Goal: Transaction & Acquisition: Purchase product/service

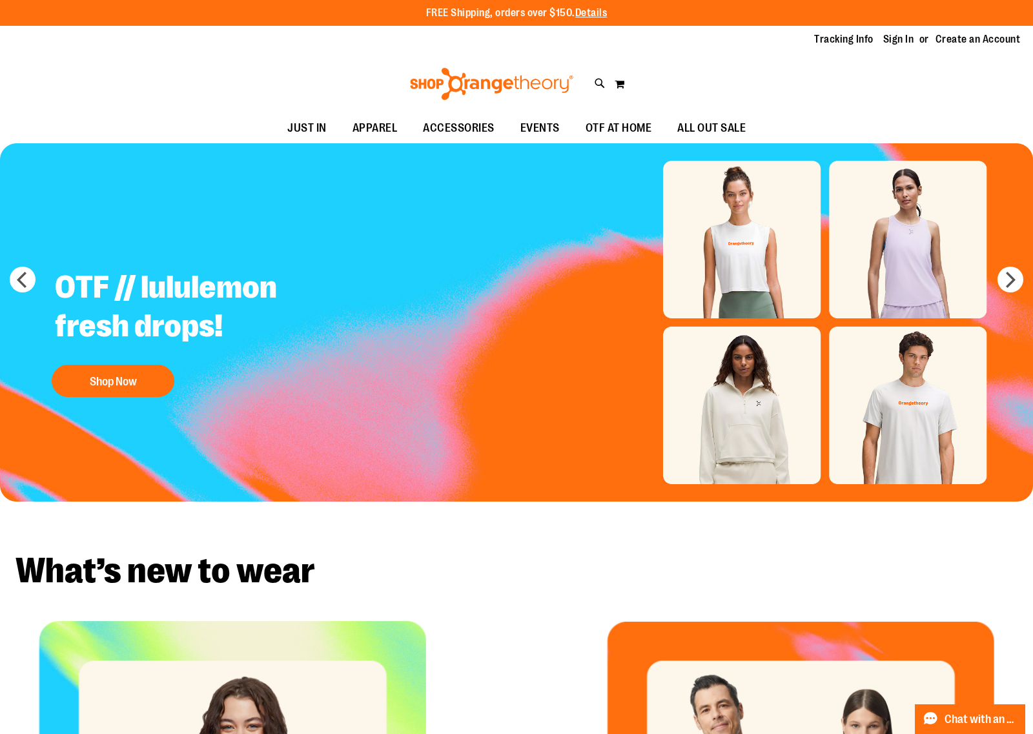
type input "**********"
drag, startPoint x: 805, startPoint y: 2, endPoint x: 723, endPoint y: 58, distance: 99.4
click at [723, 58] on div "Toggle Nav Search Popular Suggestions Advanced Search" at bounding box center [516, 83] width 1033 height 59
click at [836, 40] on link "Sign In" at bounding box center [898, 39] width 31 height 14
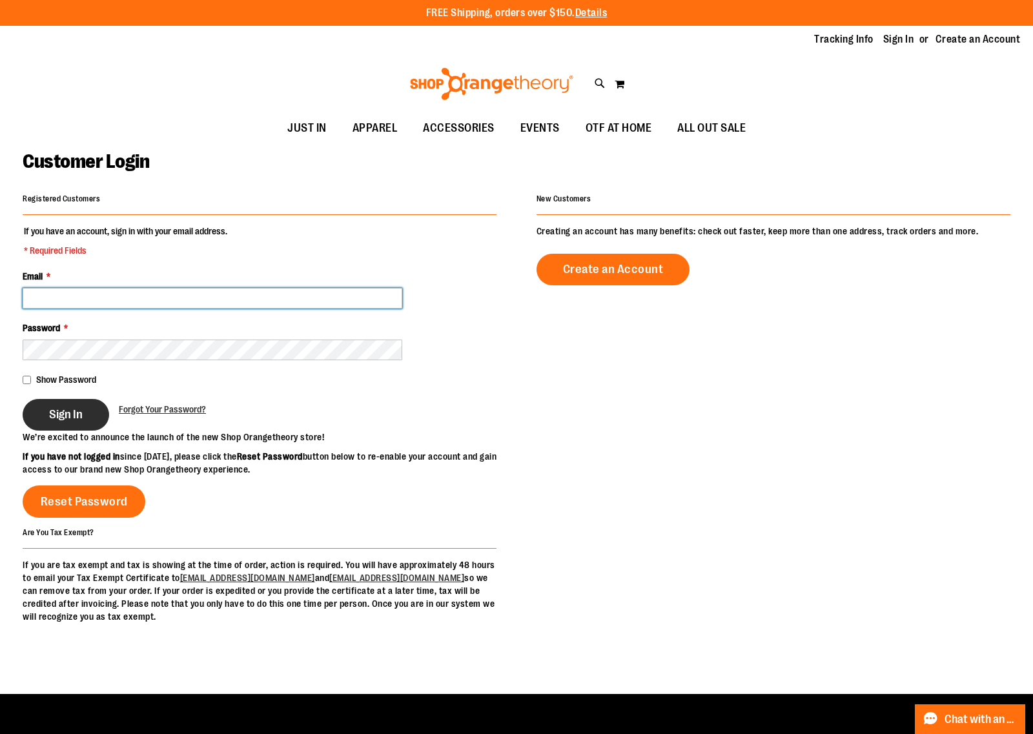
type input "**********"
click at [67, 417] on span "Sign In" at bounding box center [66, 414] width 34 height 14
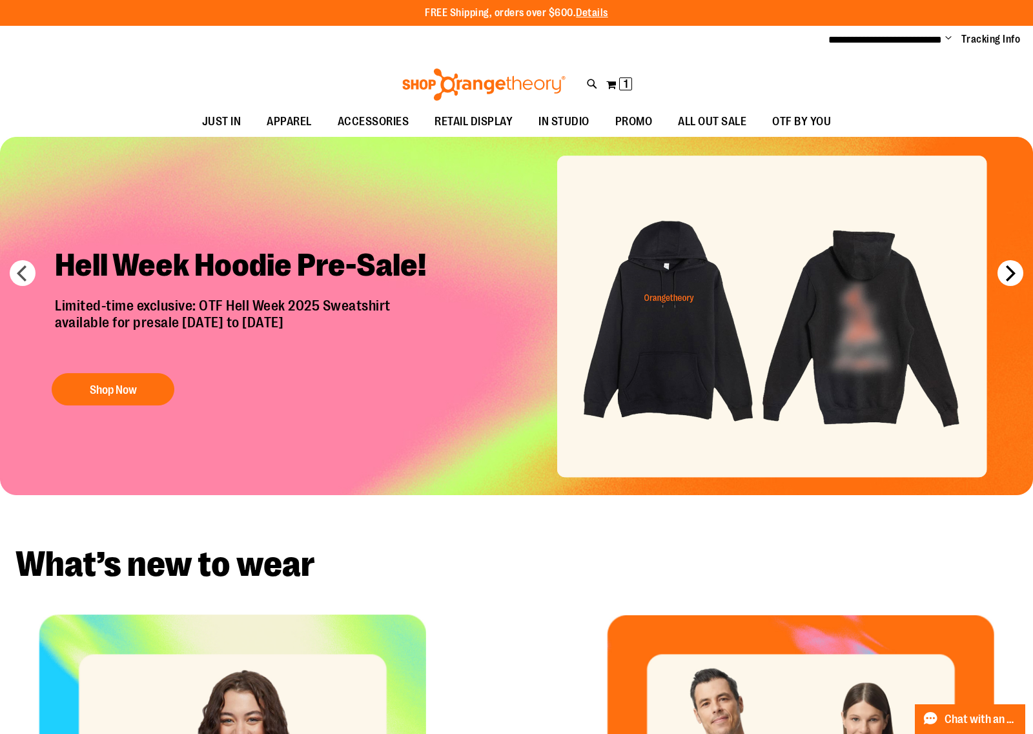
type input "**********"
click at [1012, 273] on button "next" at bounding box center [1011, 273] width 26 height 26
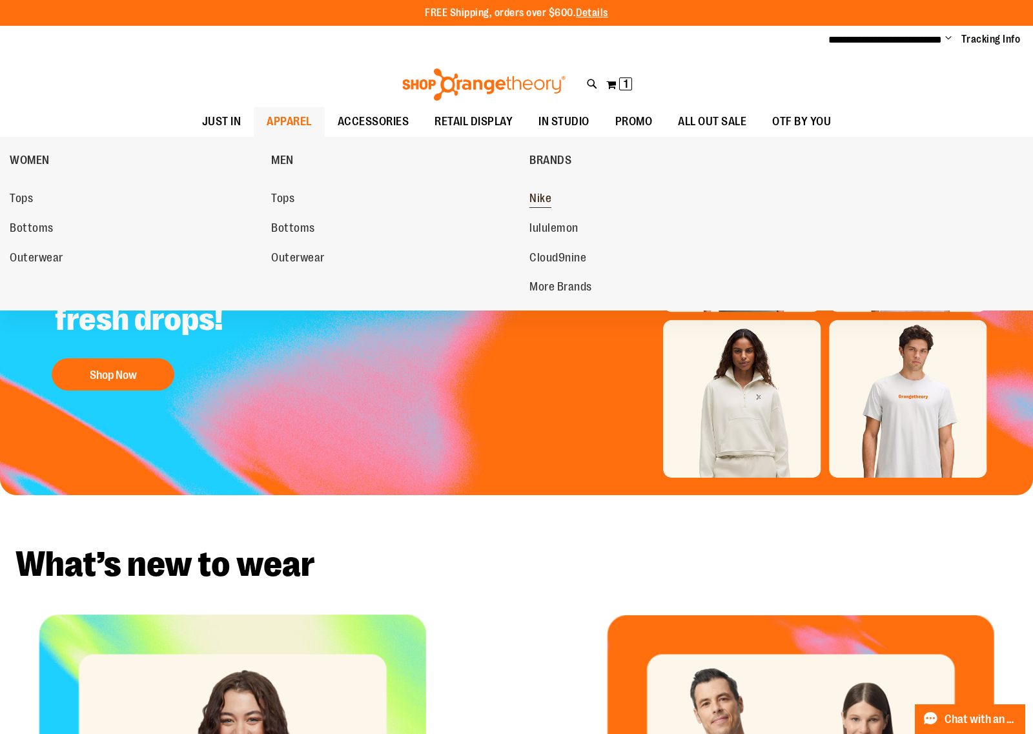
click at [546, 198] on span "Nike" at bounding box center [541, 200] width 22 height 16
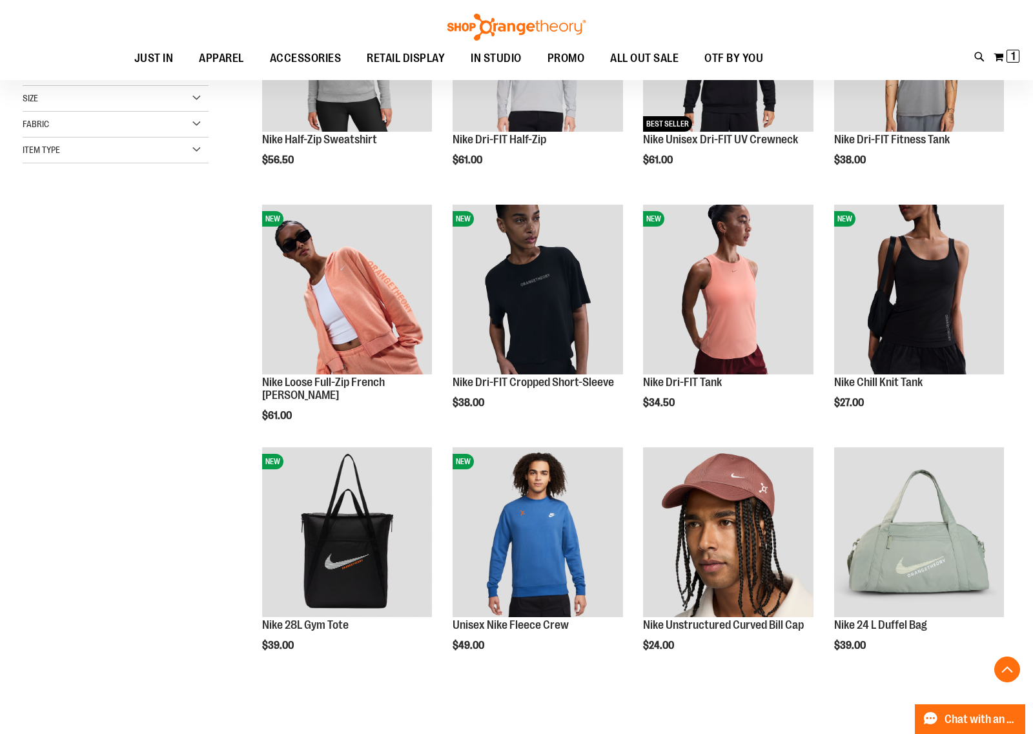
scroll to position [323, 0]
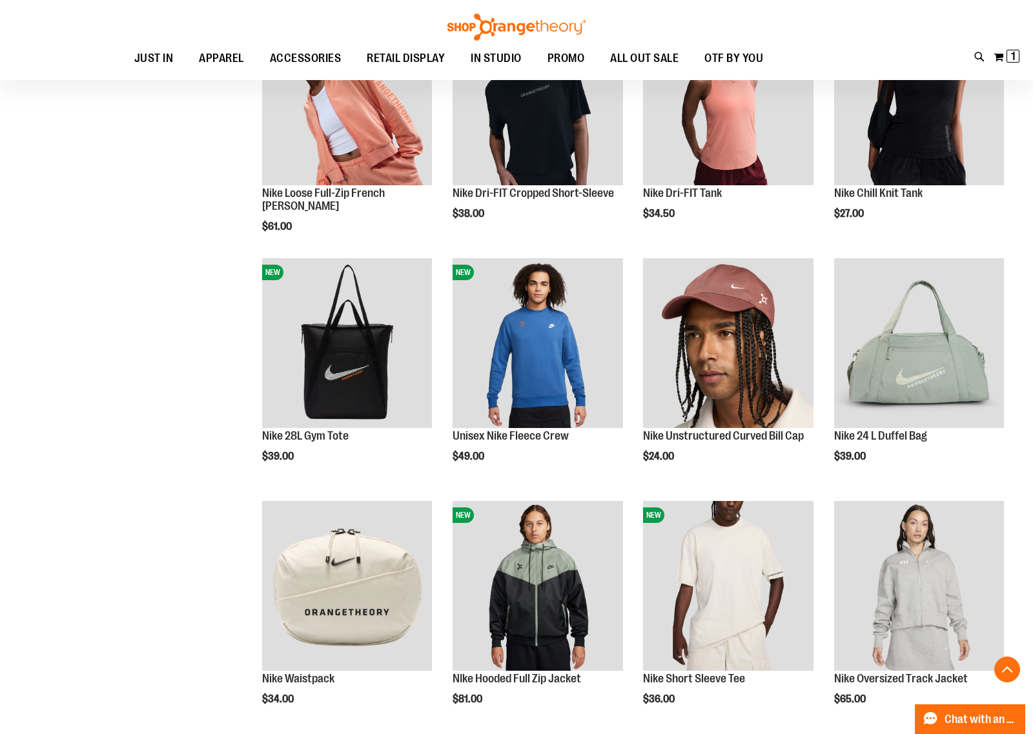
scroll to position [223, 0]
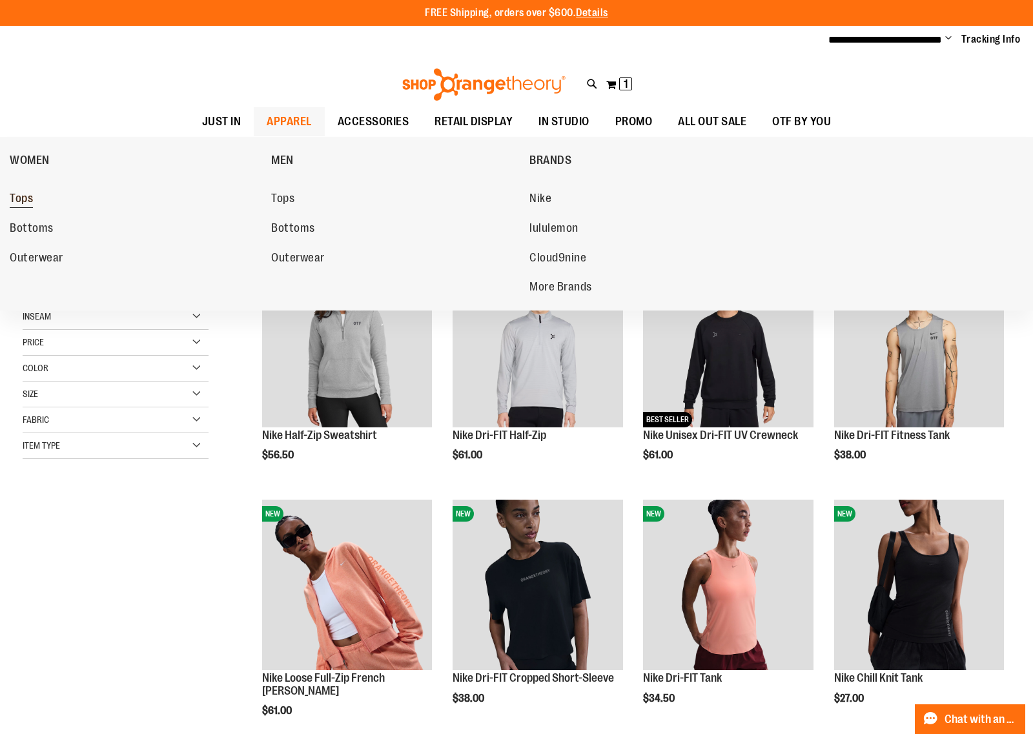
type input "**********"
click at [27, 201] on span "Tops" at bounding box center [21, 200] width 23 height 16
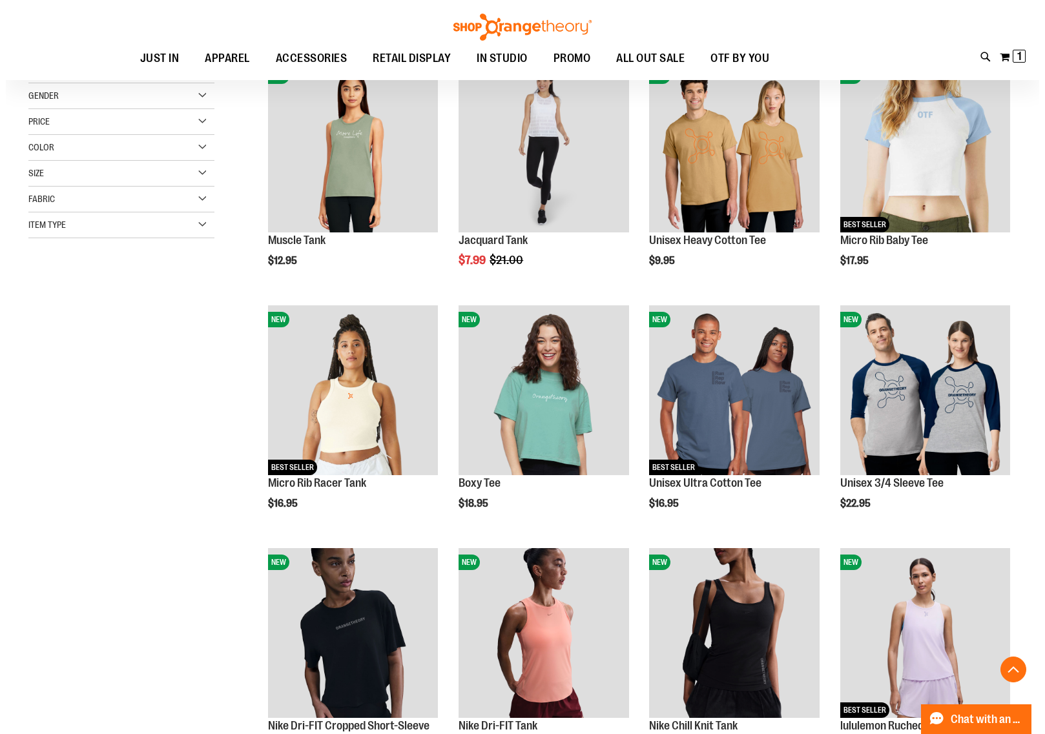
scroll to position [242, 0]
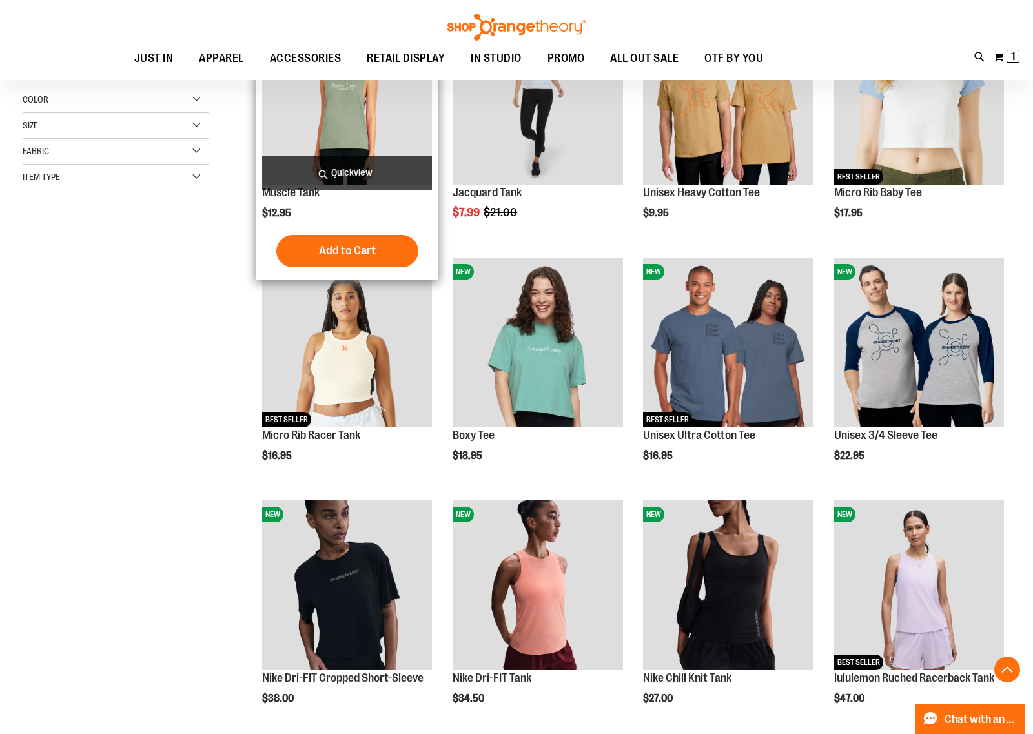
type input "**********"
click at [376, 168] on span "Quickview" at bounding box center [347, 173] width 170 height 34
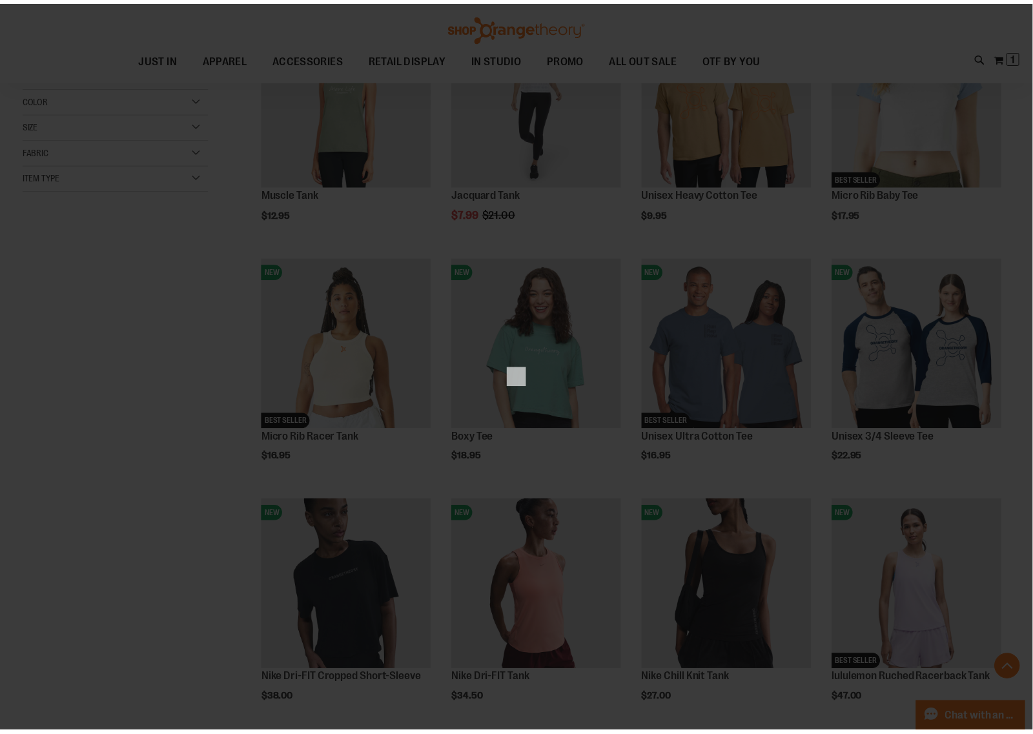
scroll to position [0, 0]
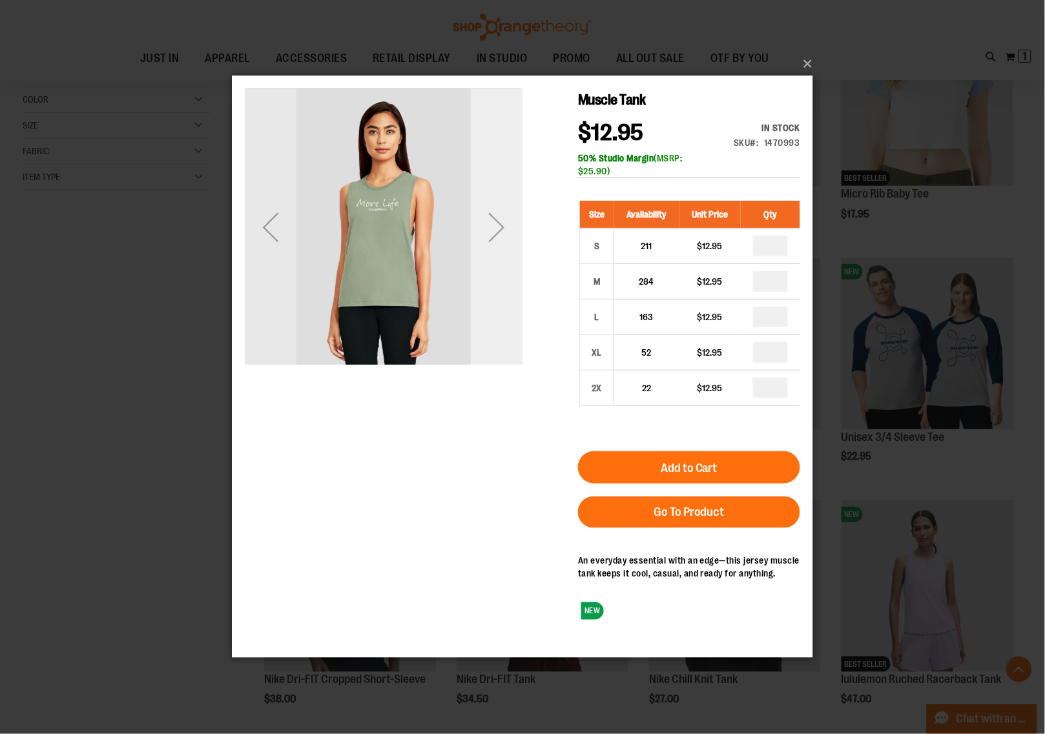
click at [493, 242] on div "Next" at bounding box center [496, 227] width 52 height 52
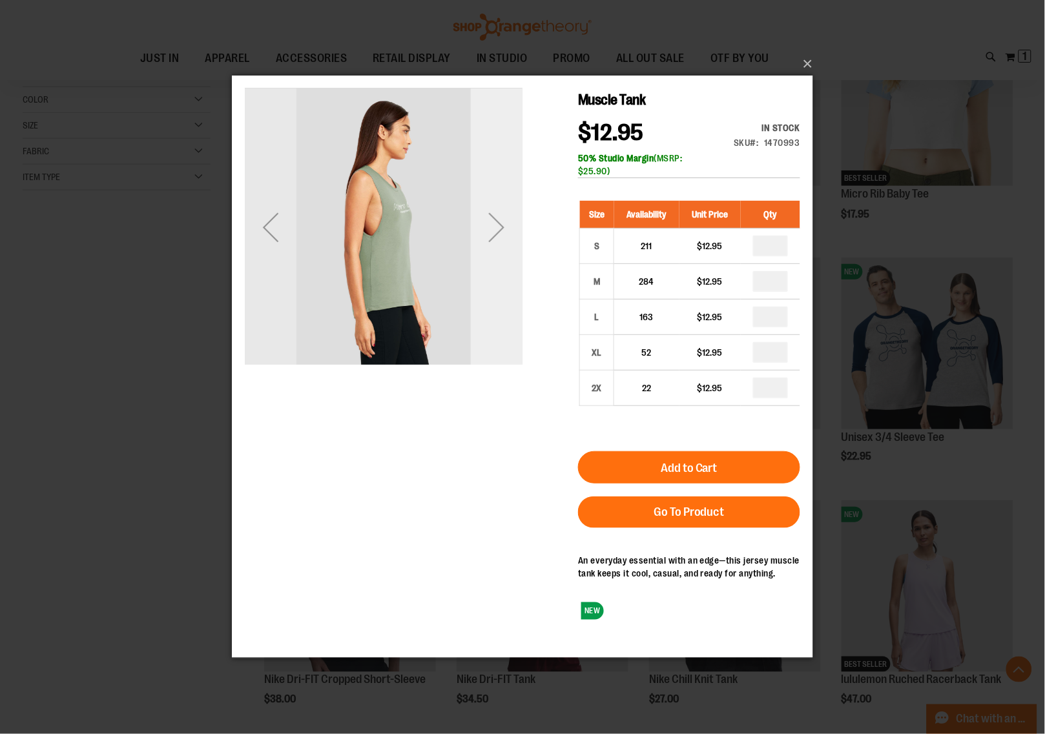
click at [493, 242] on div "Next" at bounding box center [496, 227] width 52 height 52
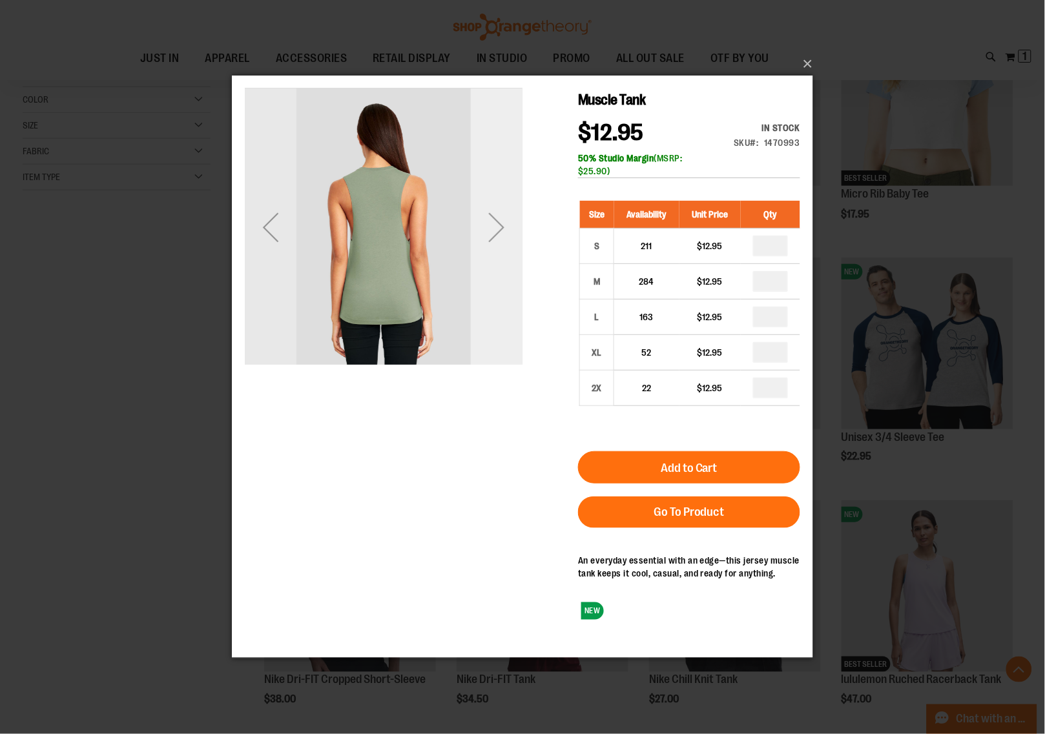
click at [491, 220] on div "Next" at bounding box center [496, 227] width 52 height 52
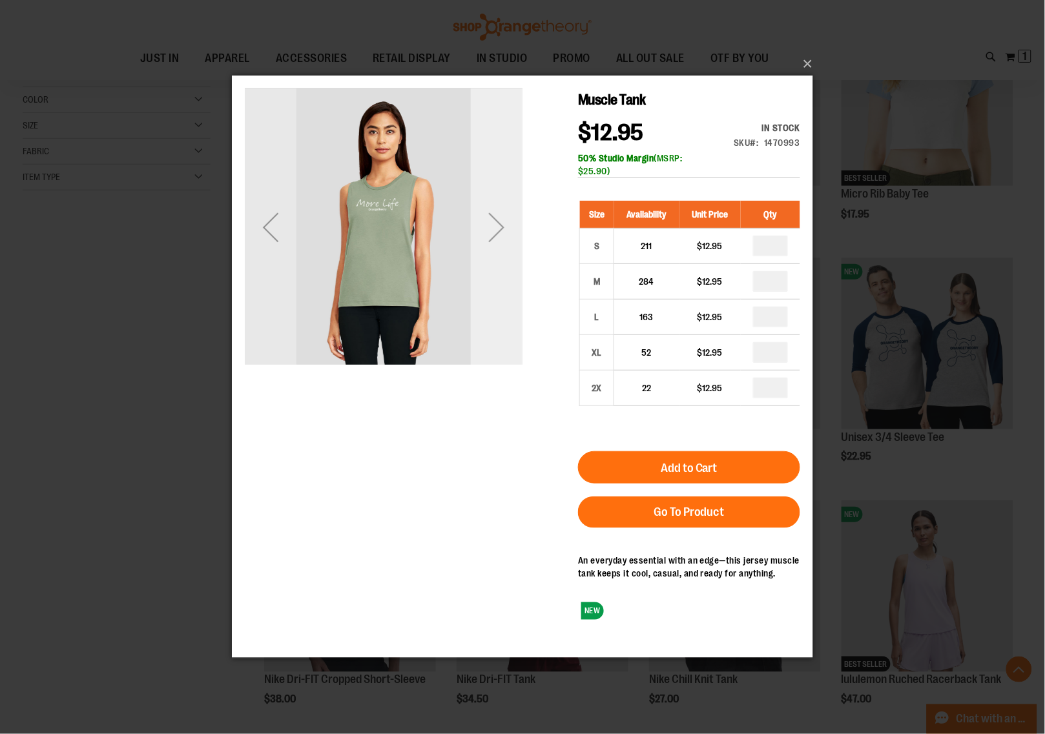
click at [491, 220] on div "Next" at bounding box center [496, 227] width 52 height 52
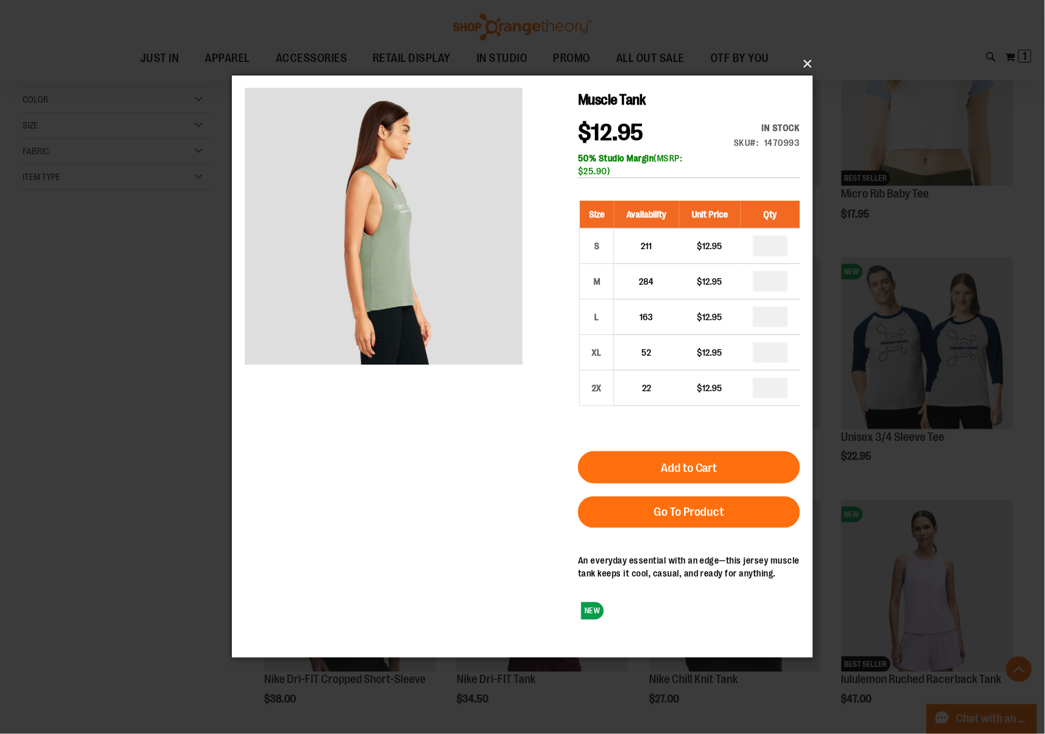
click at [808, 65] on button "×" at bounding box center [526, 64] width 581 height 28
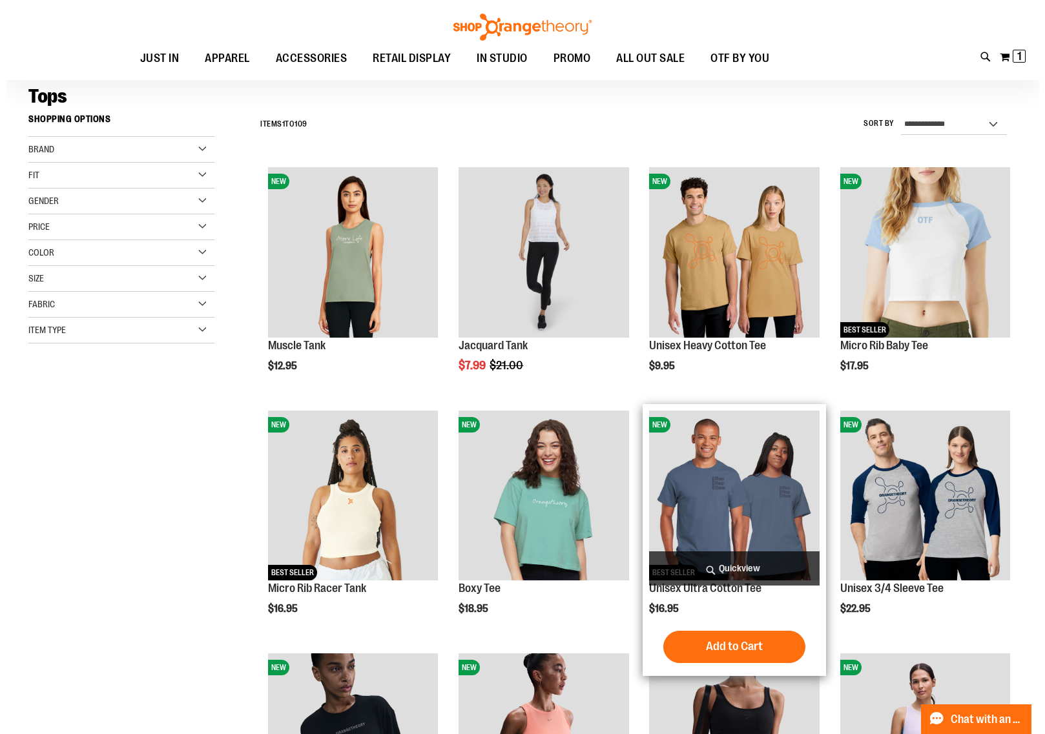
scroll to position [81, 0]
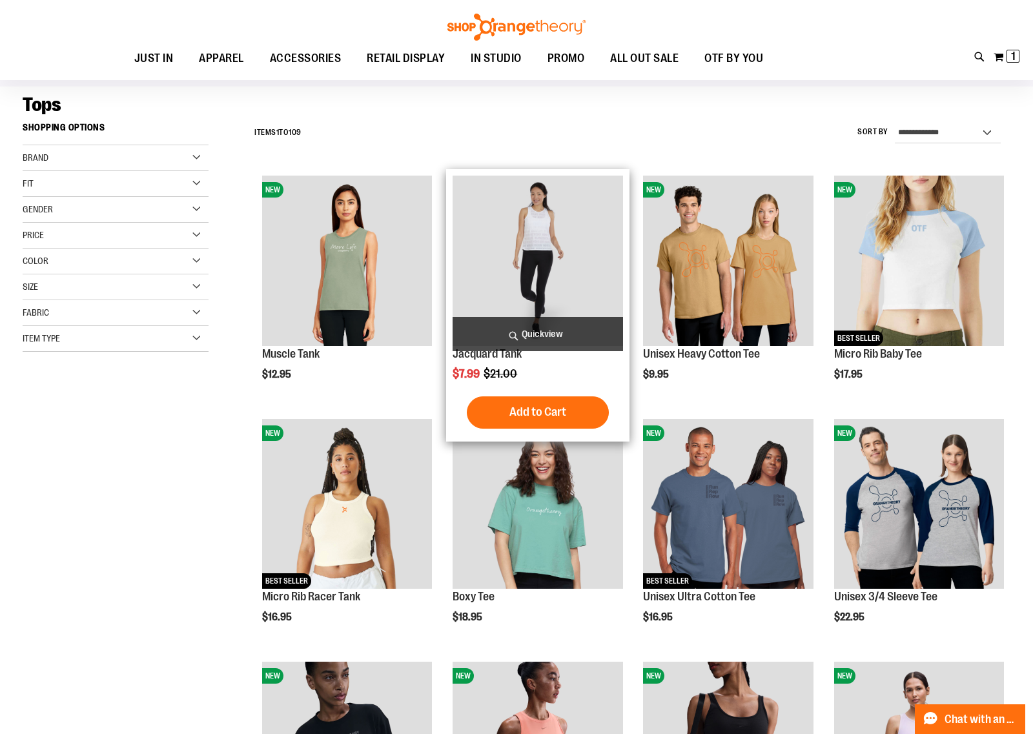
click at [538, 336] on span "Quickview" at bounding box center [538, 334] width 170 height 34
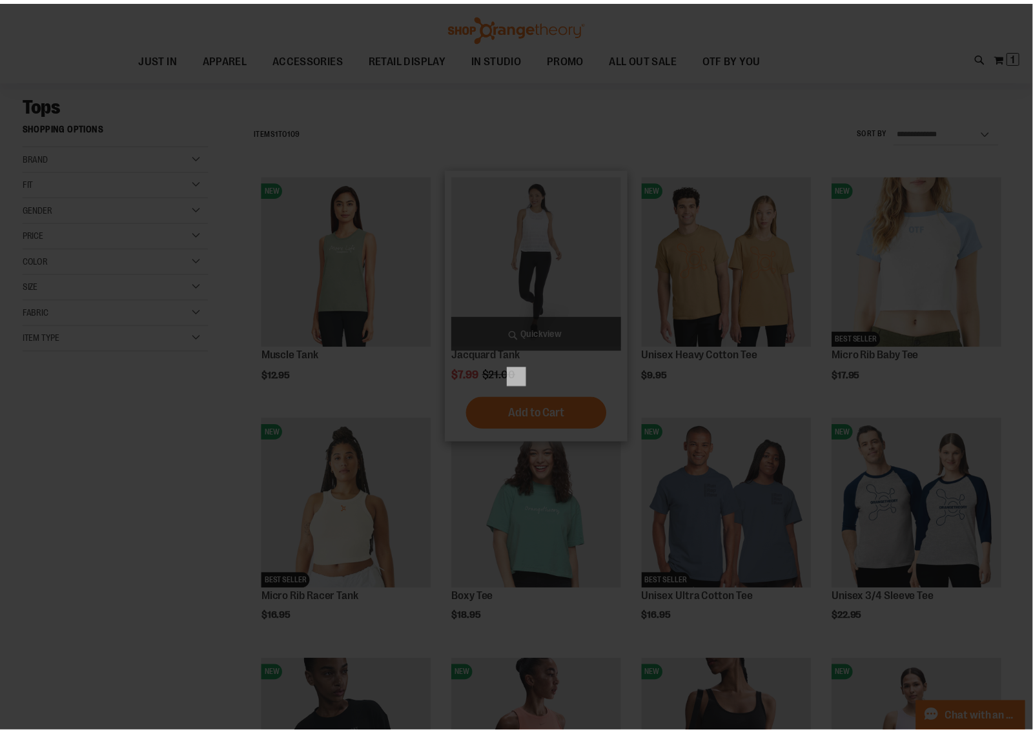
scroll to position [0, 0]
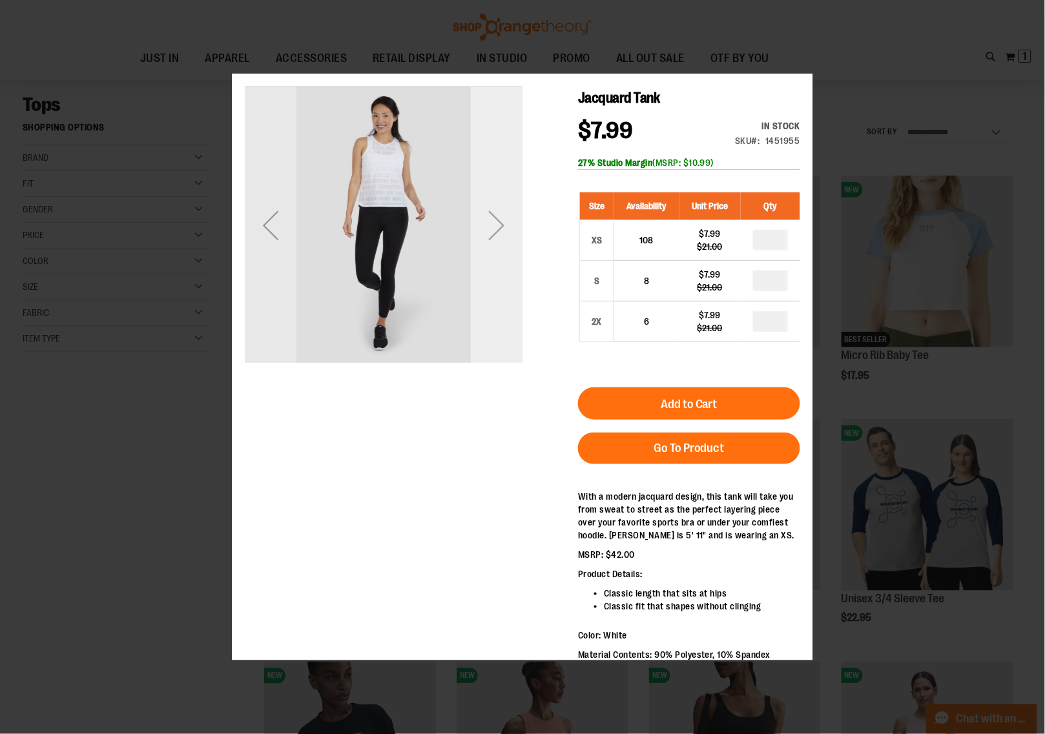
click at [501, 286] on div "Next" at bounding box center [496, 226] width 52 height 278
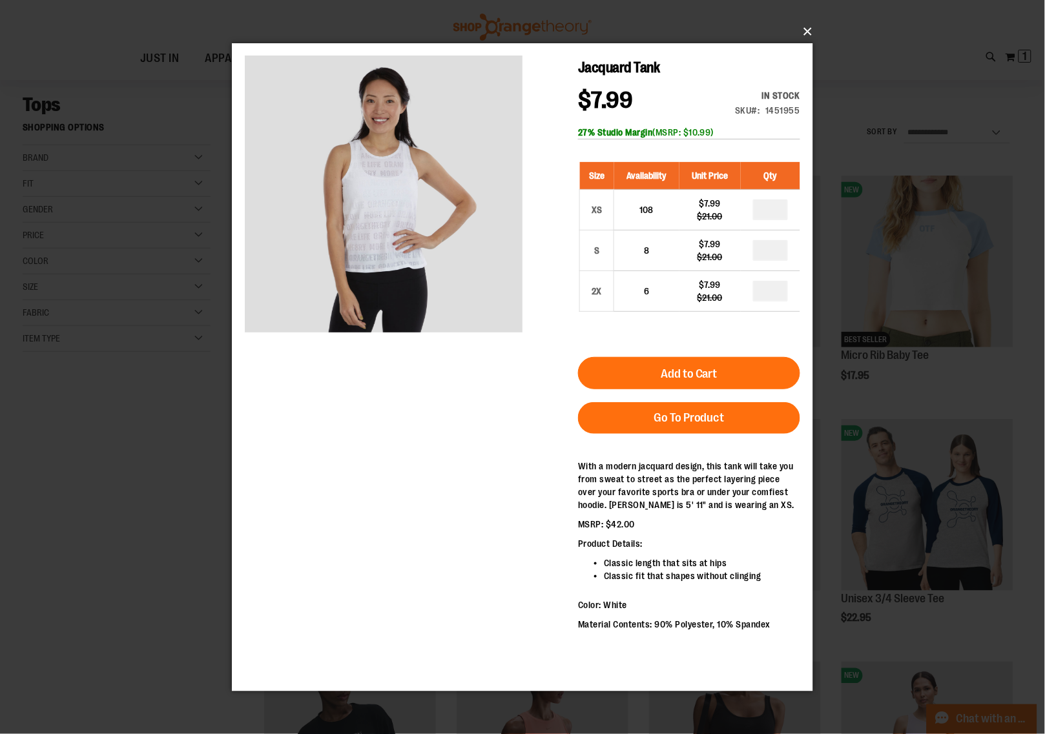
click at [805, 34] on button "×" at bounding box center [526, 31] width 581 height 28
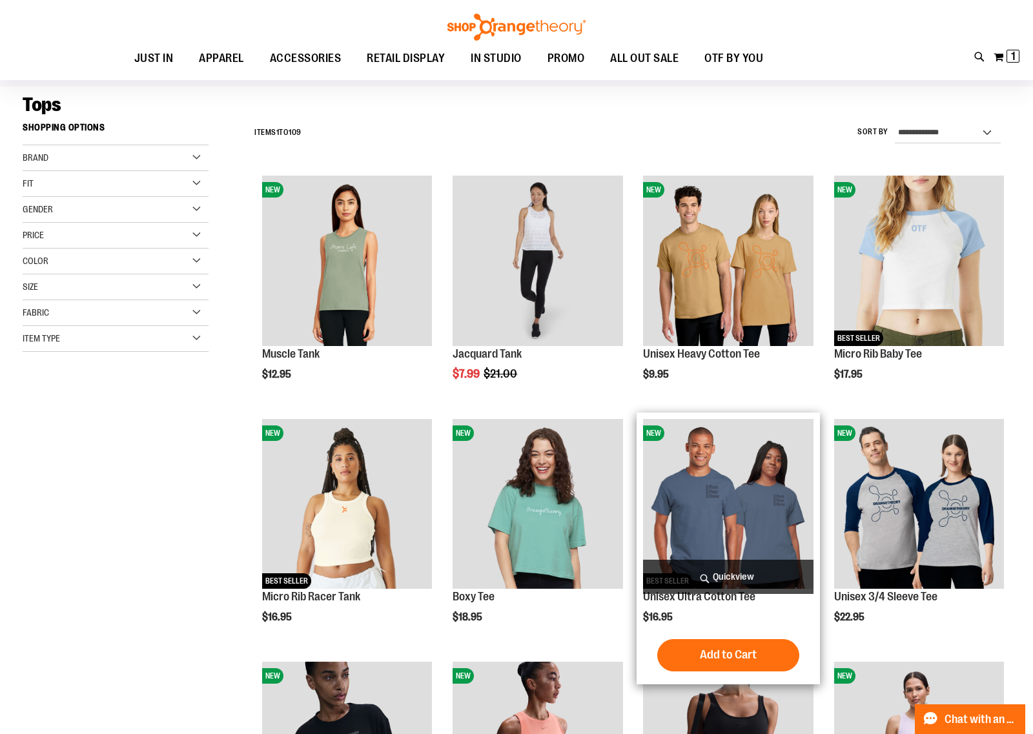
scroll to position [161, 0]
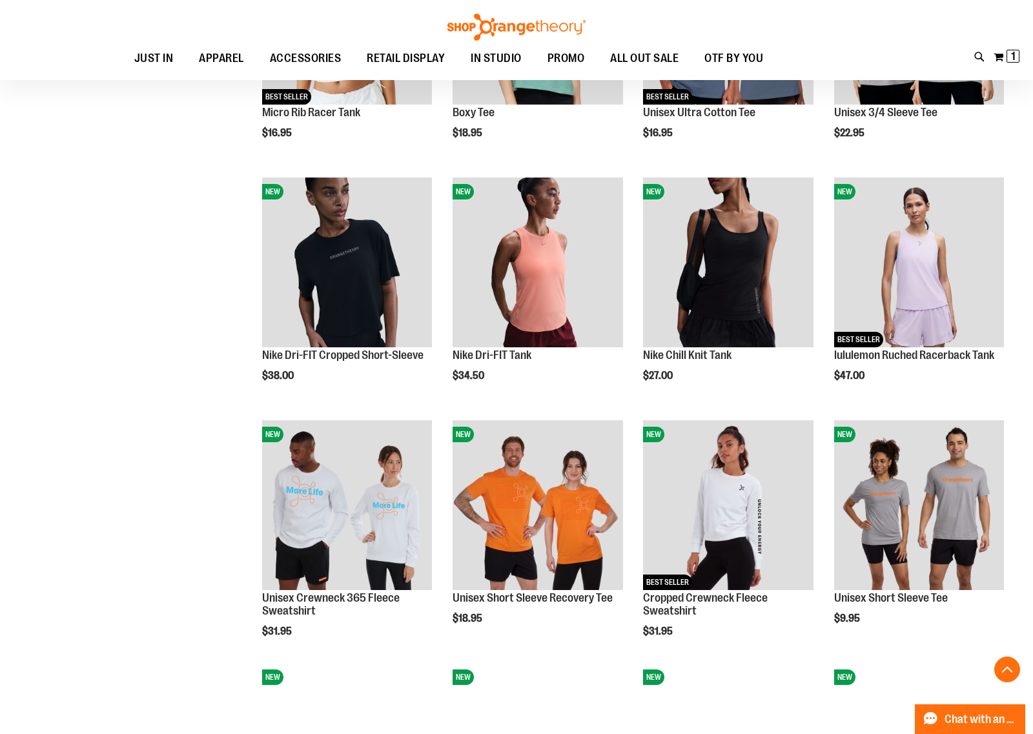
scroll to position [646, 0]
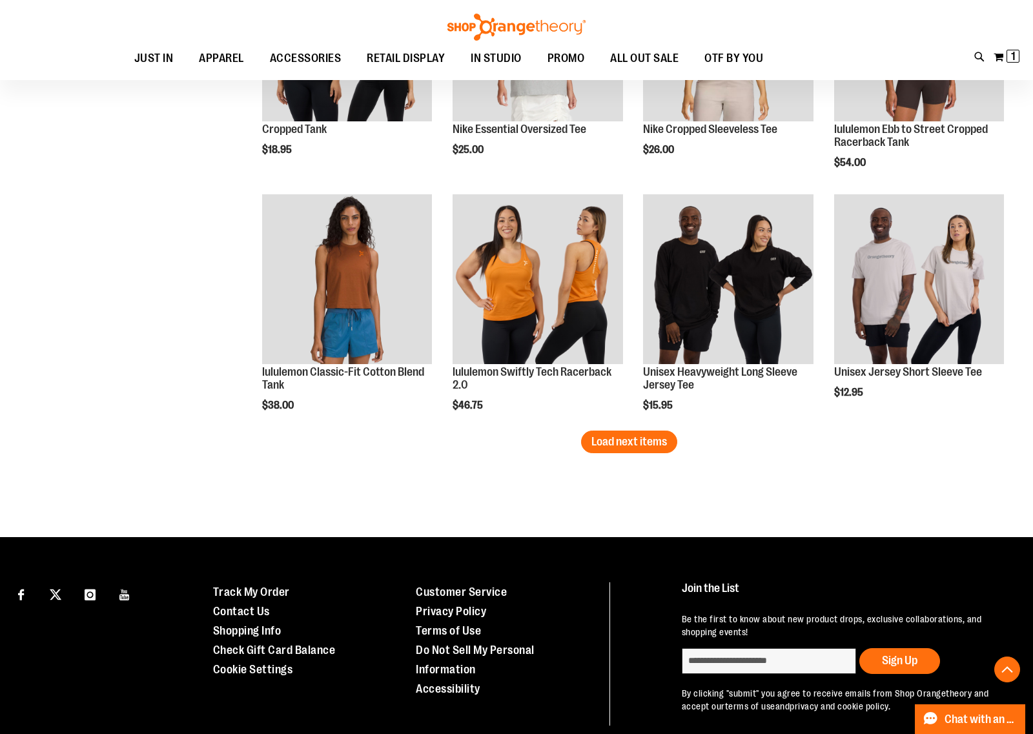
scroll to position [2018, 0]
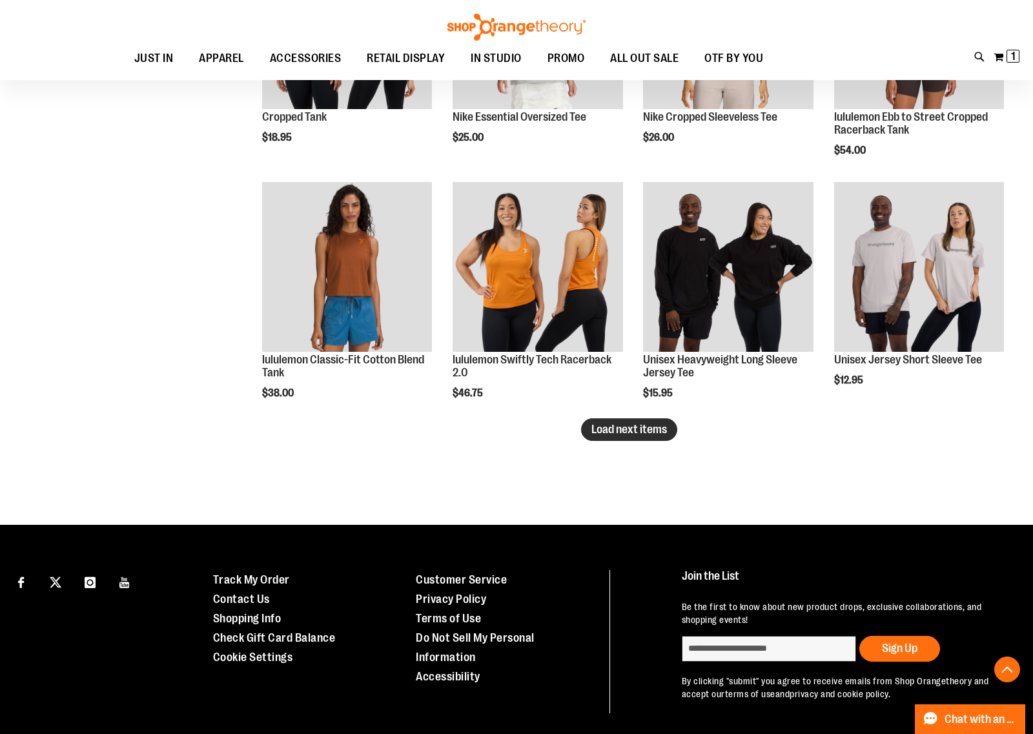
click at [607, 436] on button "Load next items" at bounding box center [629, 429] width 96 height 23
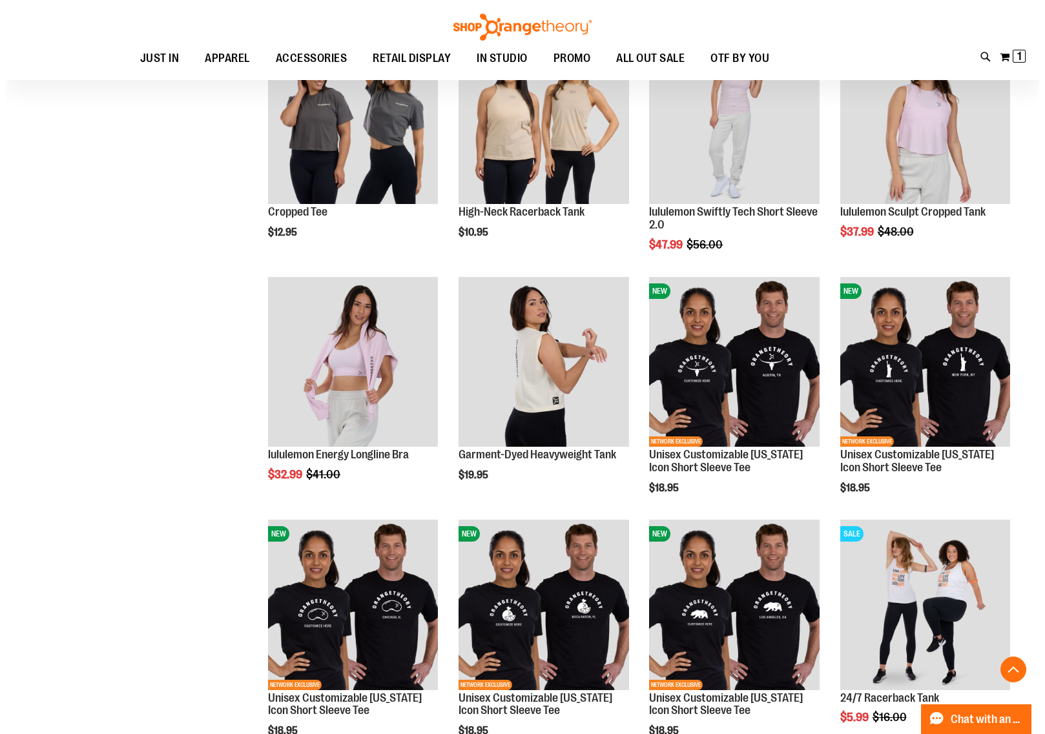
scroll to position [2422, 0]
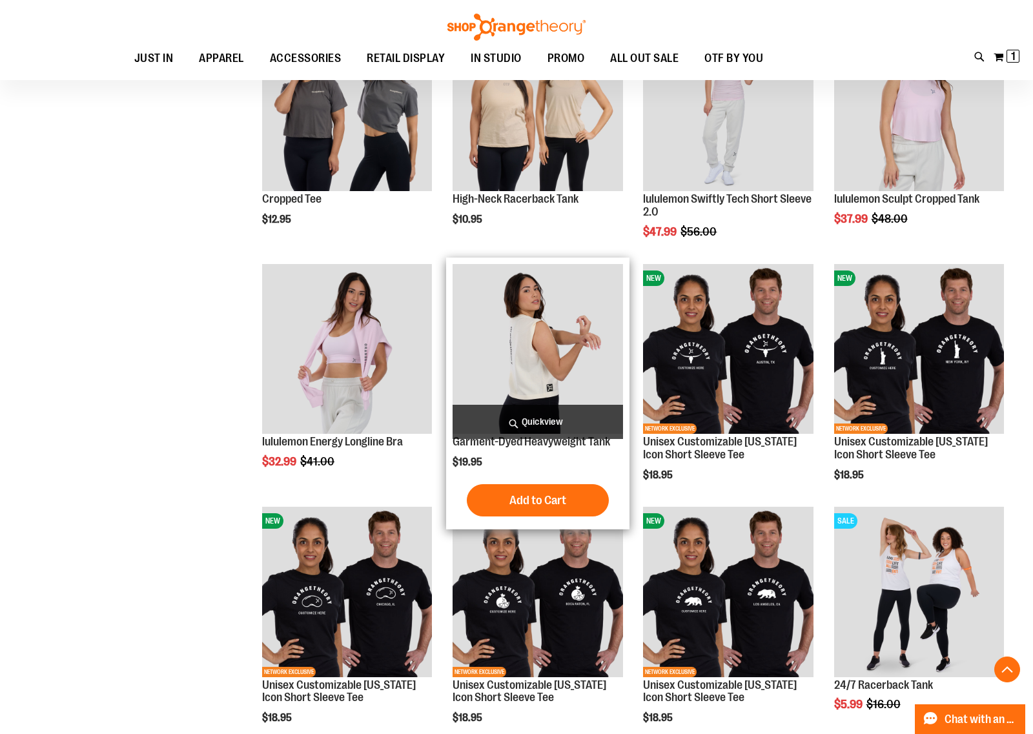
click at [555, 427] on span "Quickview" at bounding box center [538, 422] width 170 height 34
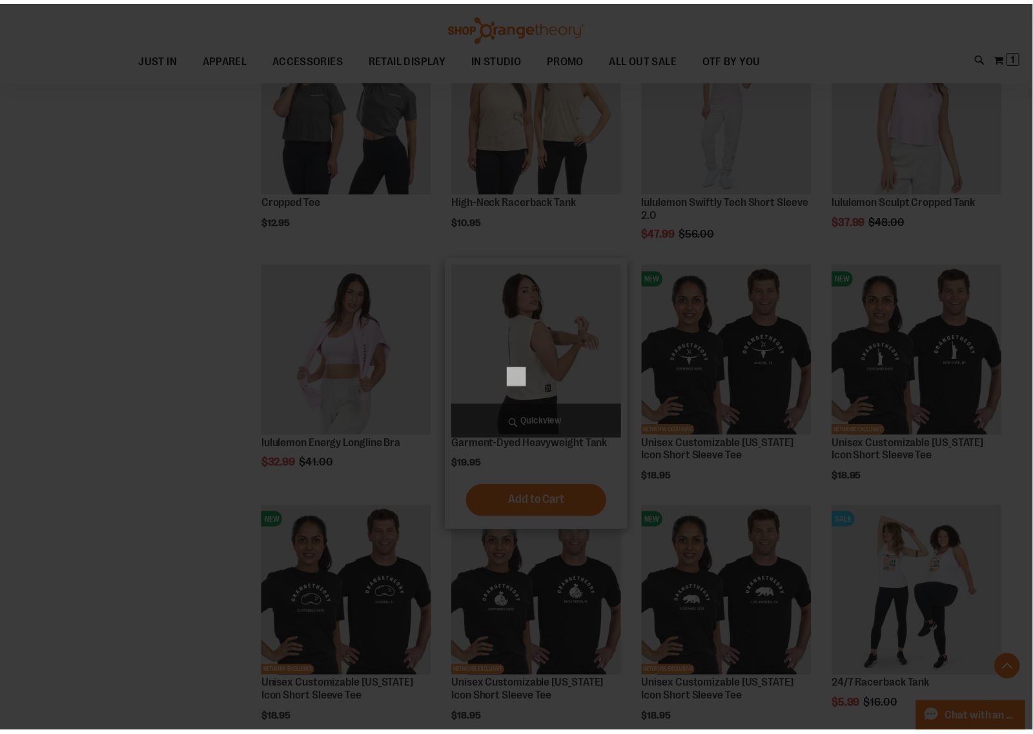
scroll to position [0, 0]
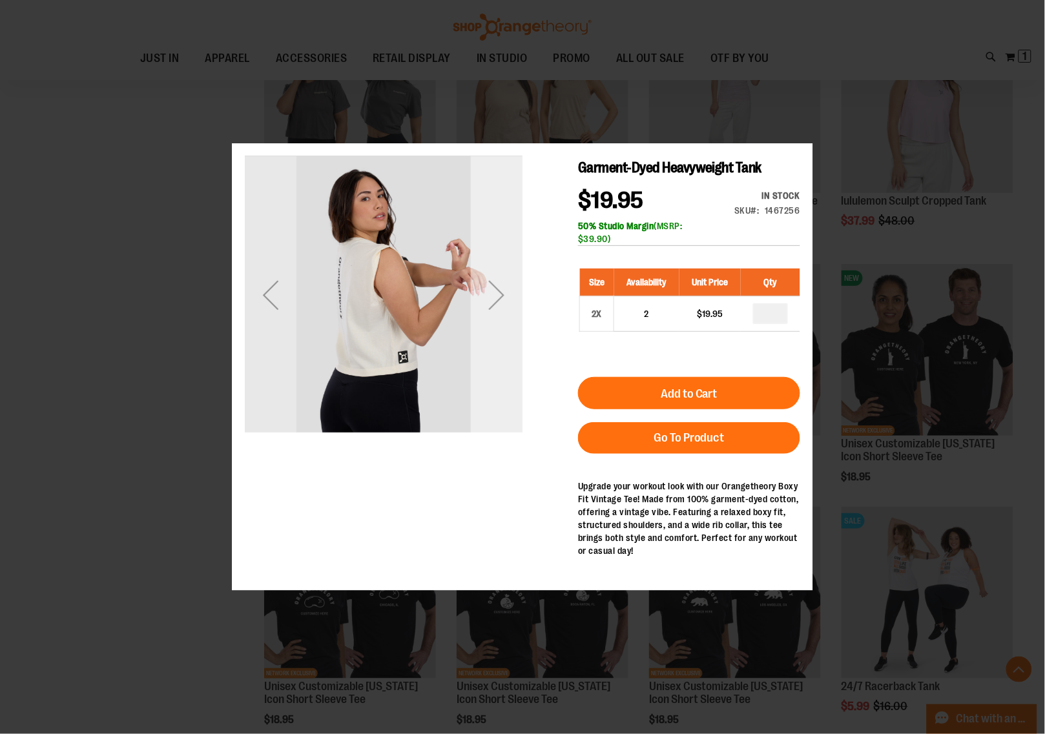
click at [513, 328] on div "Next" at bounding box center [496, 295] width 52 height 278
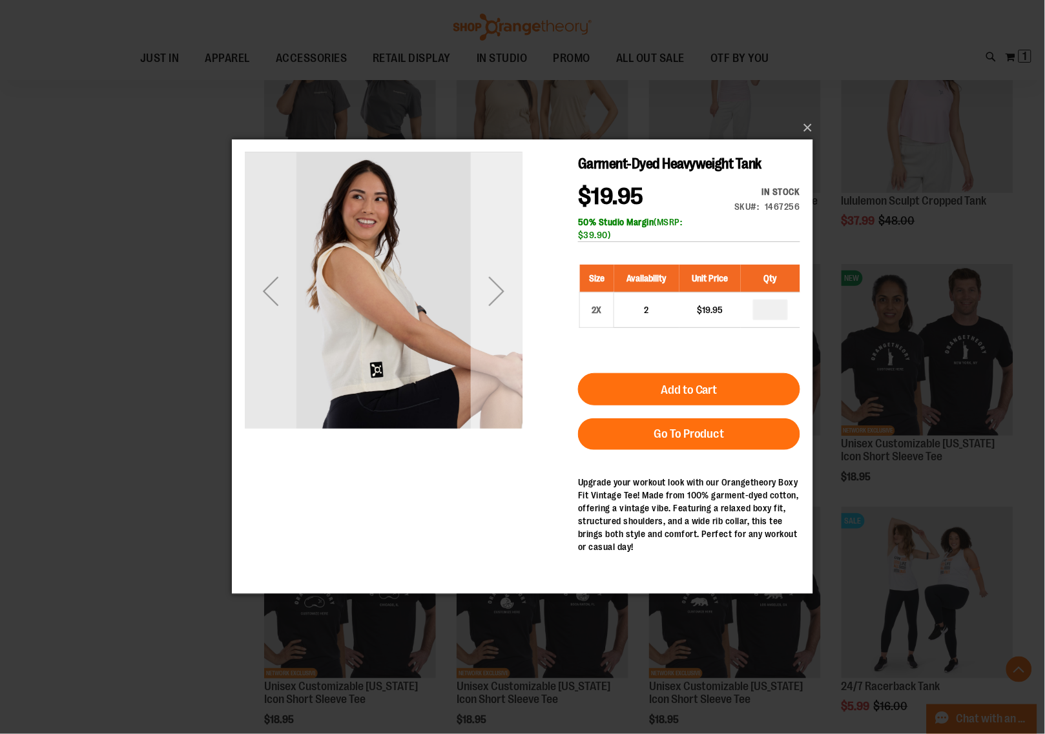
click at [513, 325] on div "Next" at bounding box center [496, 291] width 52 height 278
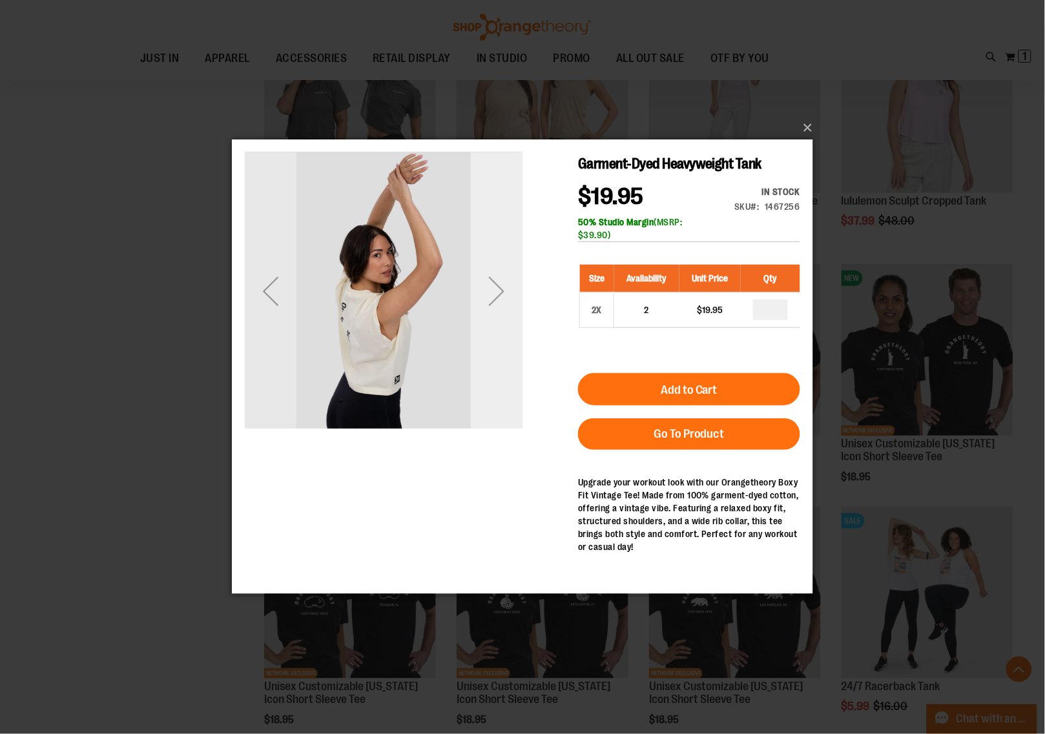
click at [495, 296] on div "Next" at bounding box center [496, 291] width 52 height 52
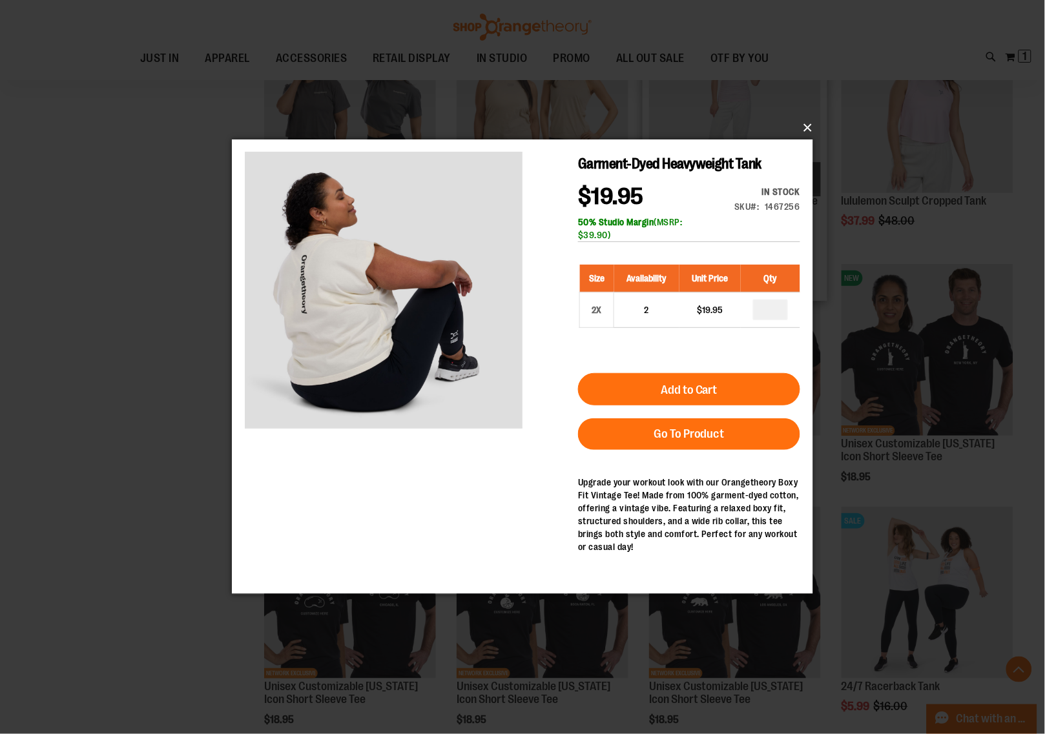
click at [805, 129] on button "×" at bounding box center [526, 128] width 581 height 28
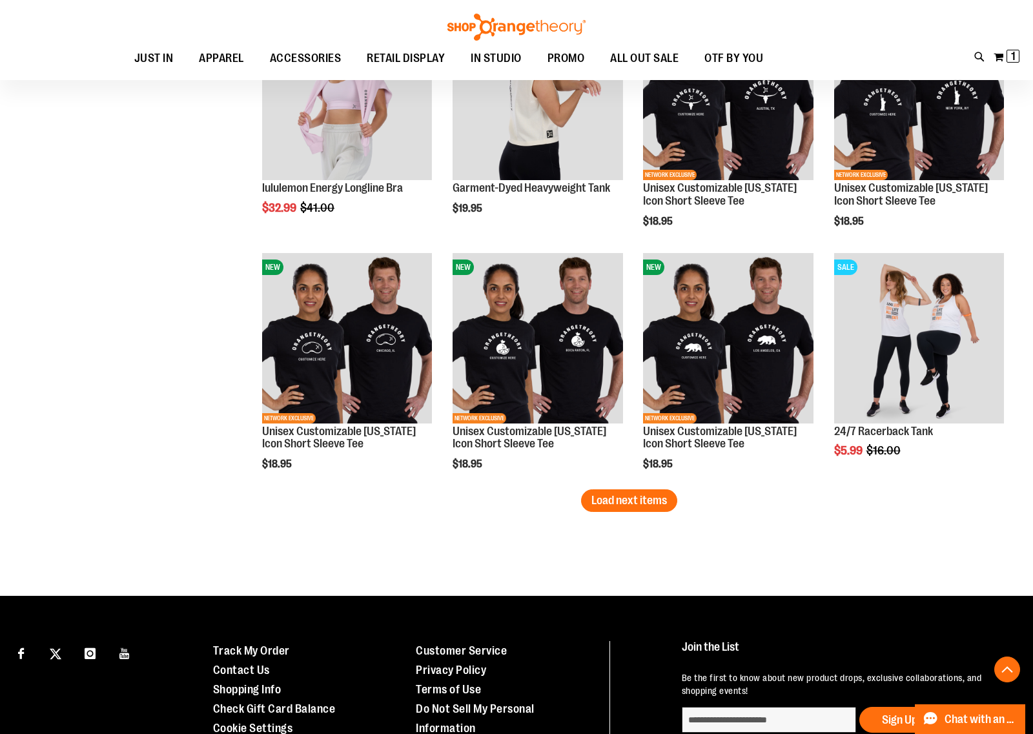
scroll to position [2745, 0]
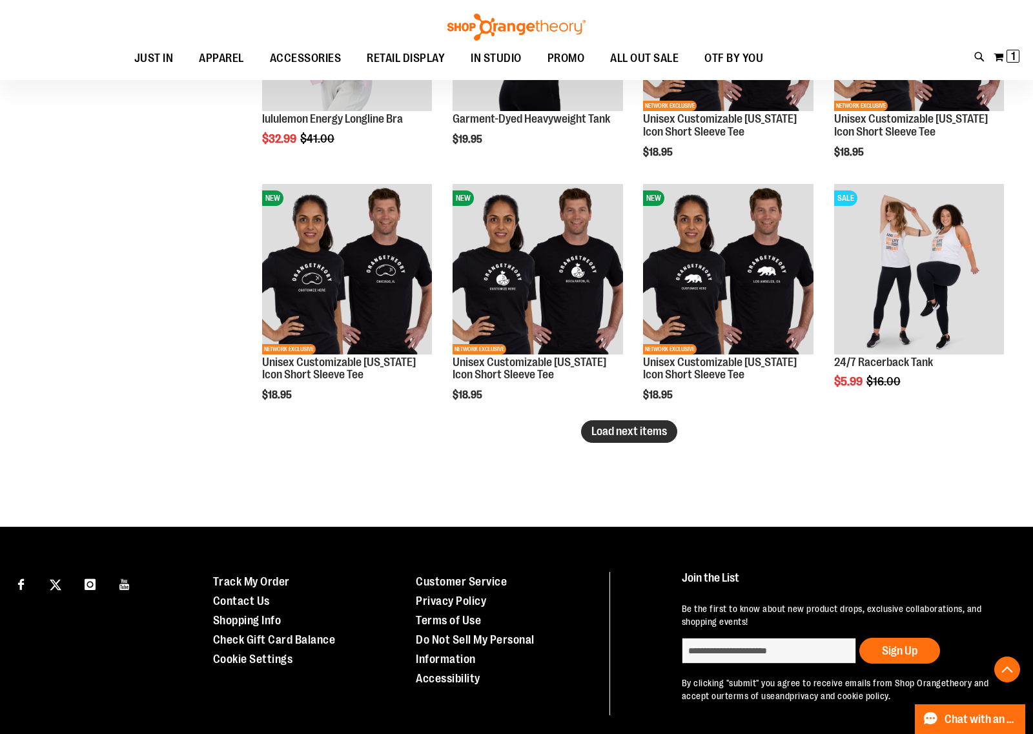
click at [608, 431] on span "Load next items" at bounding box center [630, 431] width 76 height 13
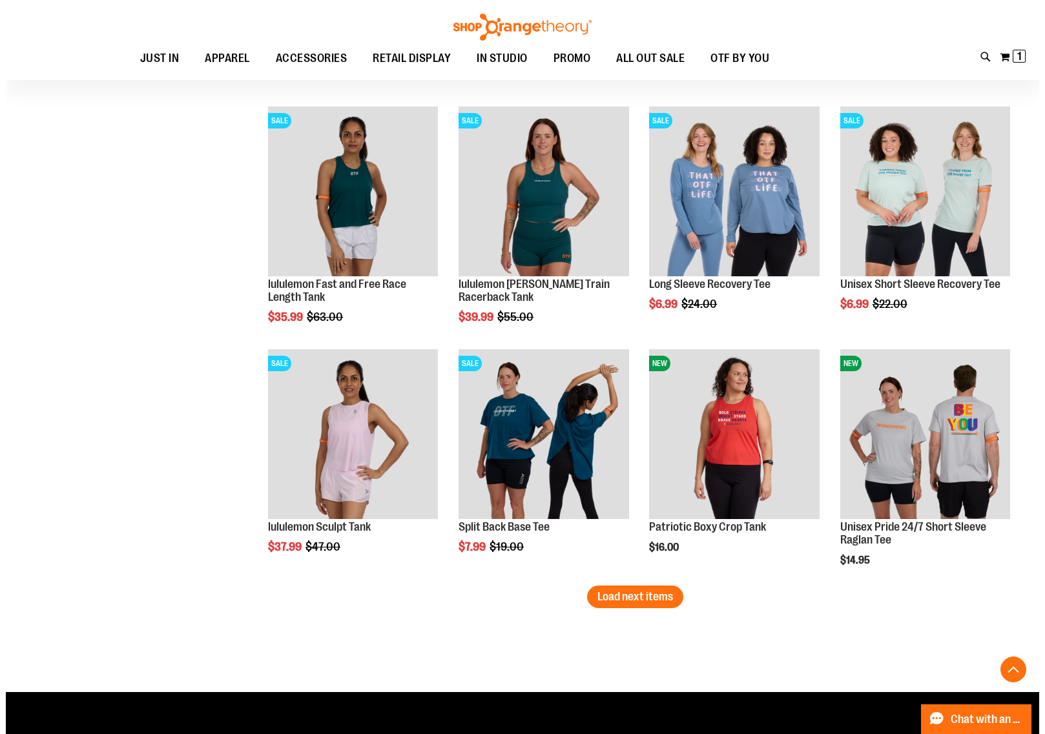
scroll to position [3310, 0]
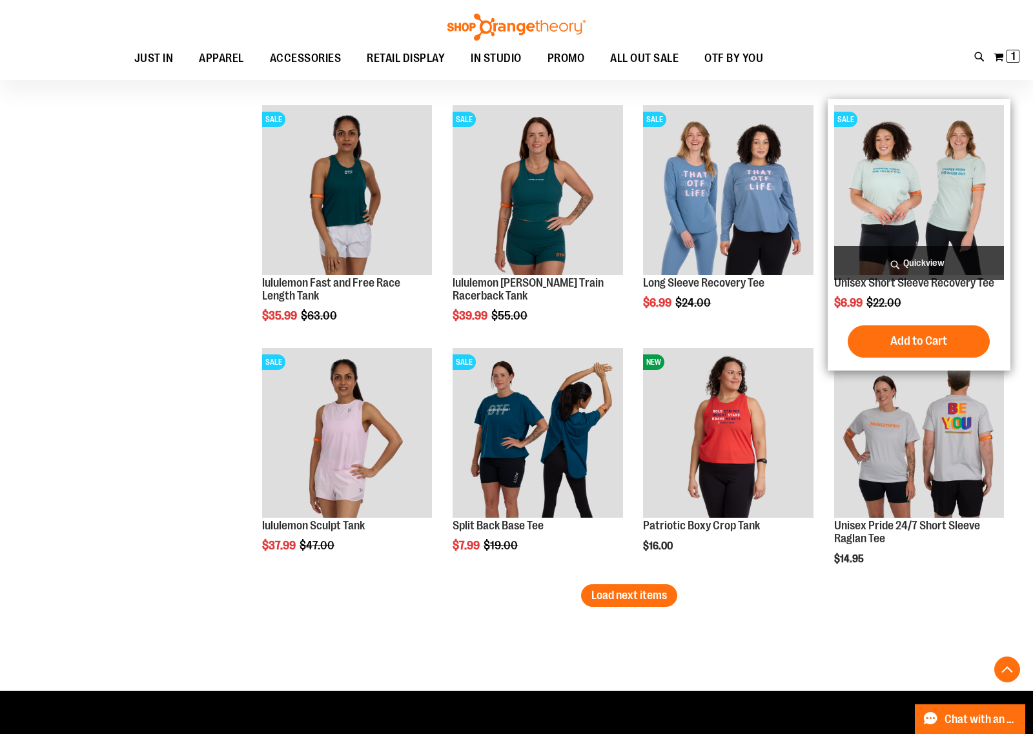
click at [921, 262] on span "Quickview" at bounding box center [919, 263] width 170 height 34
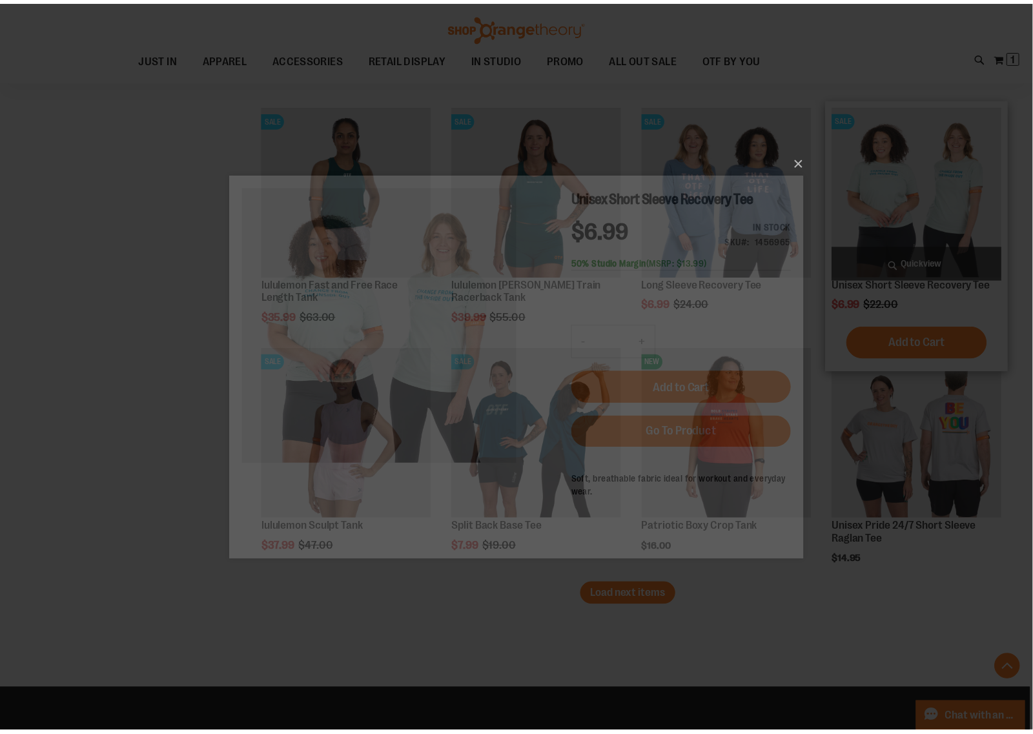
scroll to position [0, 0]
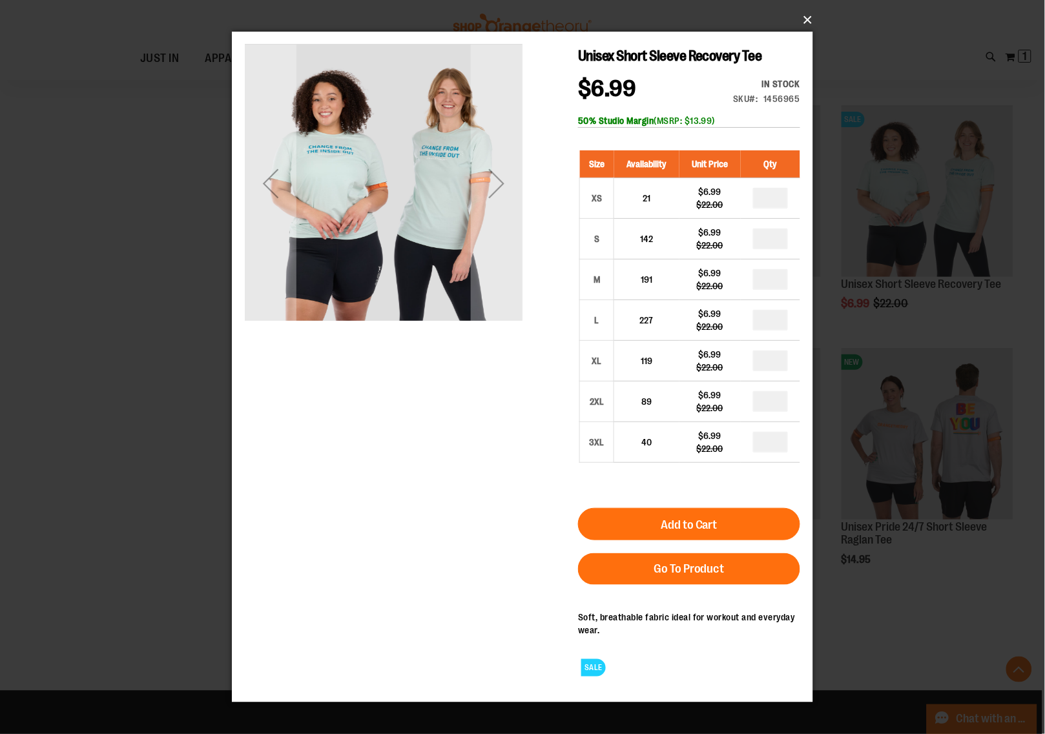
click at [807, 20] on button "×" at bounding box center [526, 20] width 581 height 28
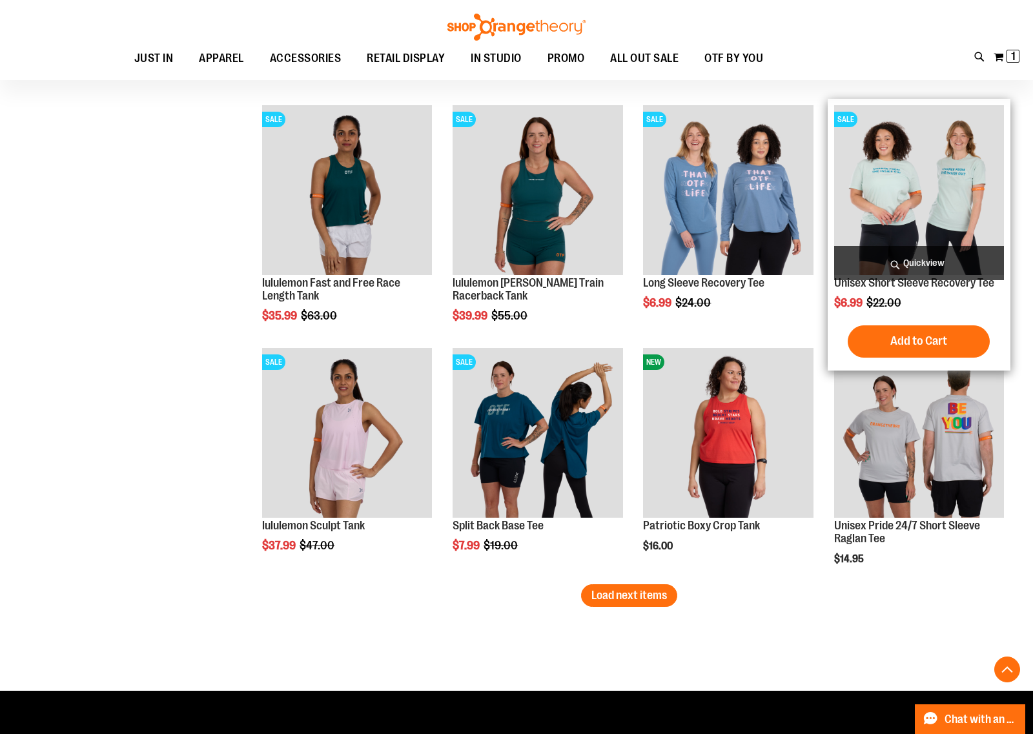
click at [889, 168] on img "product" at bounding box center [919, 190] width 170 height 170
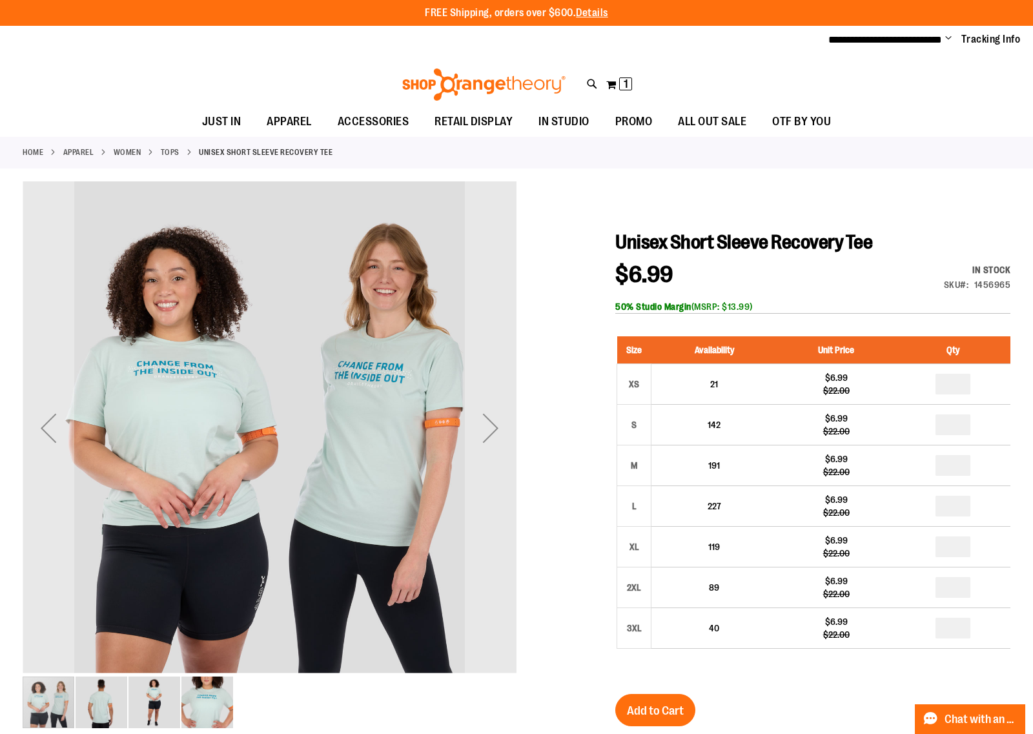
type input "**********"
click at [523, 434] on div at bounding box center [517, 588] width 988 height 814
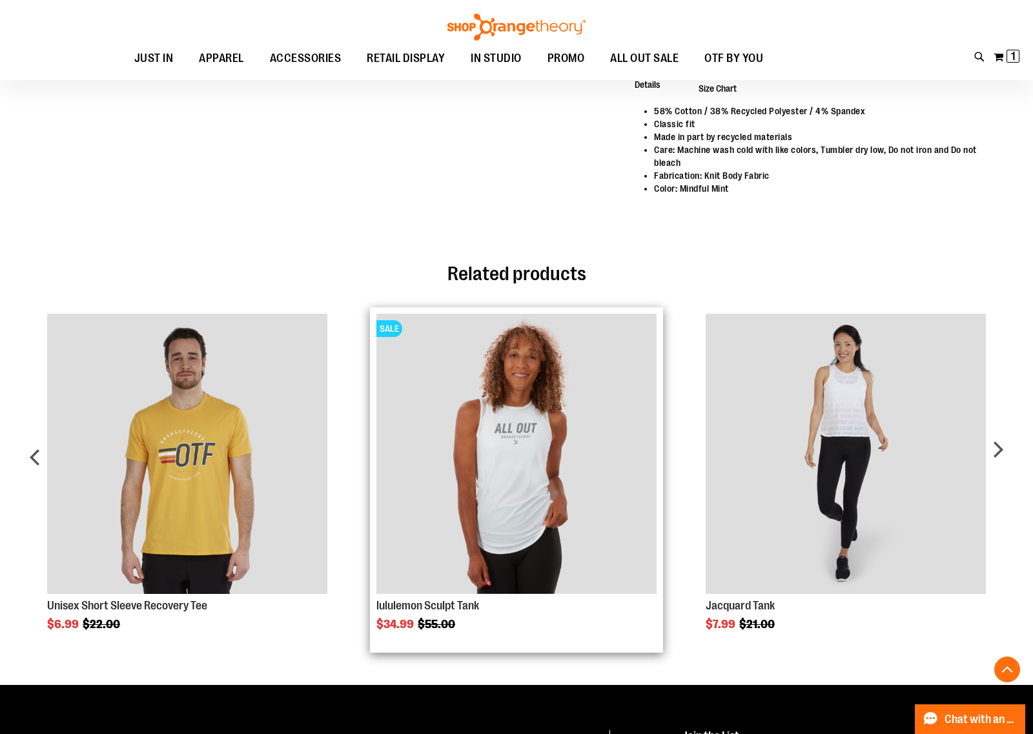
scroll to position [807, 0]
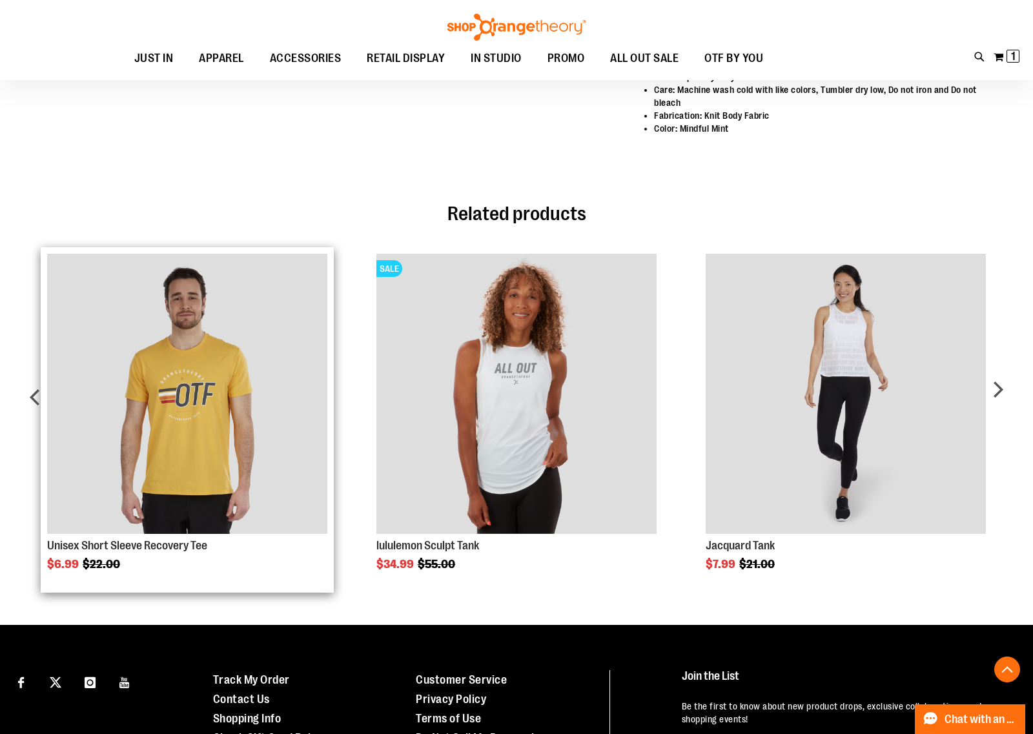
click at [201, 475] on img "Product Page Link" at bounding box center [187, 394] width 280 height 280
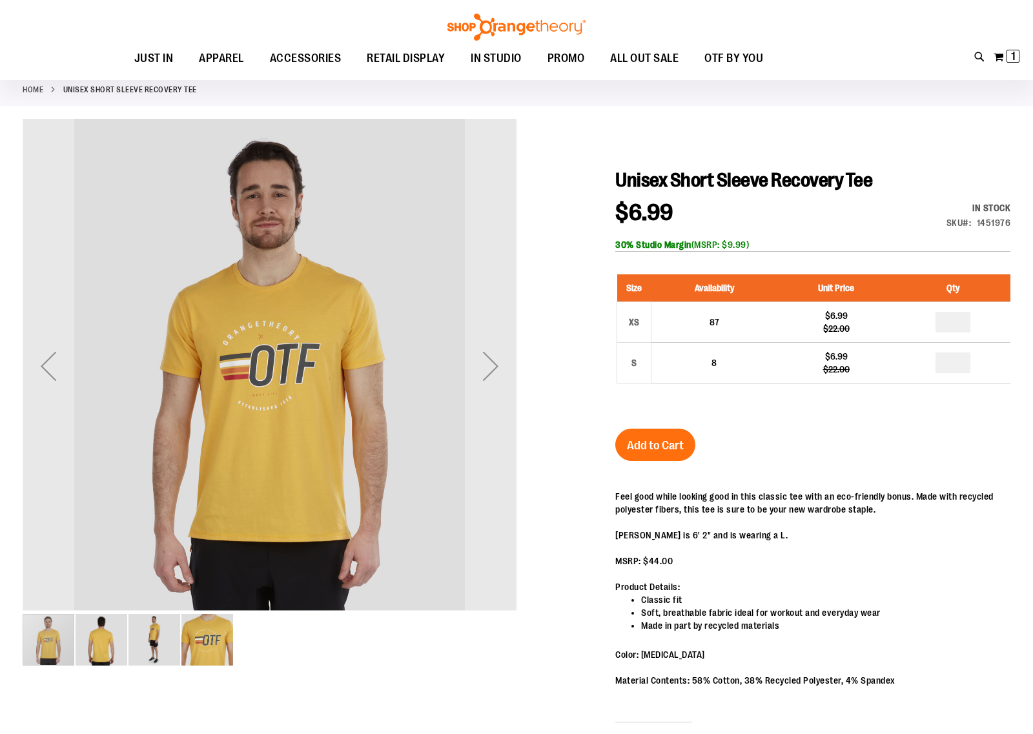
scroll to position [81, 0]
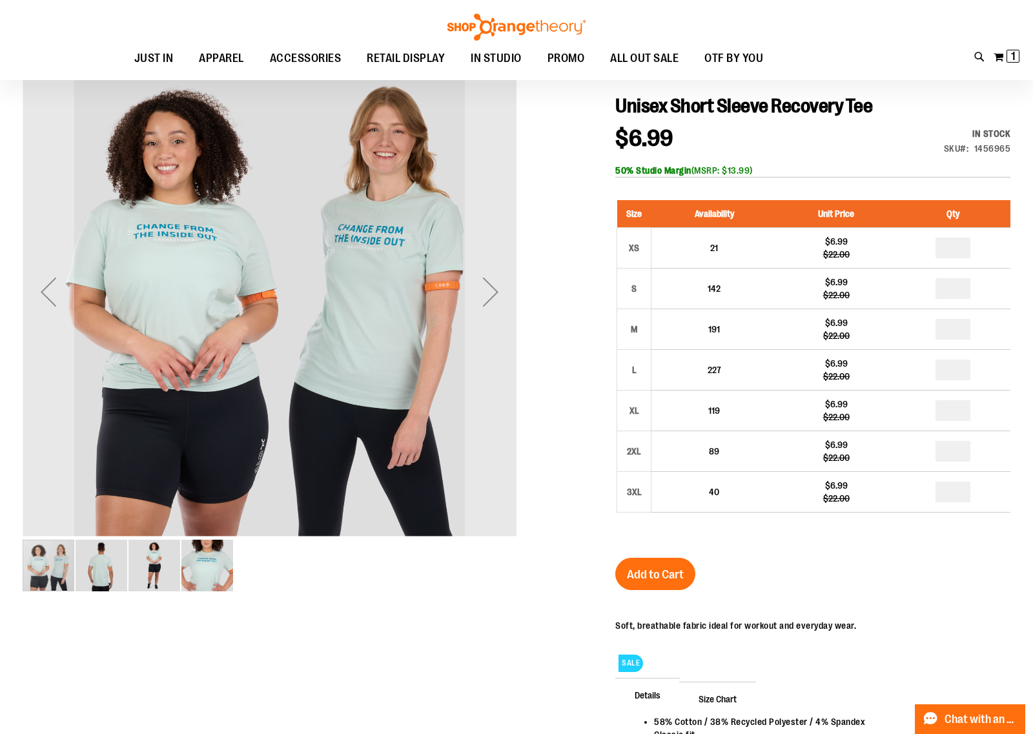
scroll to position [79, 0]
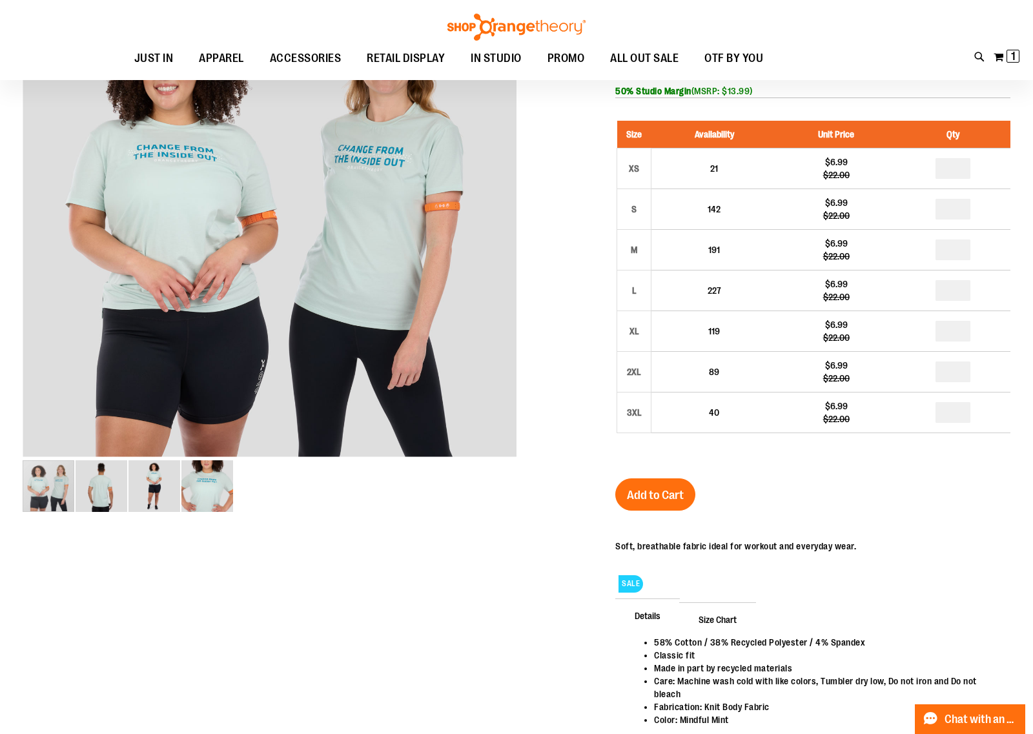
type input "**********"
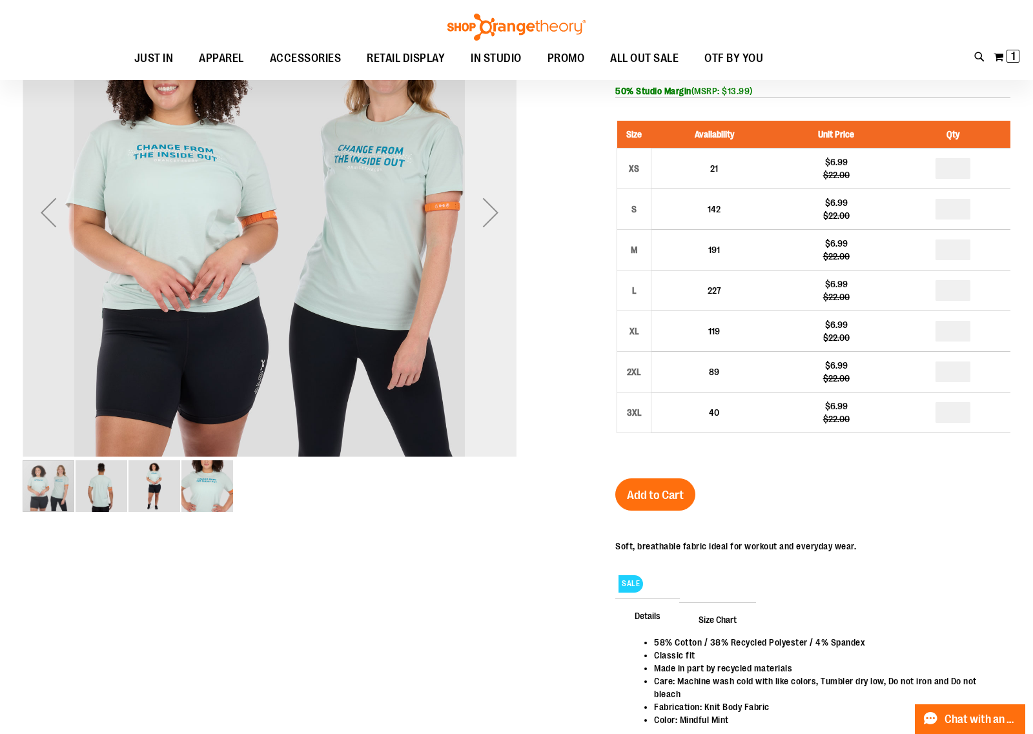
click at [502, 223] on div "Next" at bounding box center [491, 213] width 52 height 52
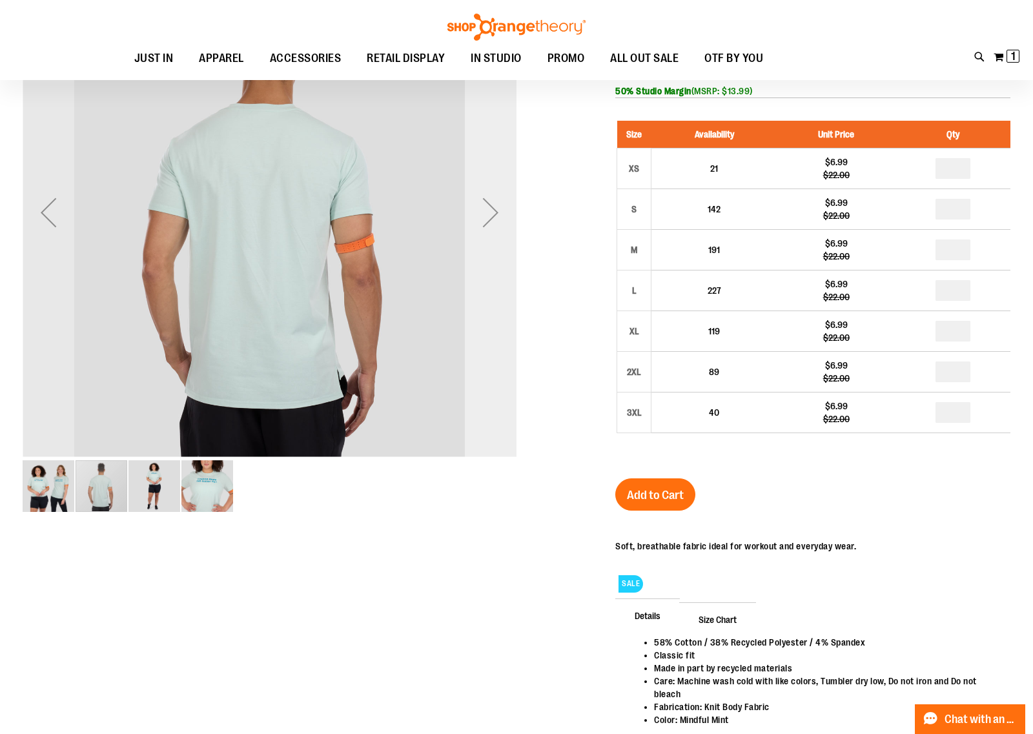
click at [502, 223] on div "Next" at bounding box center [491, 213] width 52 height 52
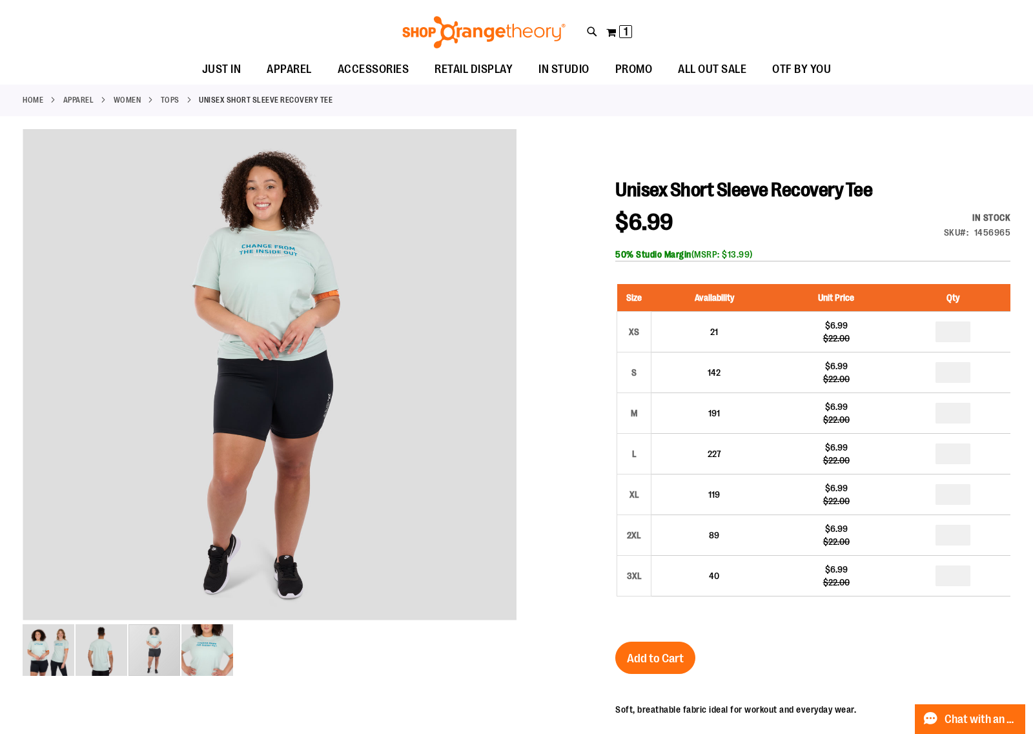
scroll to position [0, 0]
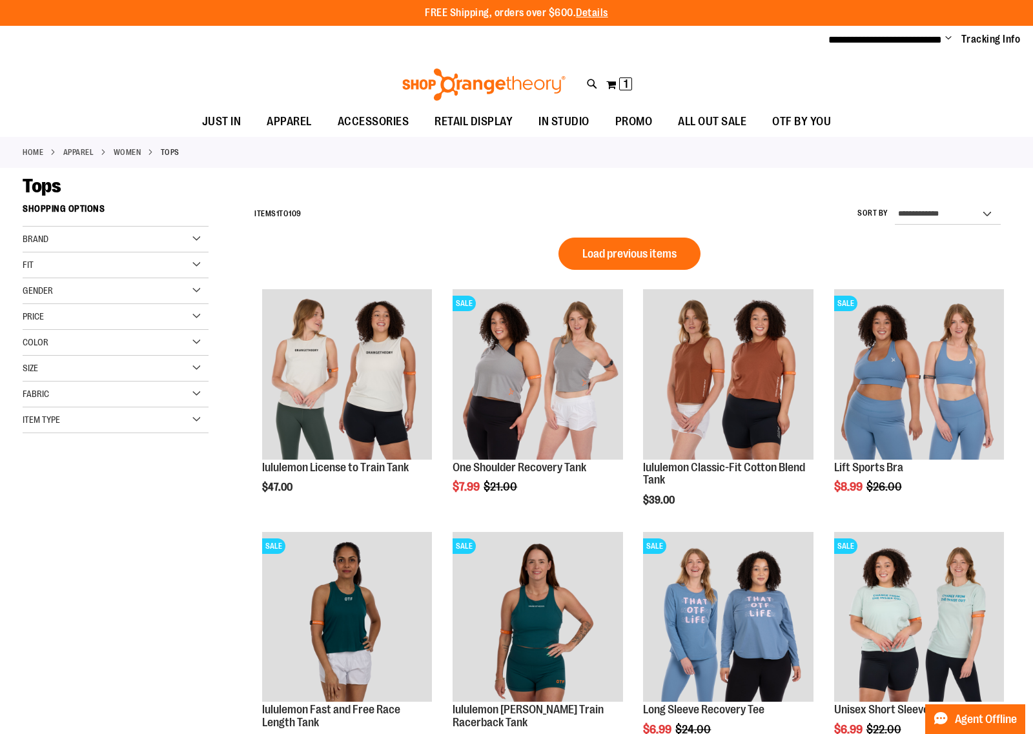
scroll to position [613, 0]
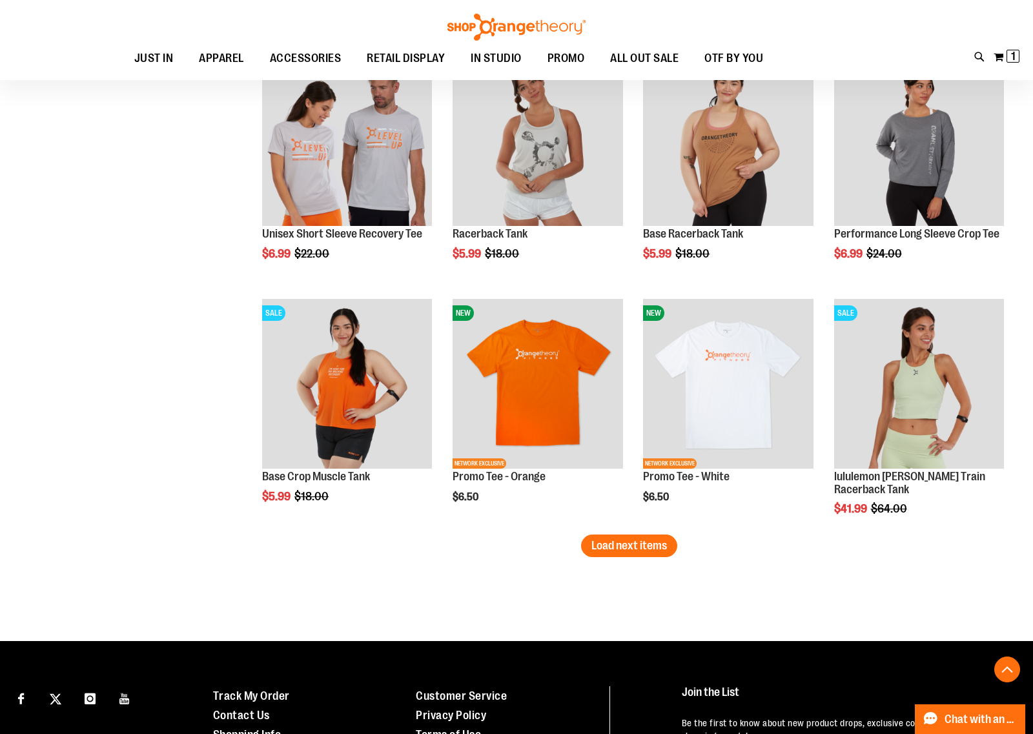
scroll to position [1986, 0]
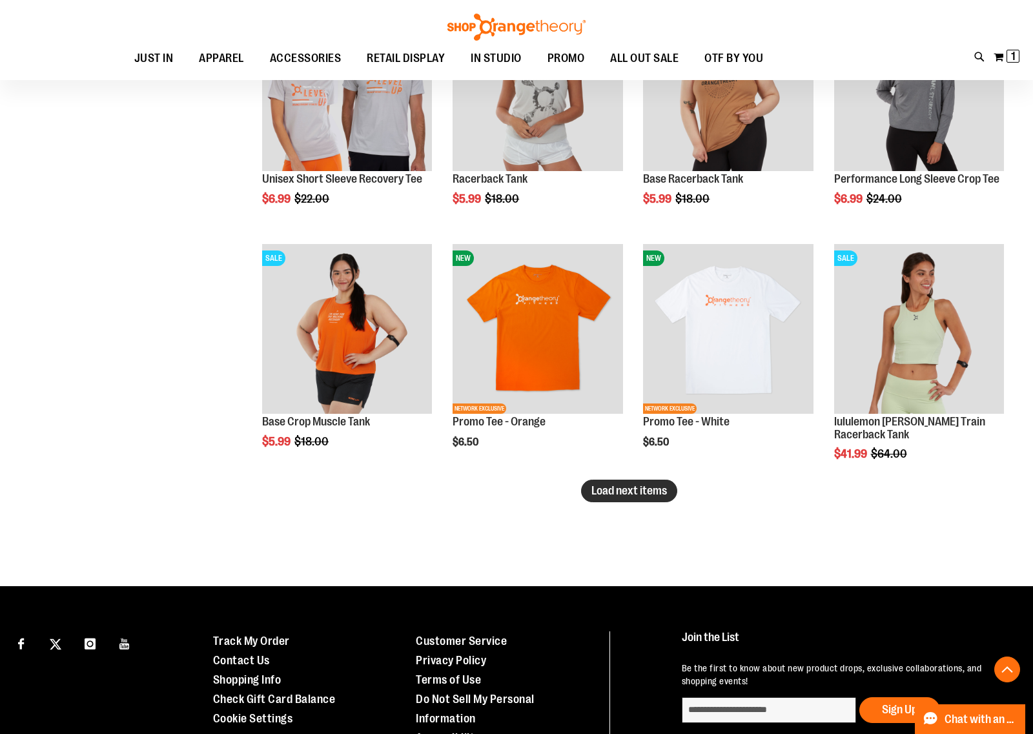
type input "**********"
click at [620, 494] on span "Load next items" at bounding box center [630, 490] width 76 height 13
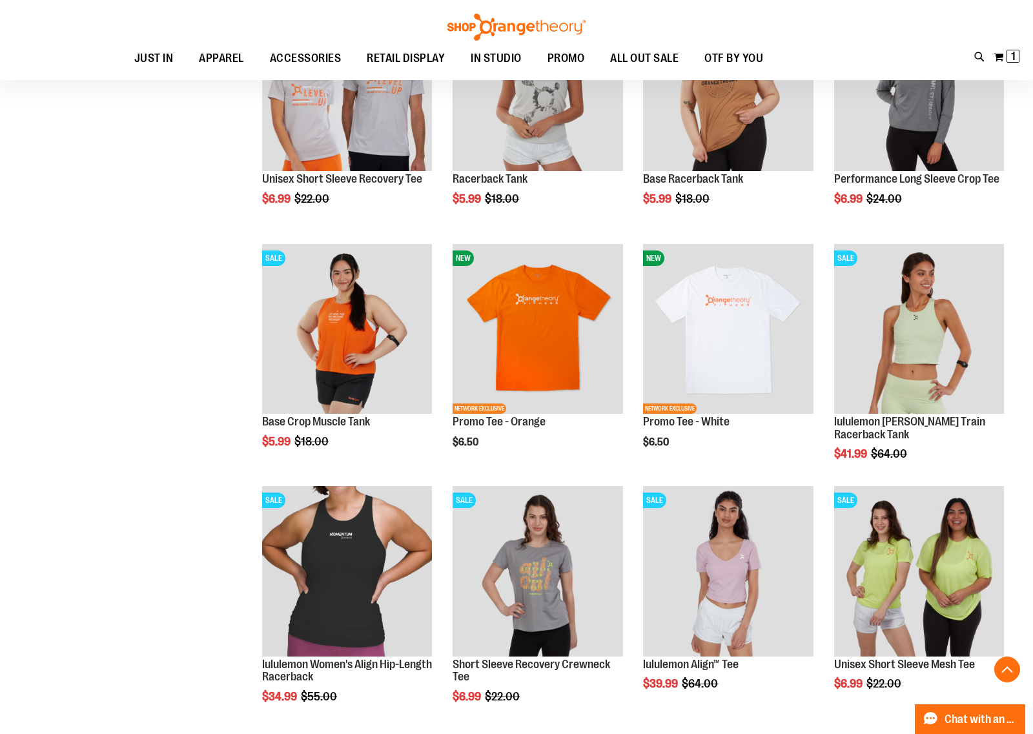
click at [608, 495] on img "product" at bounding box center [538, 571] width 170 height 170
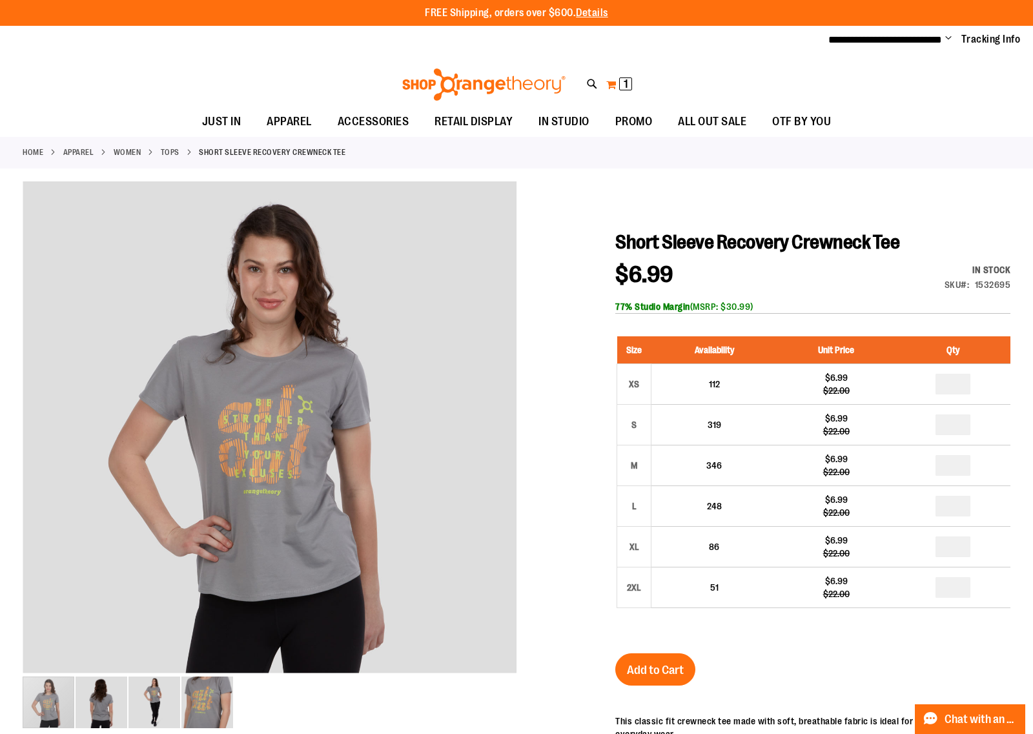
type input "**********"
click at [624, 82] on span "1" at bounding box center [626, 83] width 5 height 13
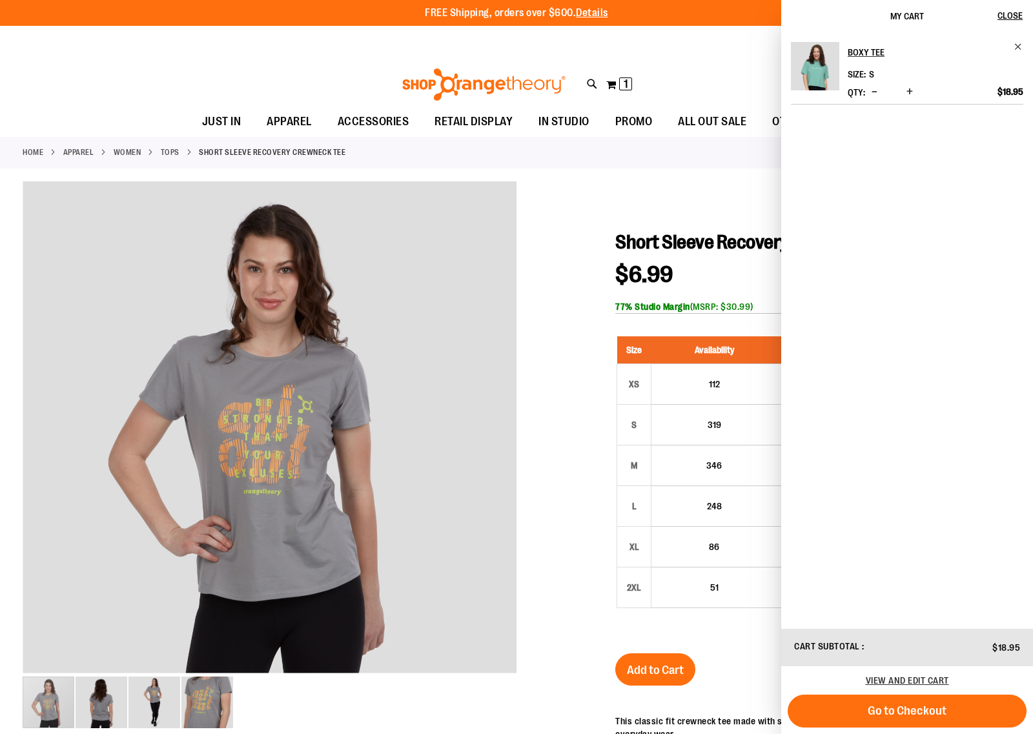
click at [568, 259] on div at bounding box center [517, 561] width 988 height 760
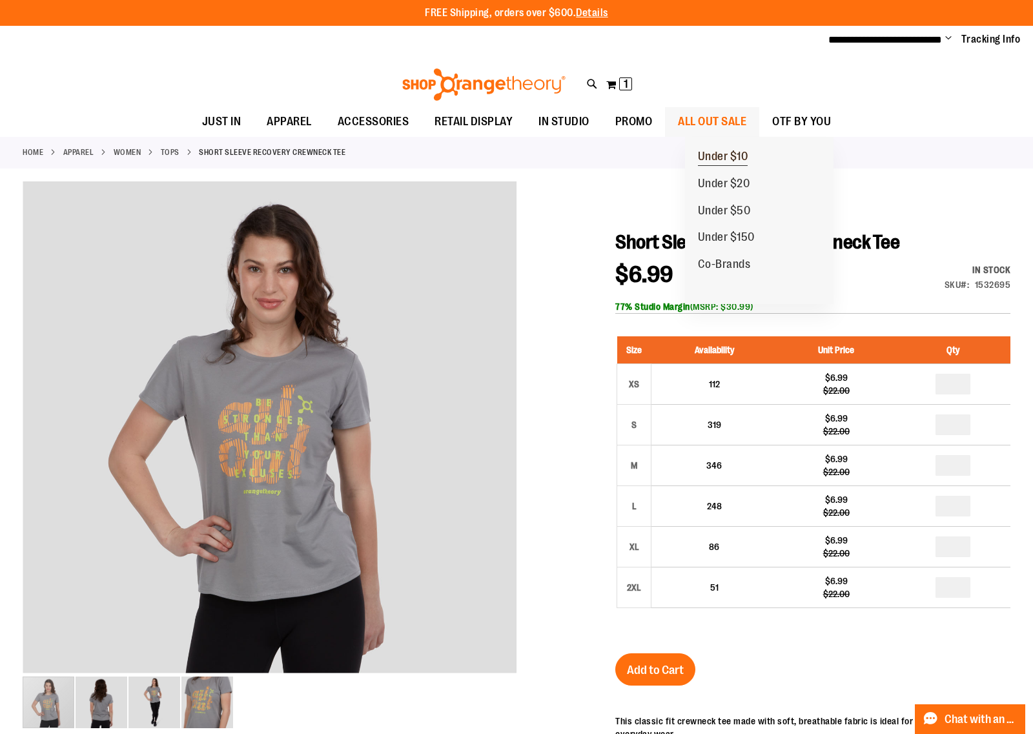
click at [743, 156] on span "Under $10" at bounding box center [723, 158] width 50 height 16
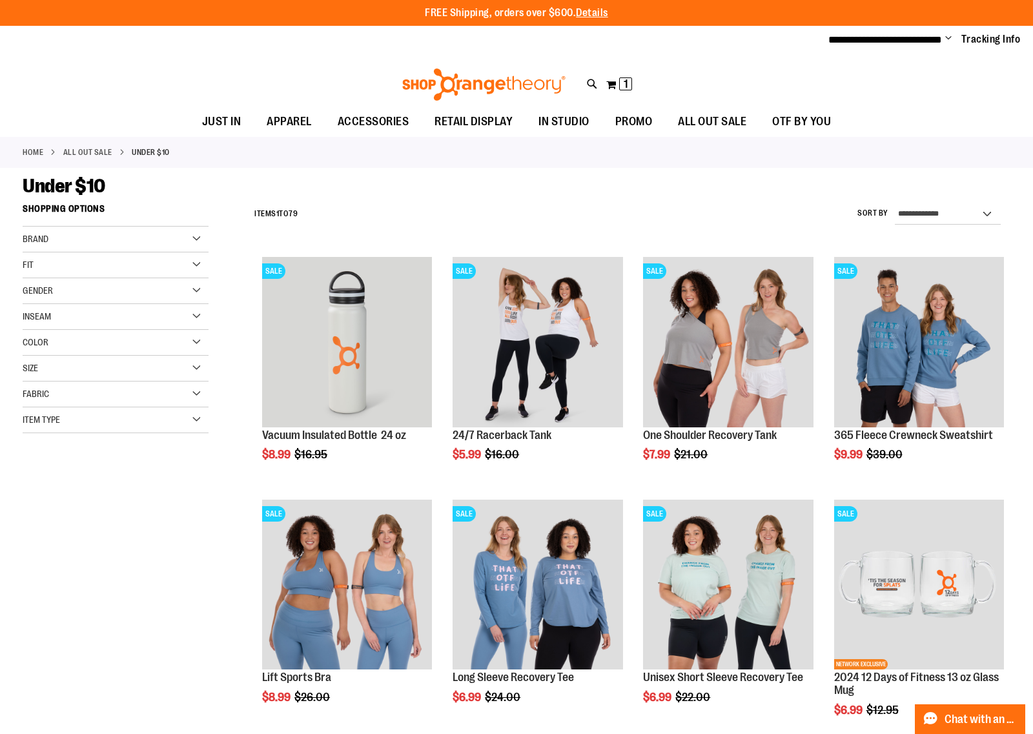
type input "**********"
click at [954, 213] on select "**********" at bounding box center [948, 214] width 106 height 21
select select "*********"
click at [895, 204] on select "**********" at bounding box center [948, 214] width 106 height 21
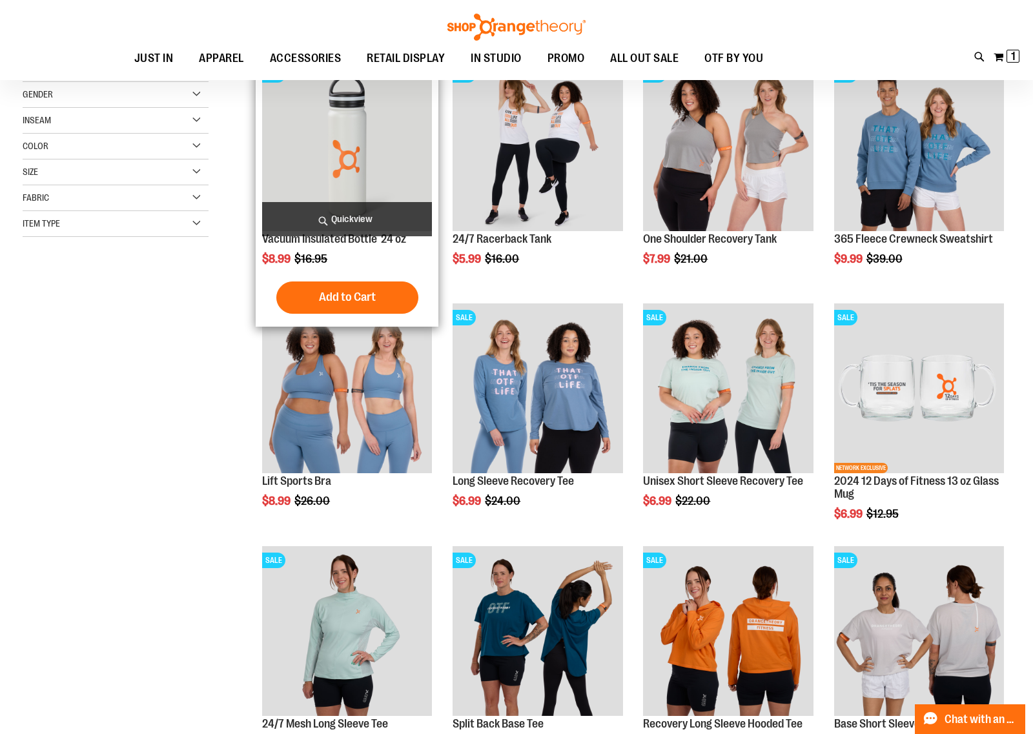
scroll to position [197, 0]
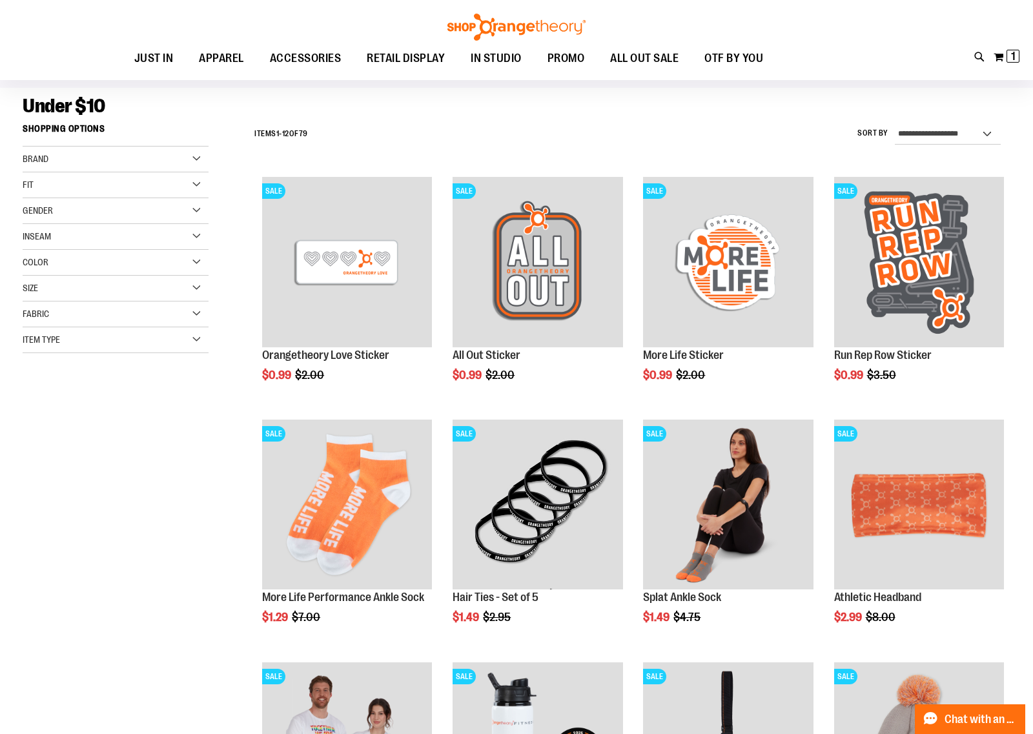
scroll to position [81, 0]
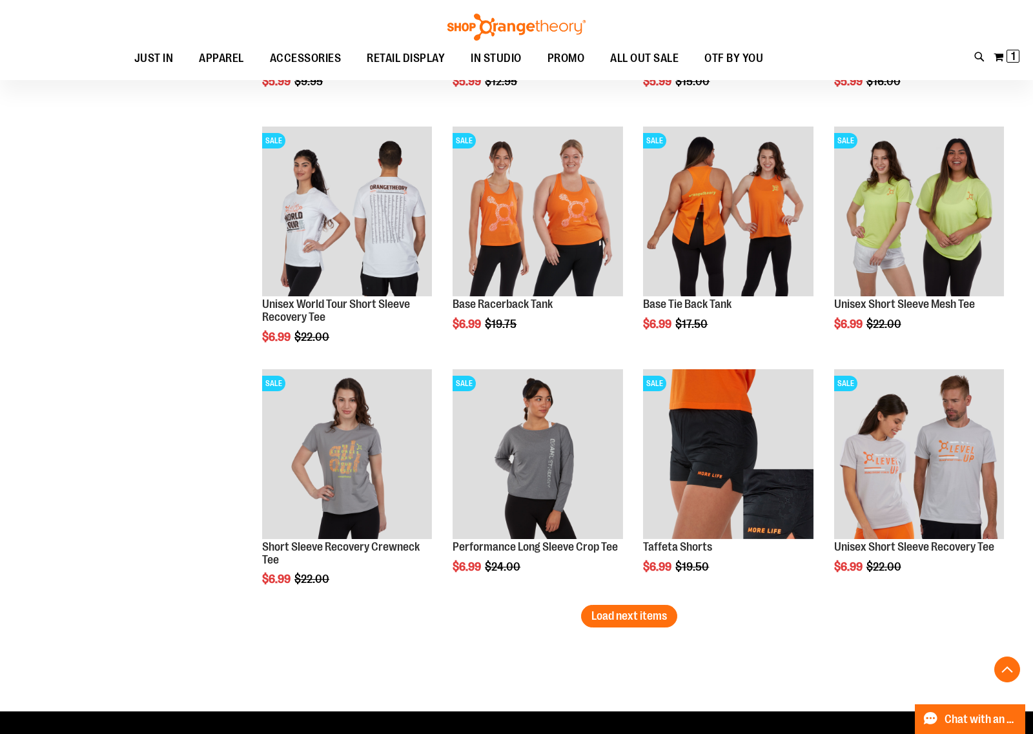
scroll to position [1857, 0]
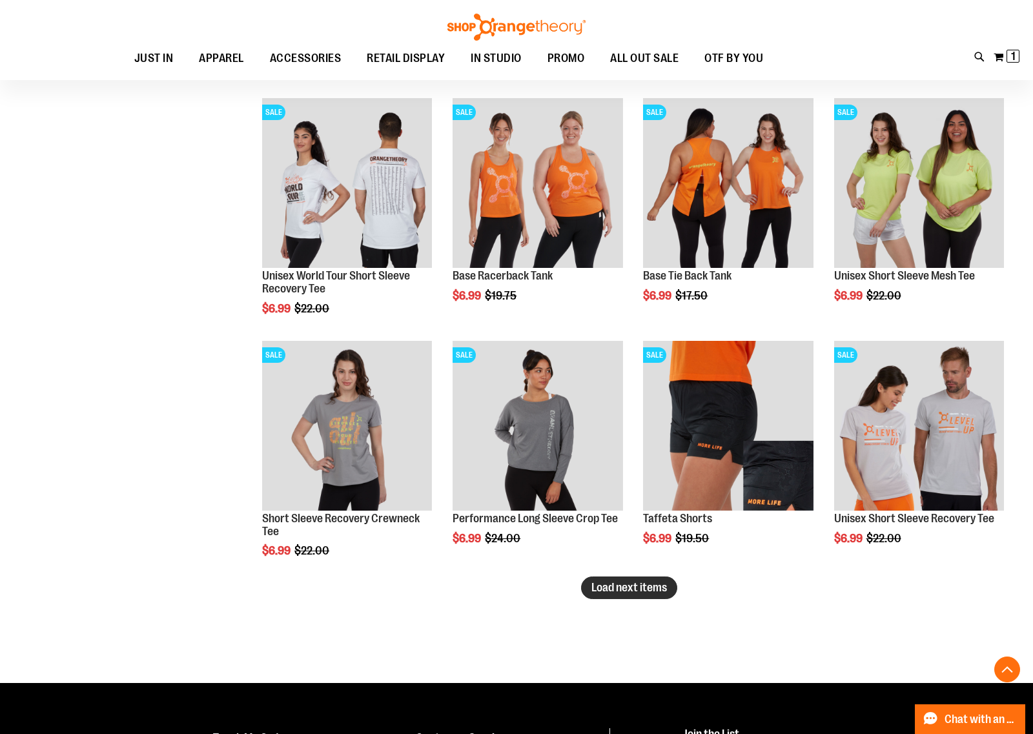
click at [654, 584] on span "Load next items" at bounding box center [630, 587] width 76 height 13
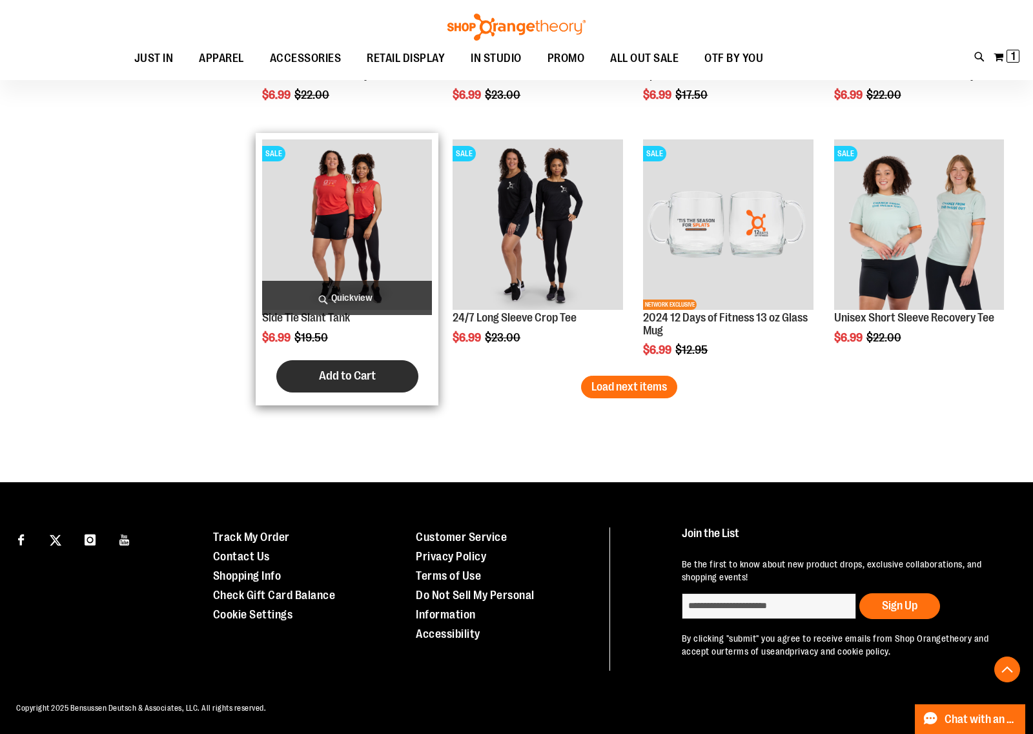
scroll to position [2787, 0]
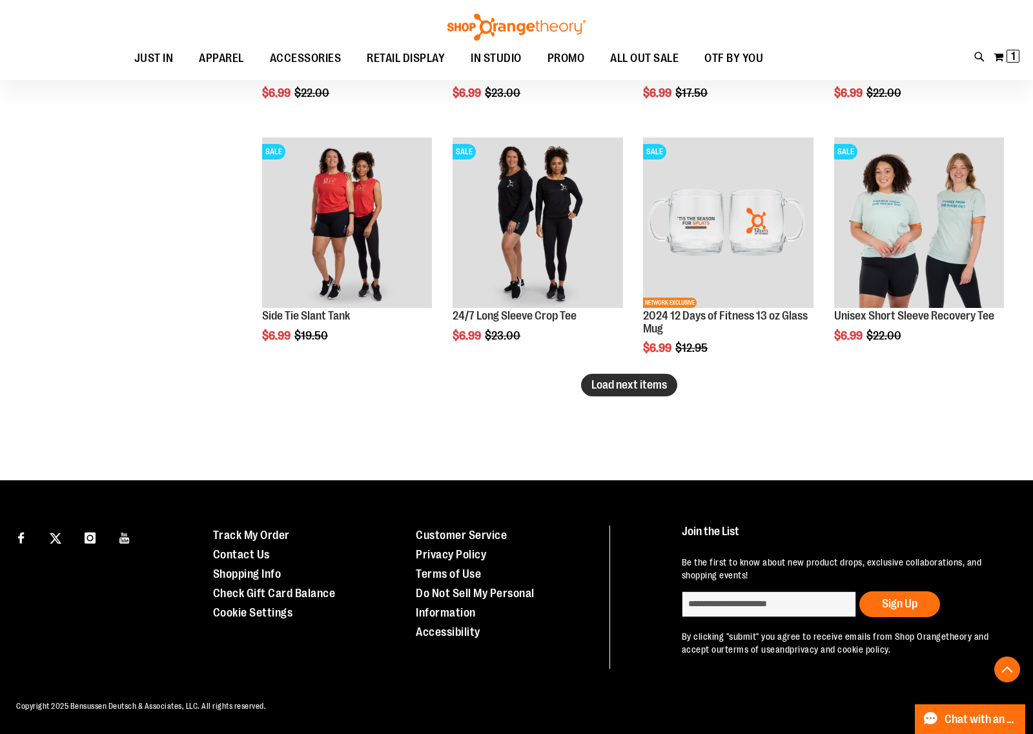
click at [612, 385] on span "Load next items" at bounding box center [630, 384] width 76 height 13
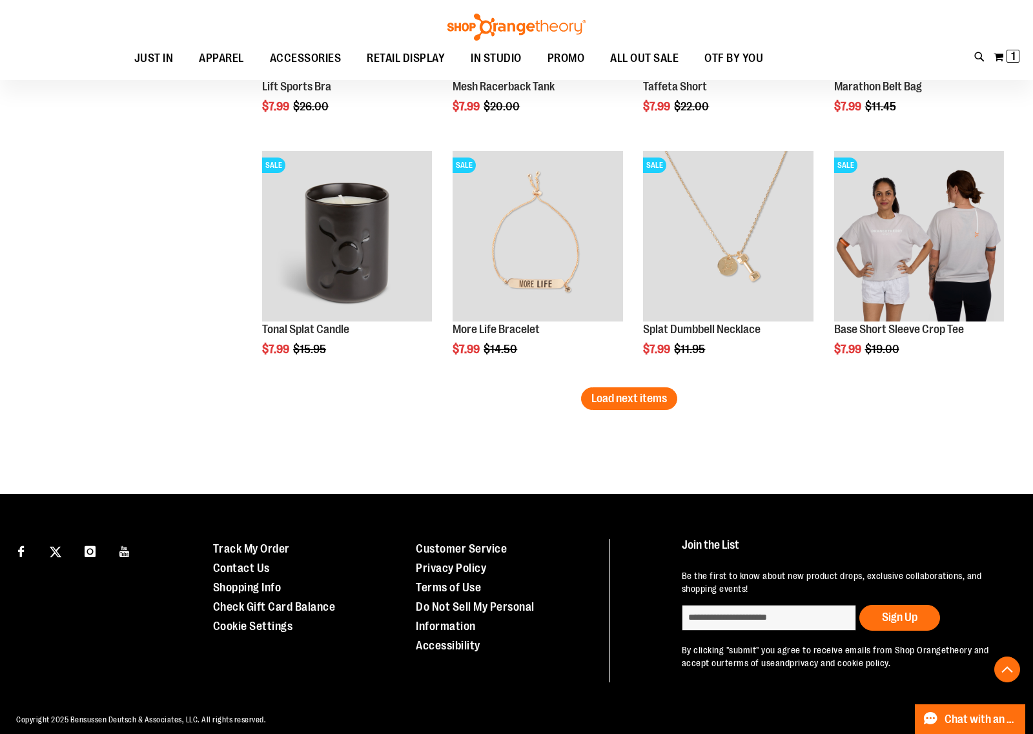
scroll to position [3514, 0]
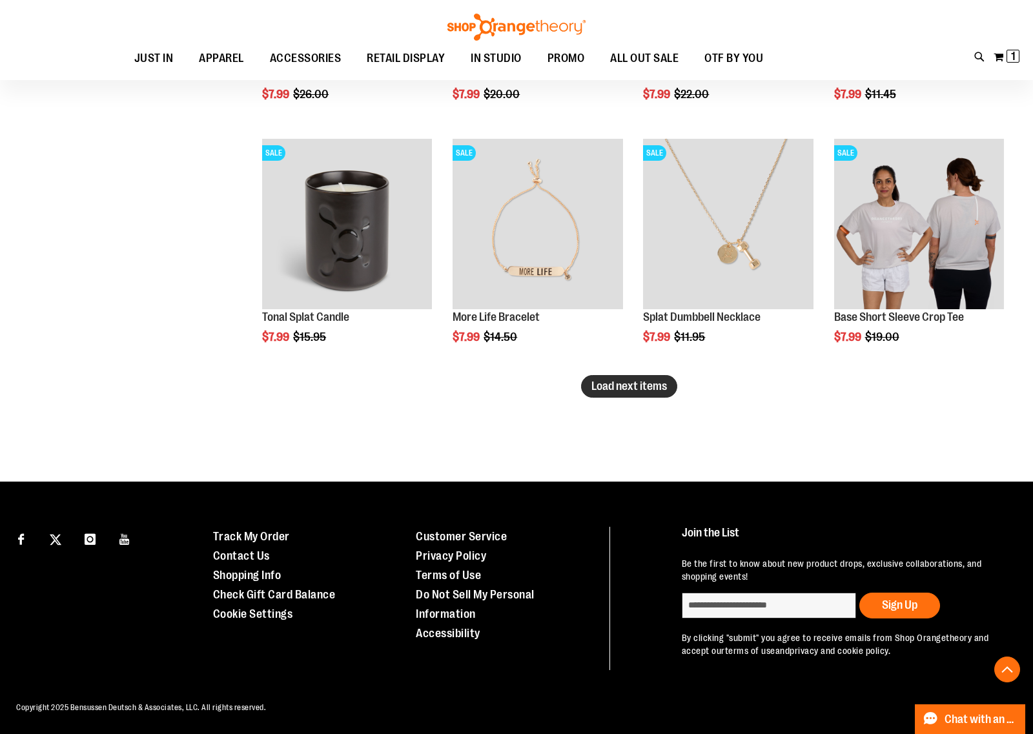
click at [651, 386] on span "Load next items" at bounding box center [630, 386] width 76 height 13
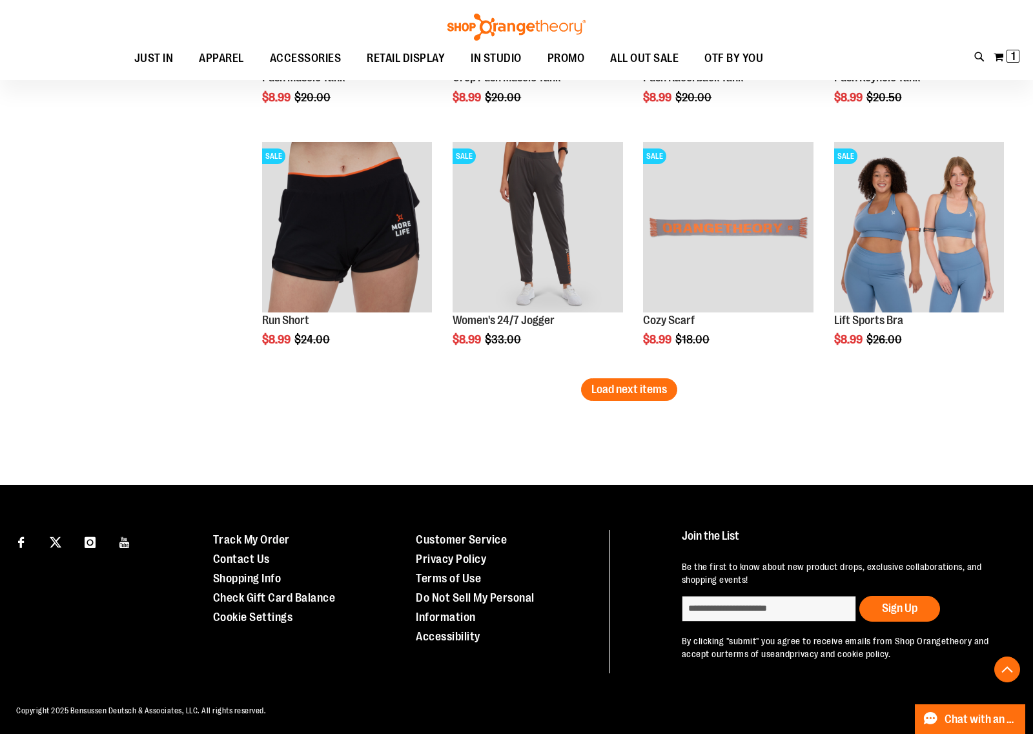
scroll to position [4243, 0]
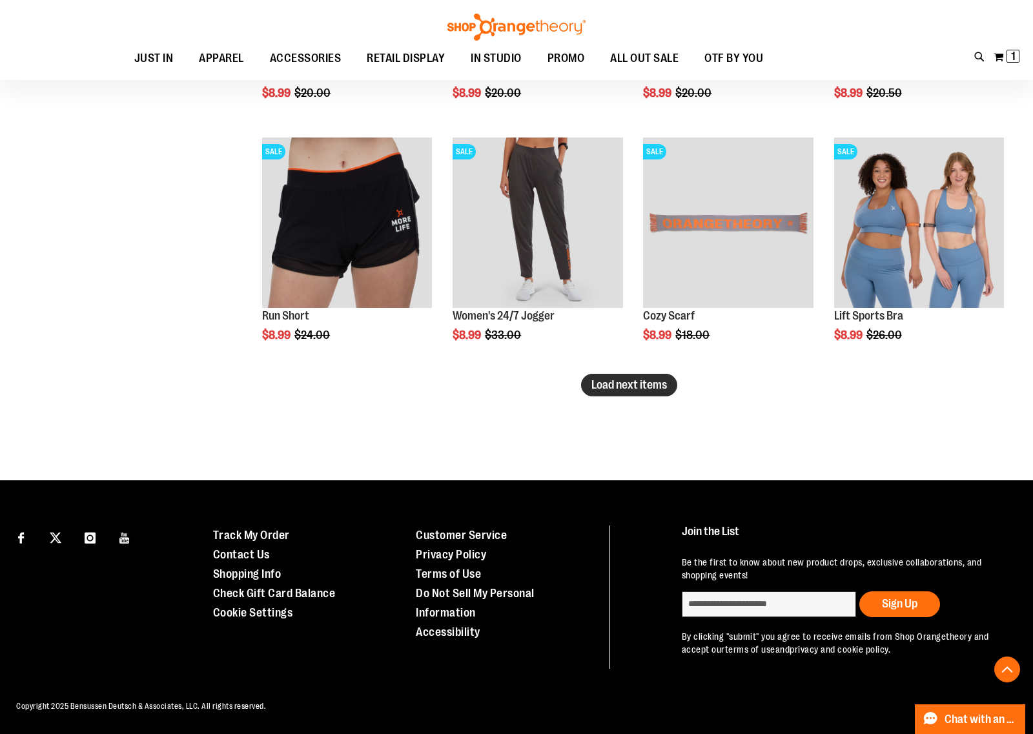
click at [613, 386] on span "Load next items" at bounding box center [630, 384] width 76 height 13
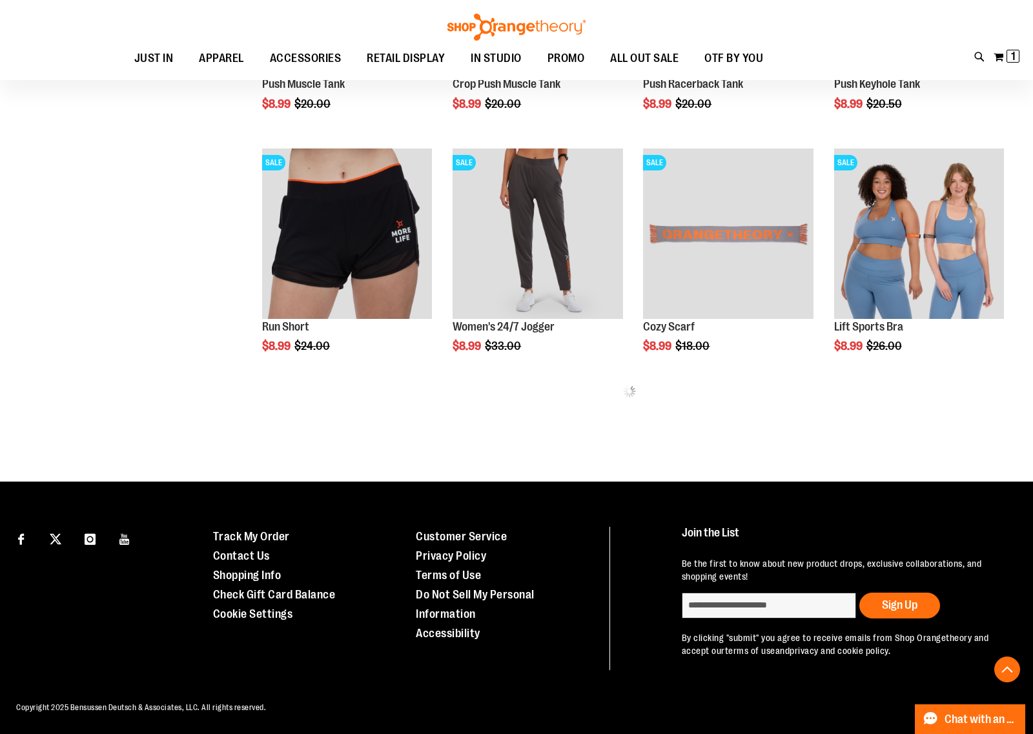
scroll to position [4243, 0]
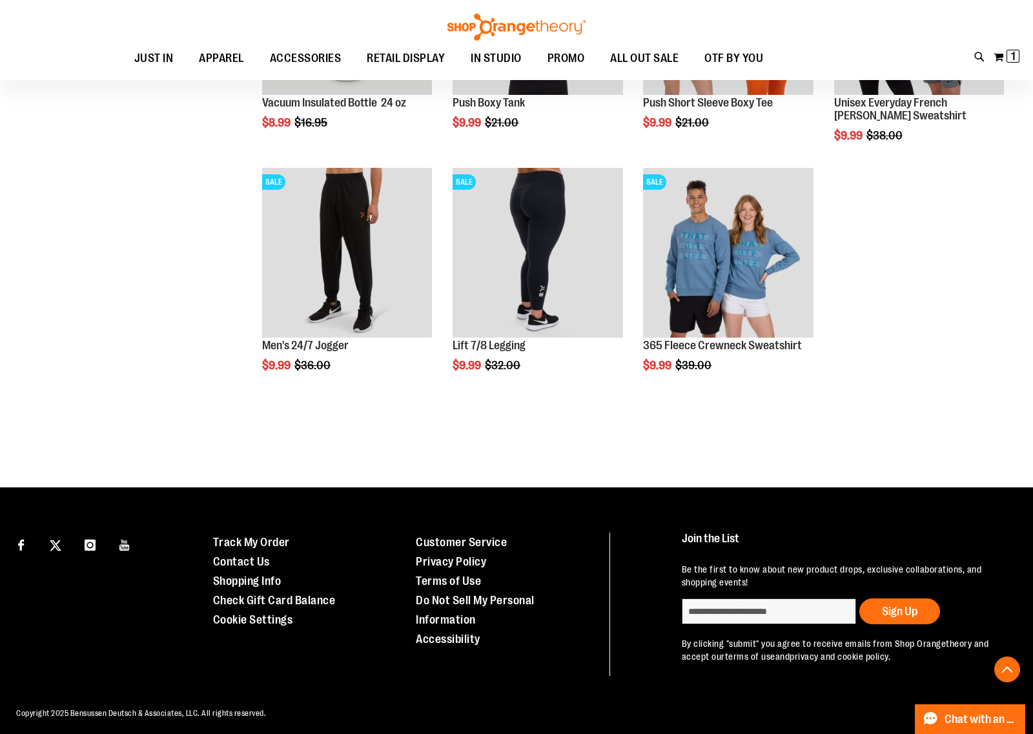
scroll to position [4704, 0]
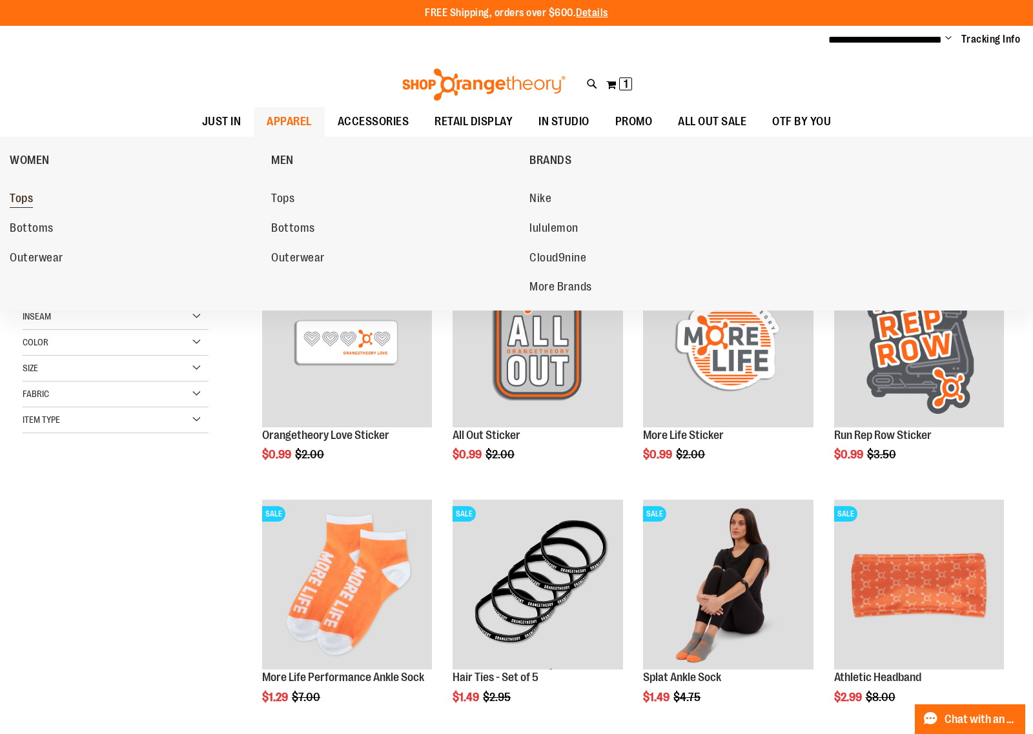
click at [24, 192] on span "Tops" at bounding box center [21, 200] width 23 height 16
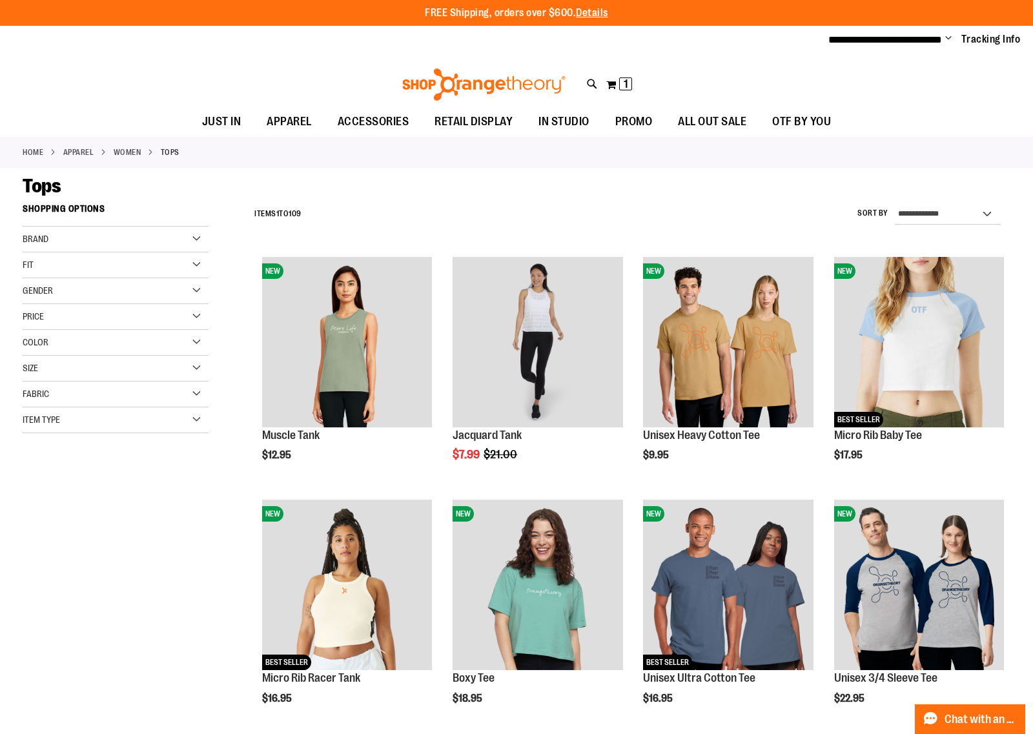
type input "**********"
click at [953, 207] on select "**********" at bounding box center [948, 214] width 106 height 21
select select "*********"
click at [895, 204] on select "**********" at bounding box center [948, 214] width 106 height 21
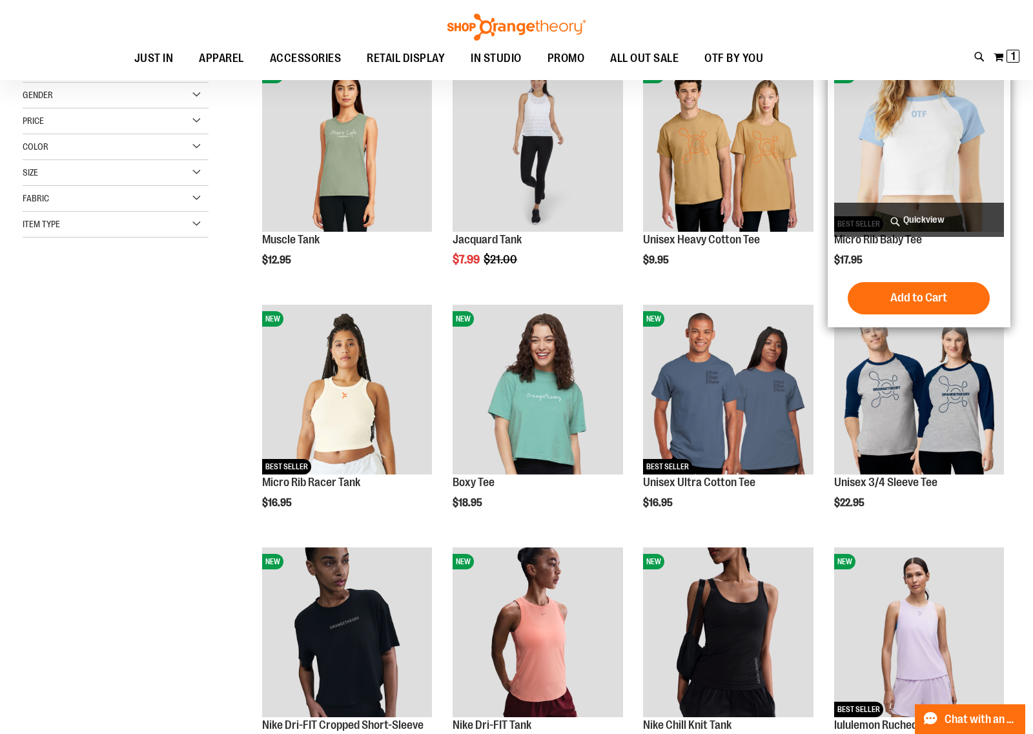
scroll to position [197, 0]
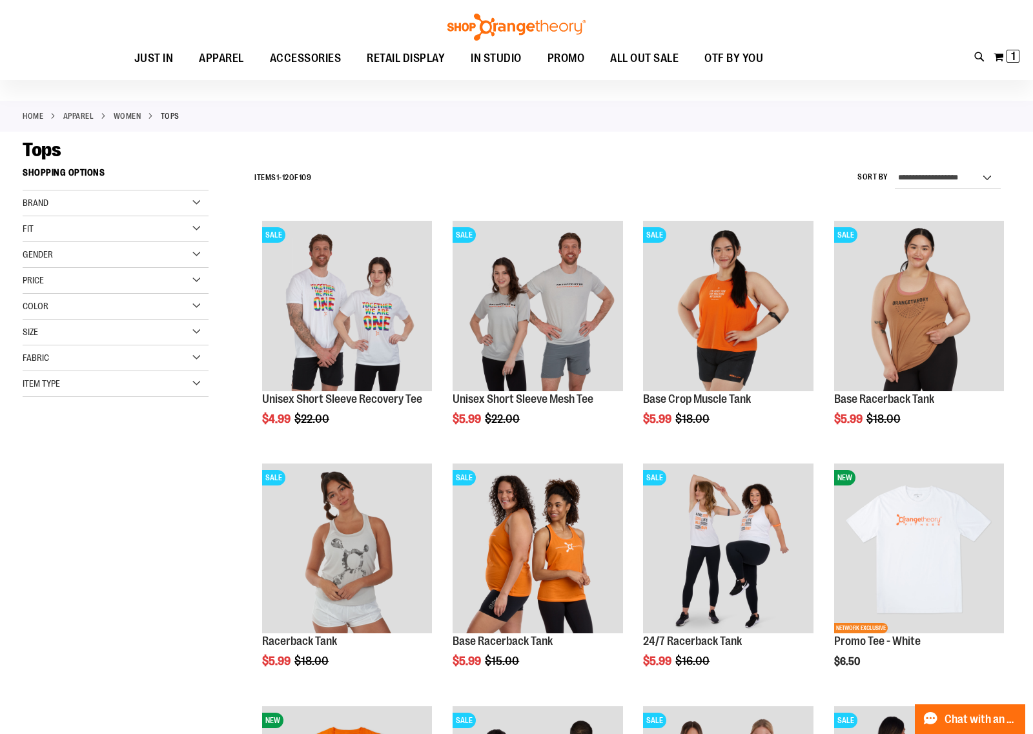
scroll to position [197, 0]
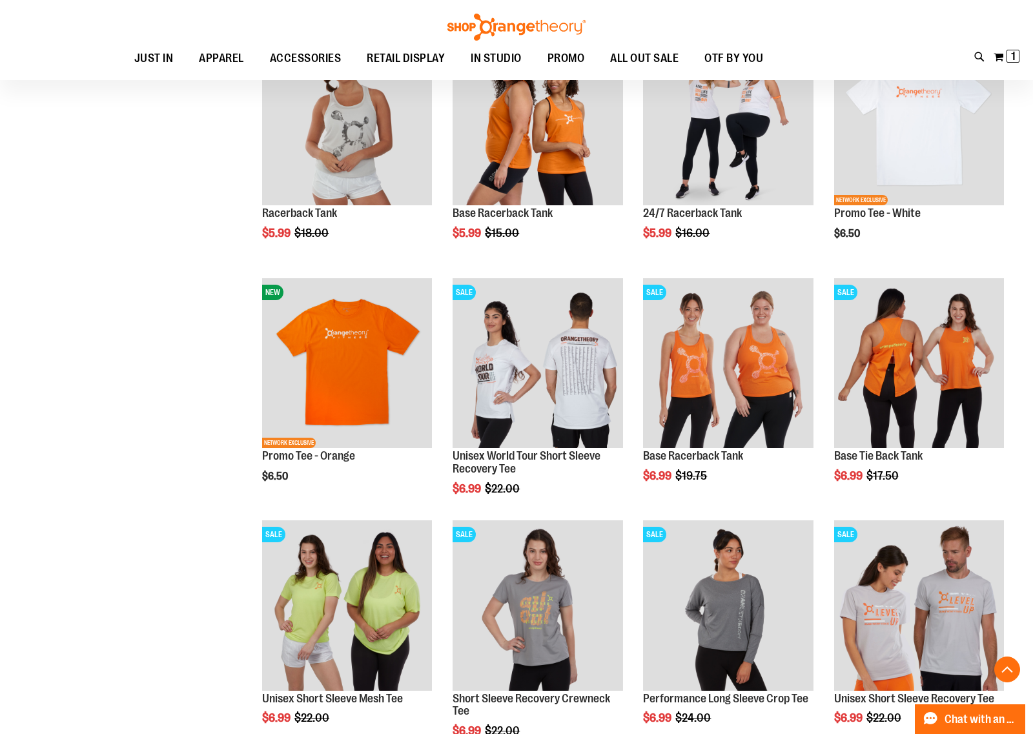
scroll to position [520, 0]
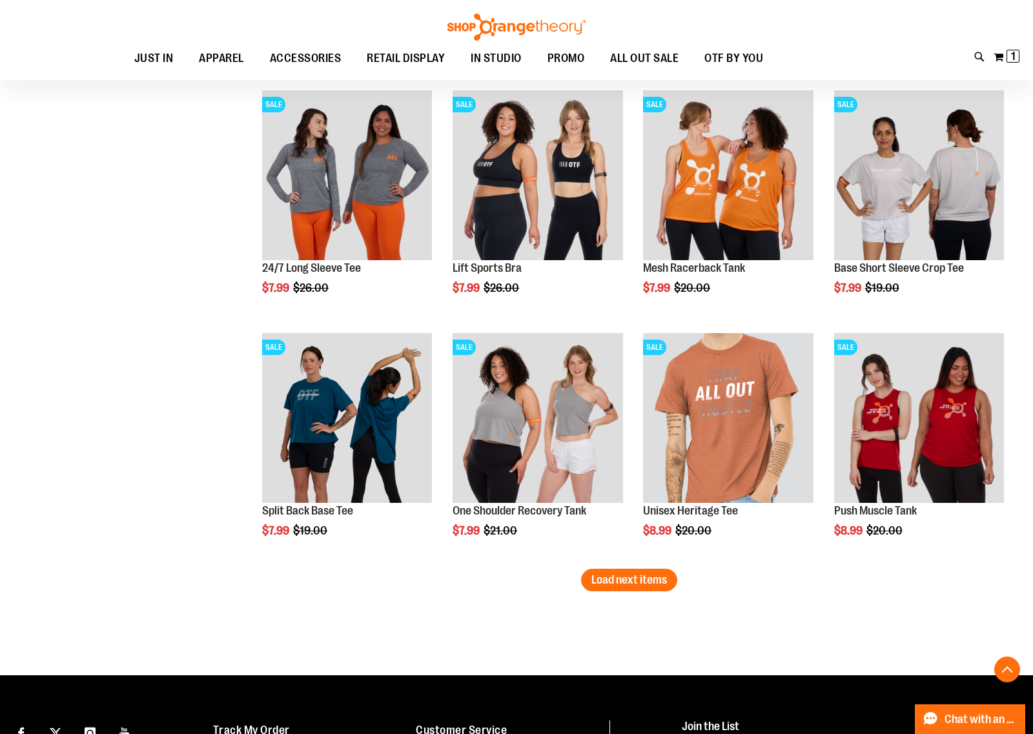
scroll to position [1886, 0]
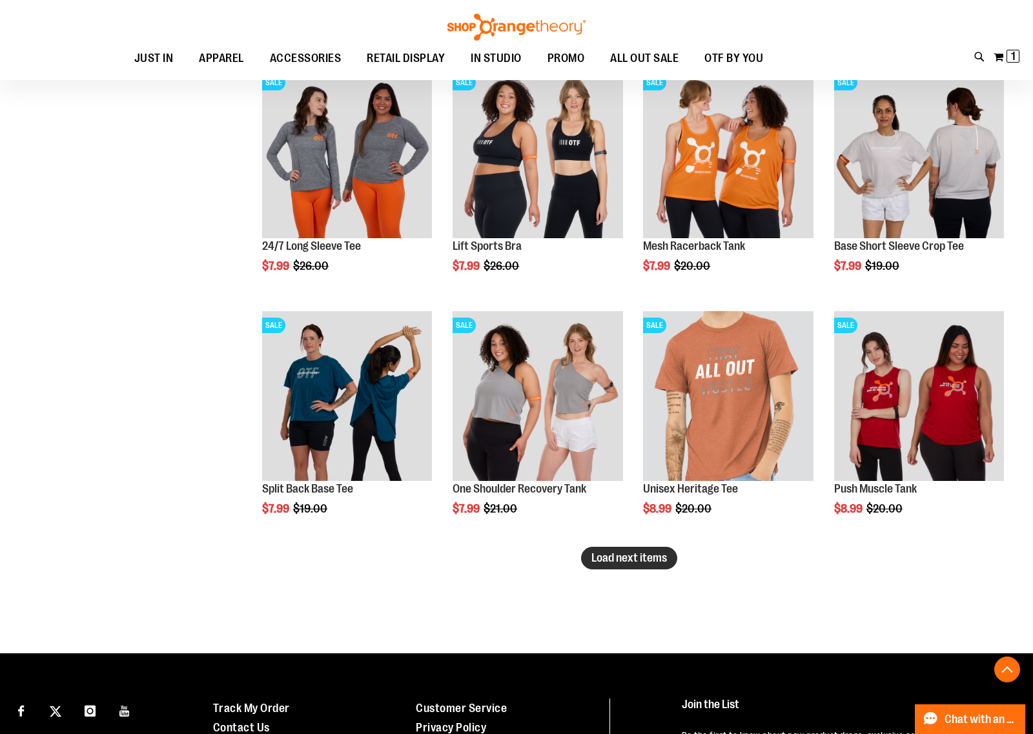
click at [641, 559] on span "Load next items" at bounding box center [630, 557] width 76 height 13
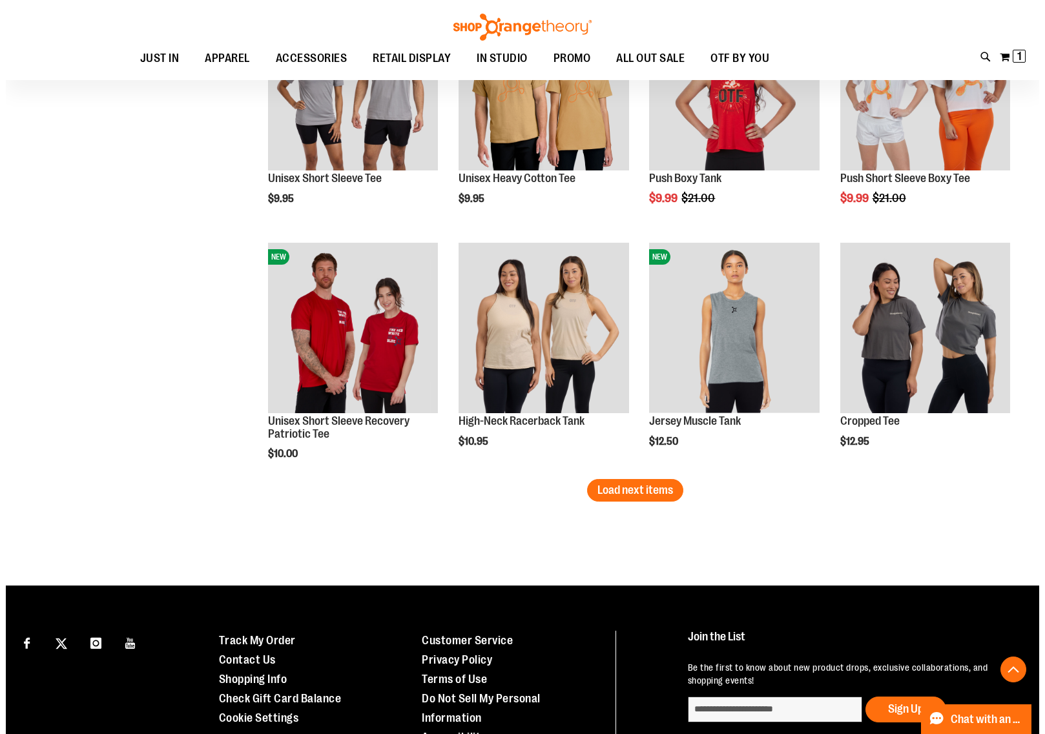
scroll to position [2694, 0]
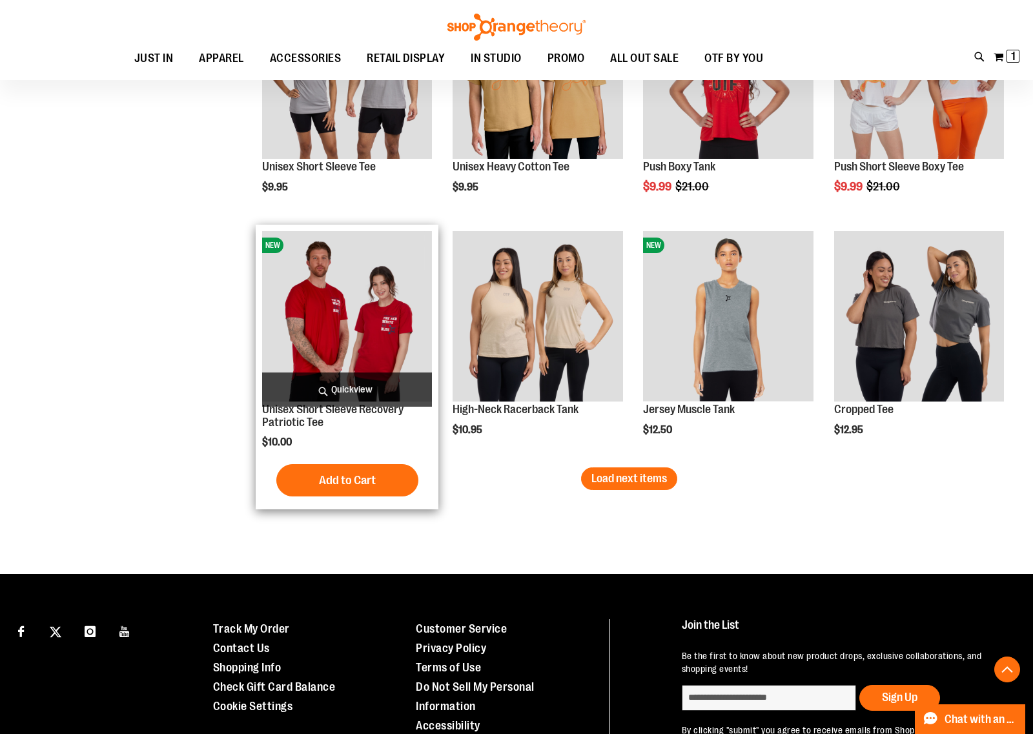
click at [360, 385] on span "Quickview" at bounding box center [347, 390] width 170 height 34
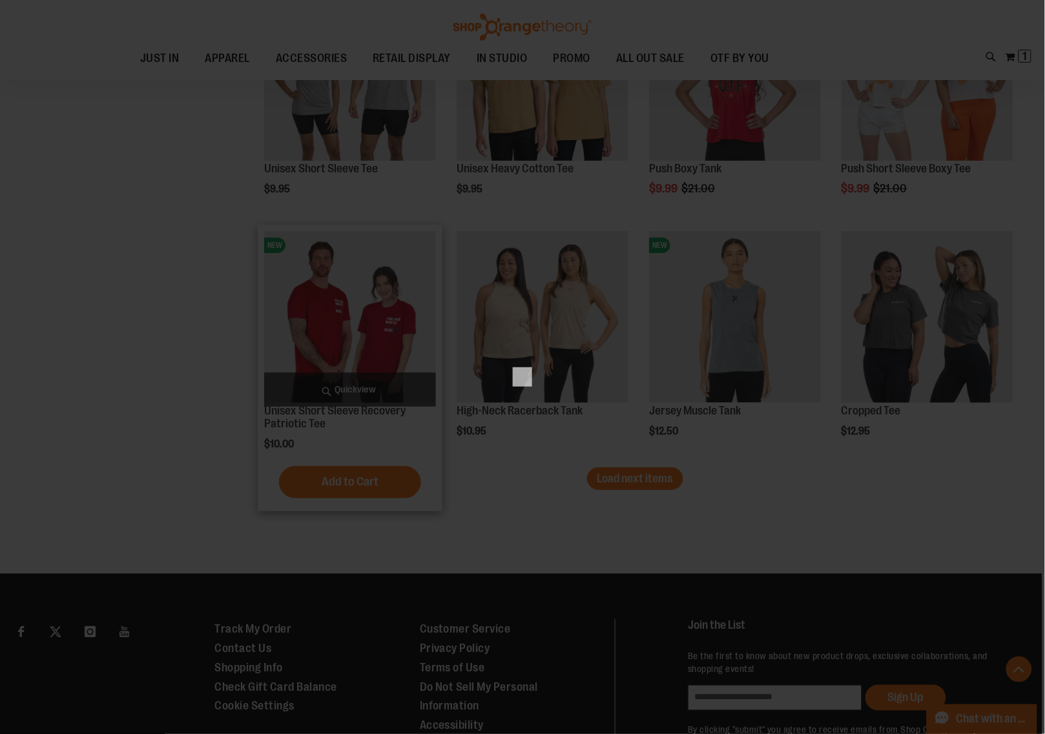
scroll to position [0, 0]
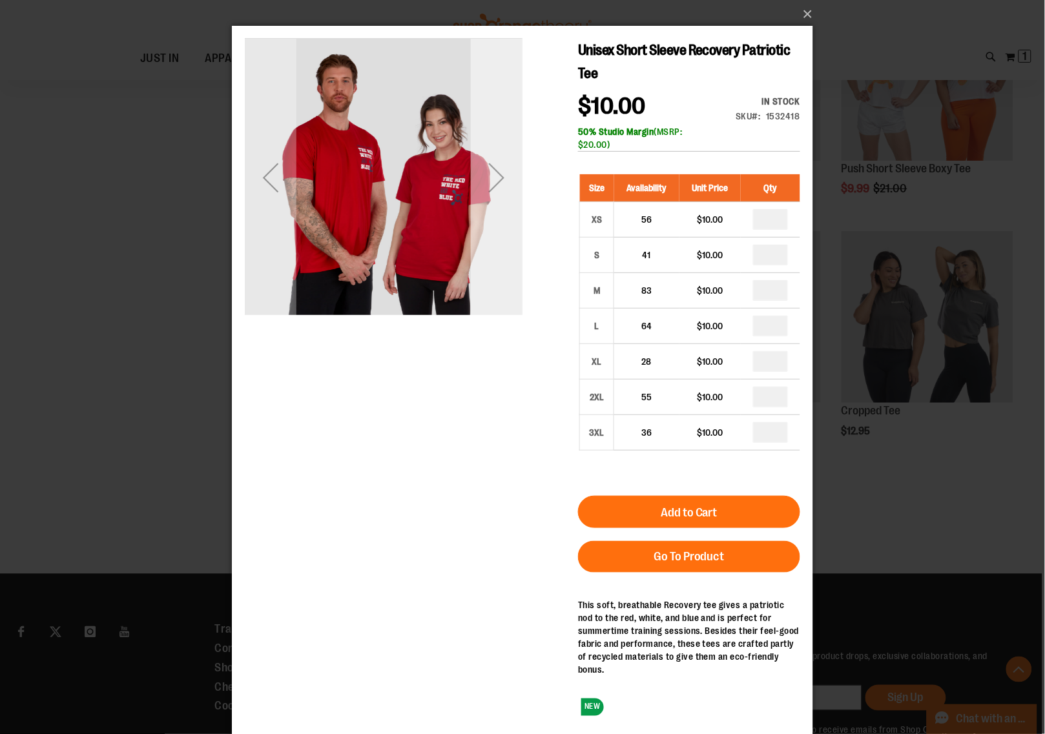
click at [485, 187] on div "Next" at bounding box center [496, 177] width 52 height 52
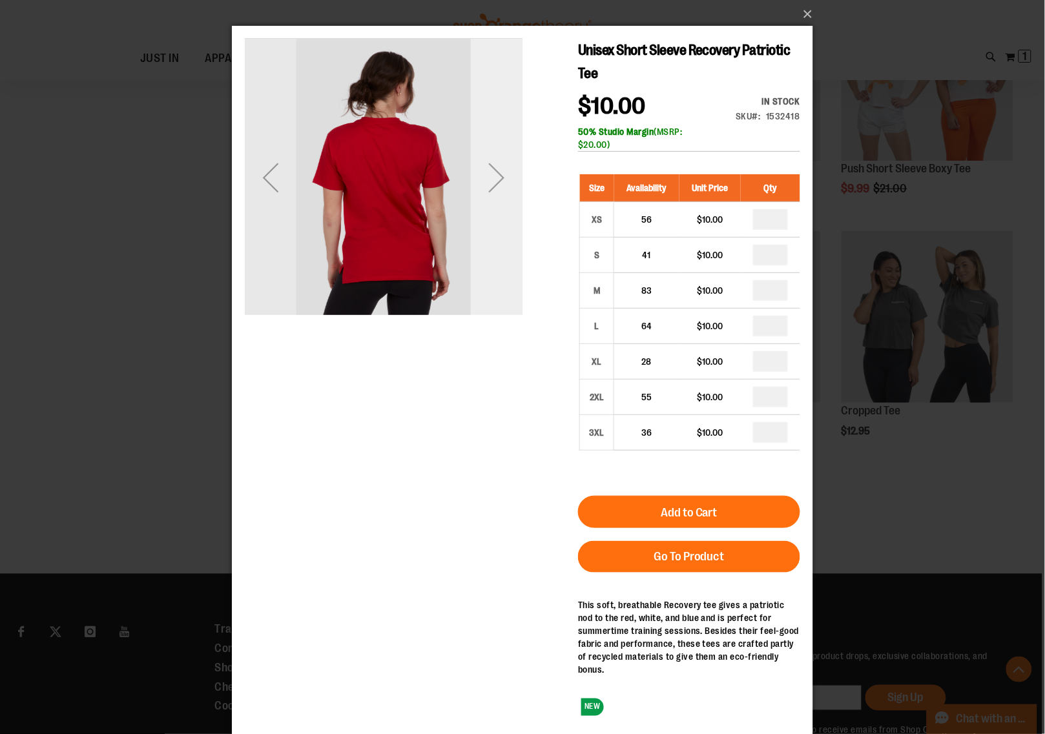
click at [484, 187] on div "Next" at bounding box center [496, 177] width 52 height 52
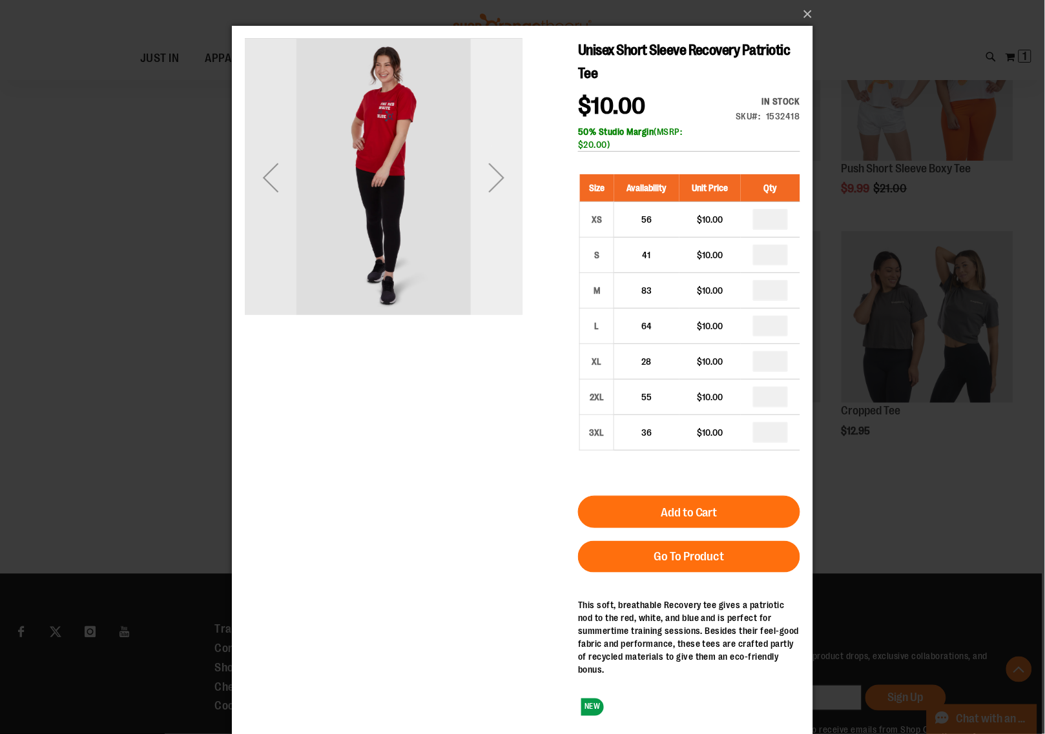
click at [484, 187] on div "Next" at bounding box center [496, 177] width 52 height 52
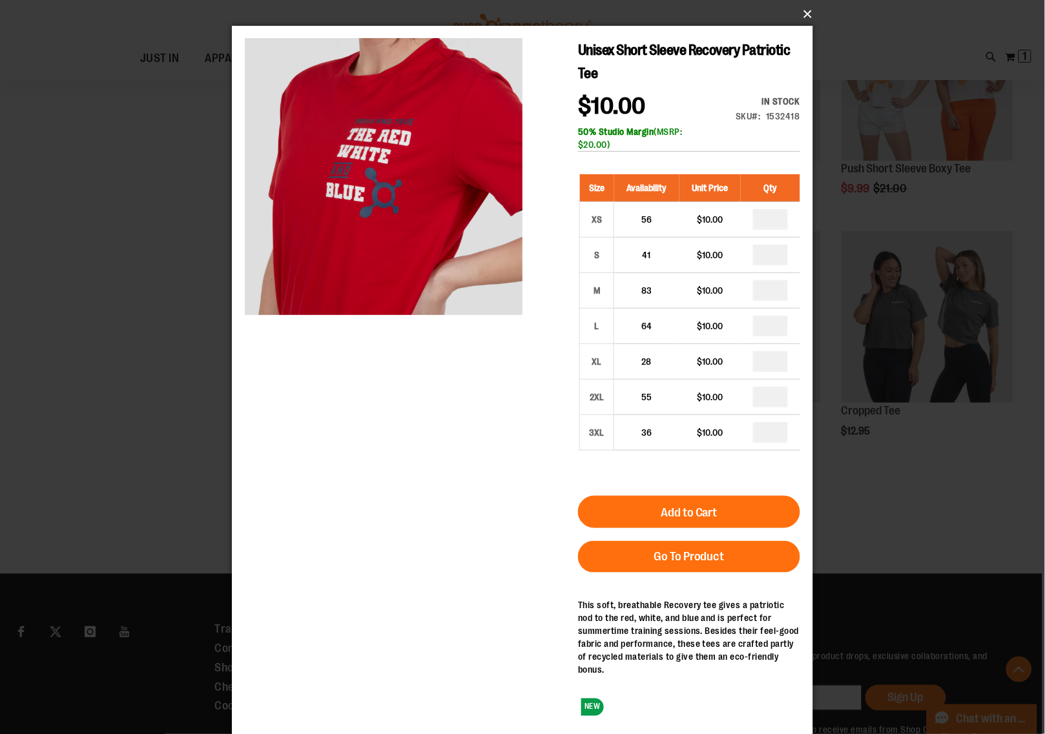
click at [809, 14] on button "×" at bounding box center [526, 14] width 581 height 28
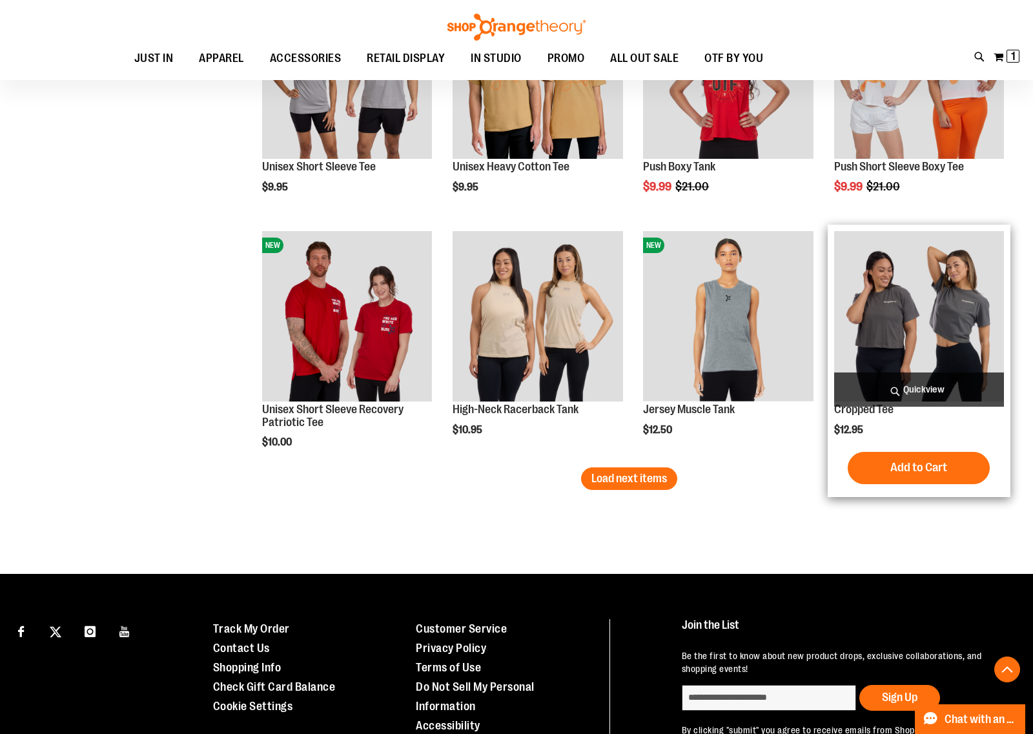
click at [942, 386] on span "Quickview" at bounding box center [919, 390] width 170 height 34
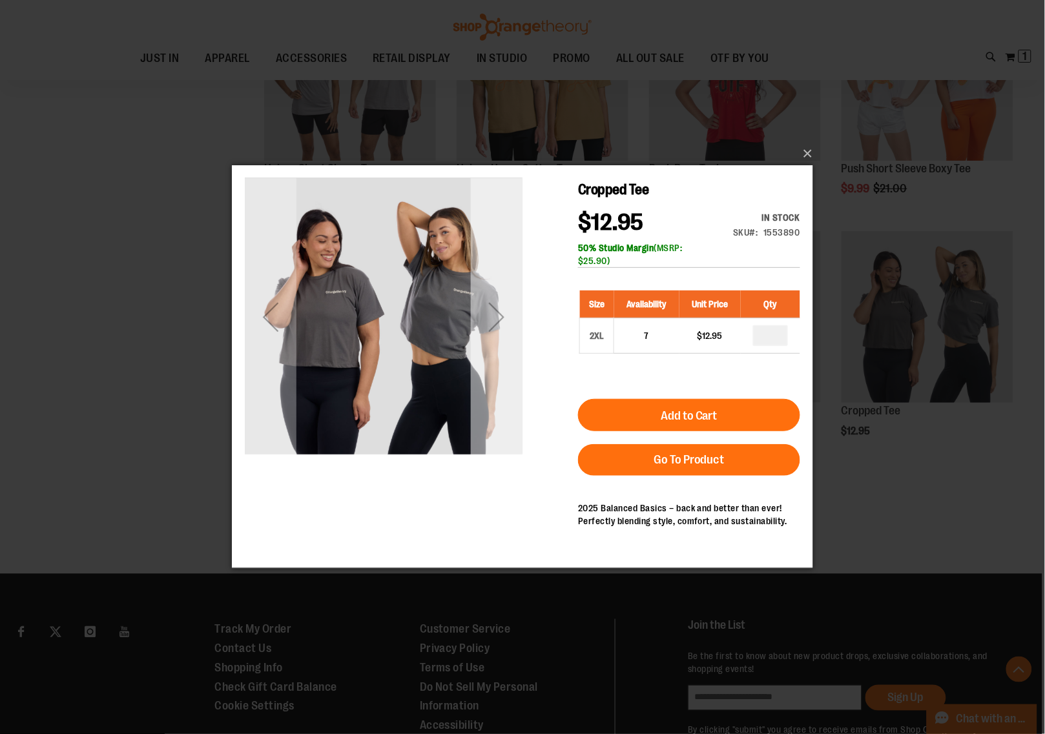
click at [500, 323] on div "Next" at bounding box center [496, 317] width 52 height 52
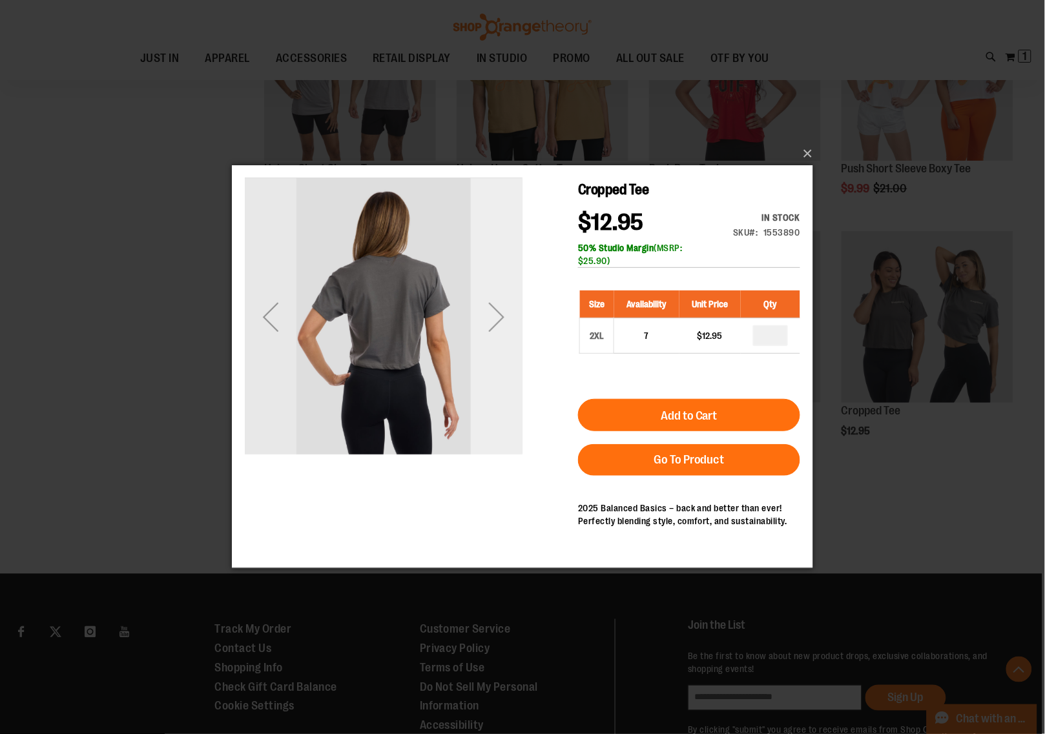
click at [500, 323] on div "Next" at bounding box center [496, 317] width 52 height 52
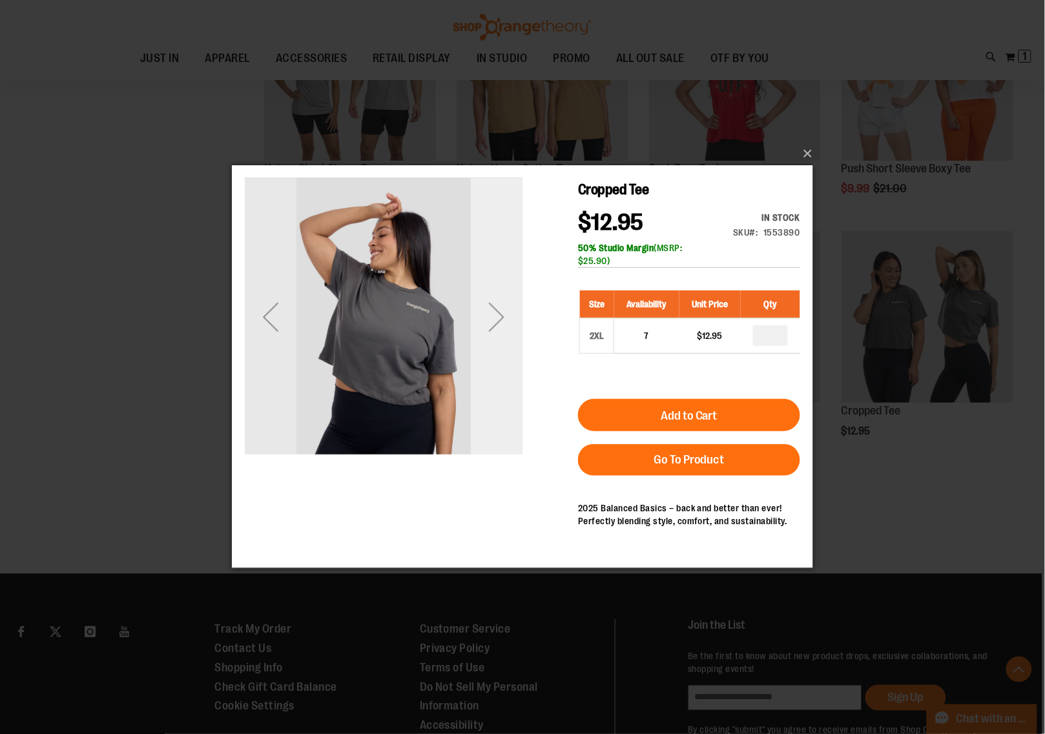
click at [500, 323] on div "Next" at bounding box center [496, 317] width 52 height 52
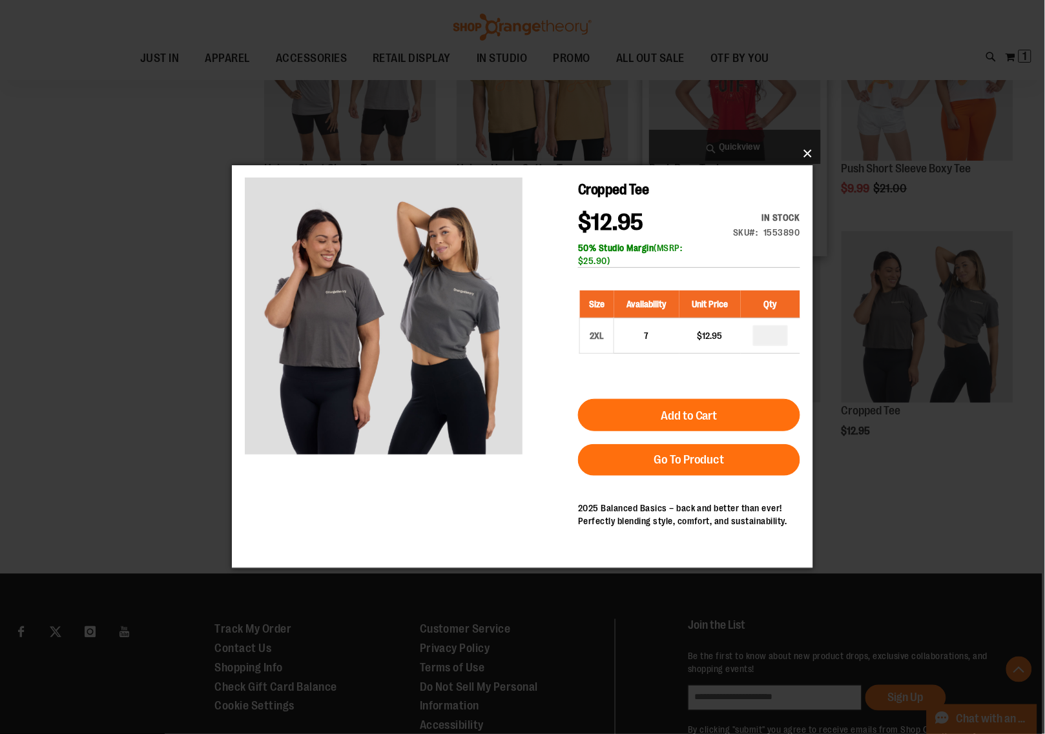
click at [808, 150] on button "×" at bounding box center [526, 153] width 581 height 28
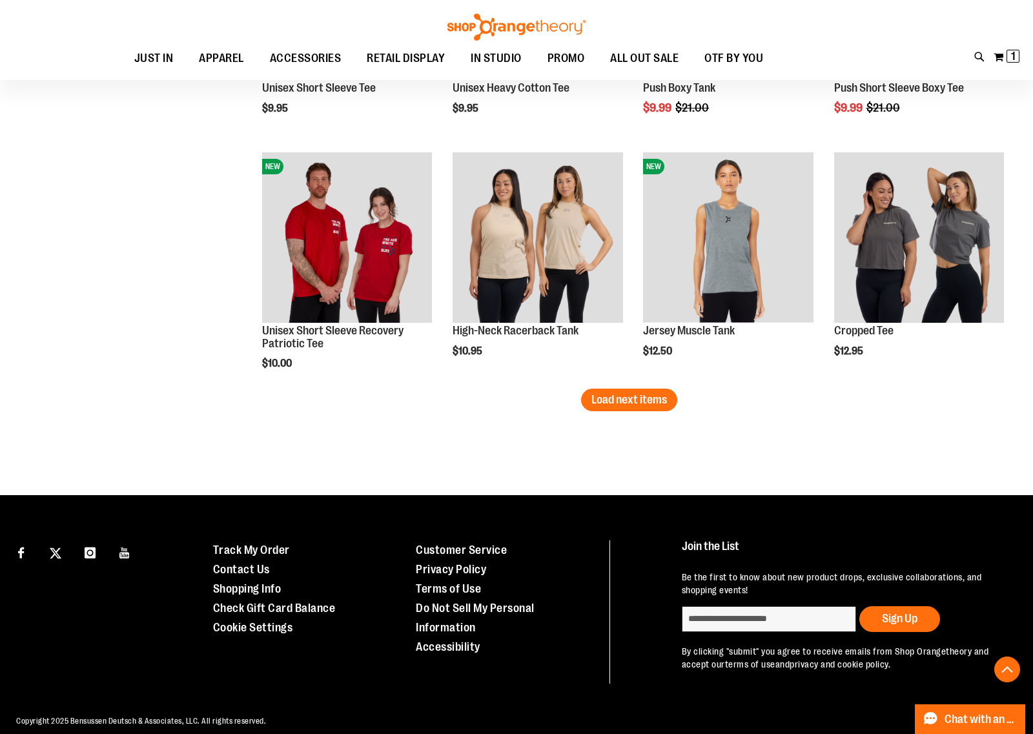
scroll to position [2774, 0]
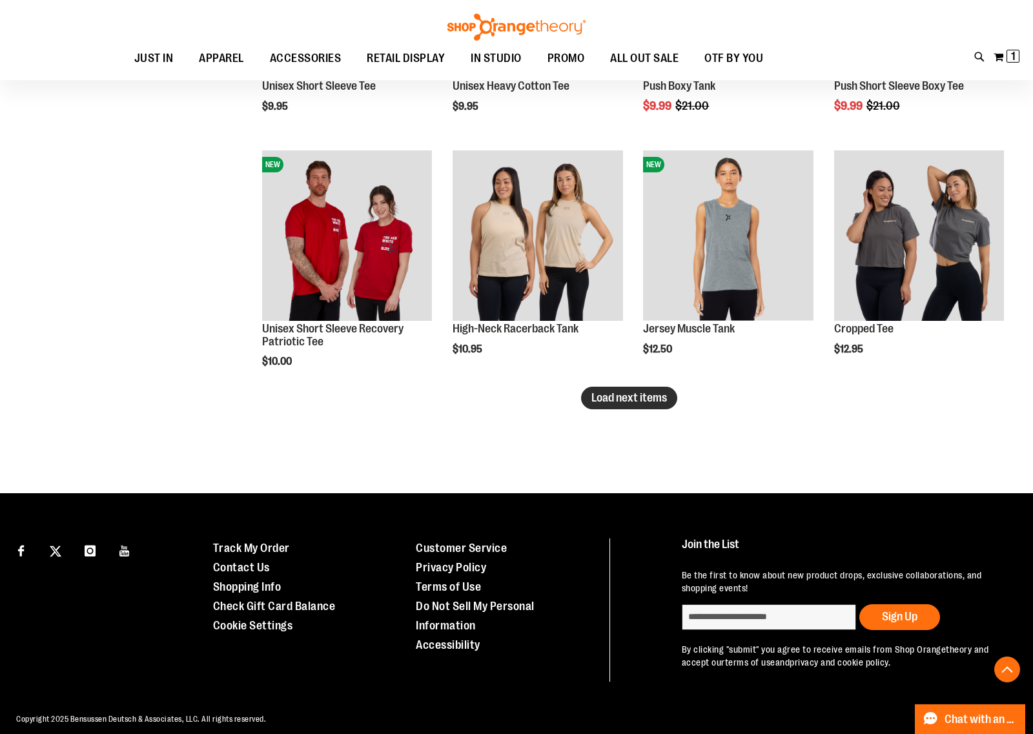
click at [650, 398] on span "Load next items" at bounding box center [630, 397] width 76 height 13
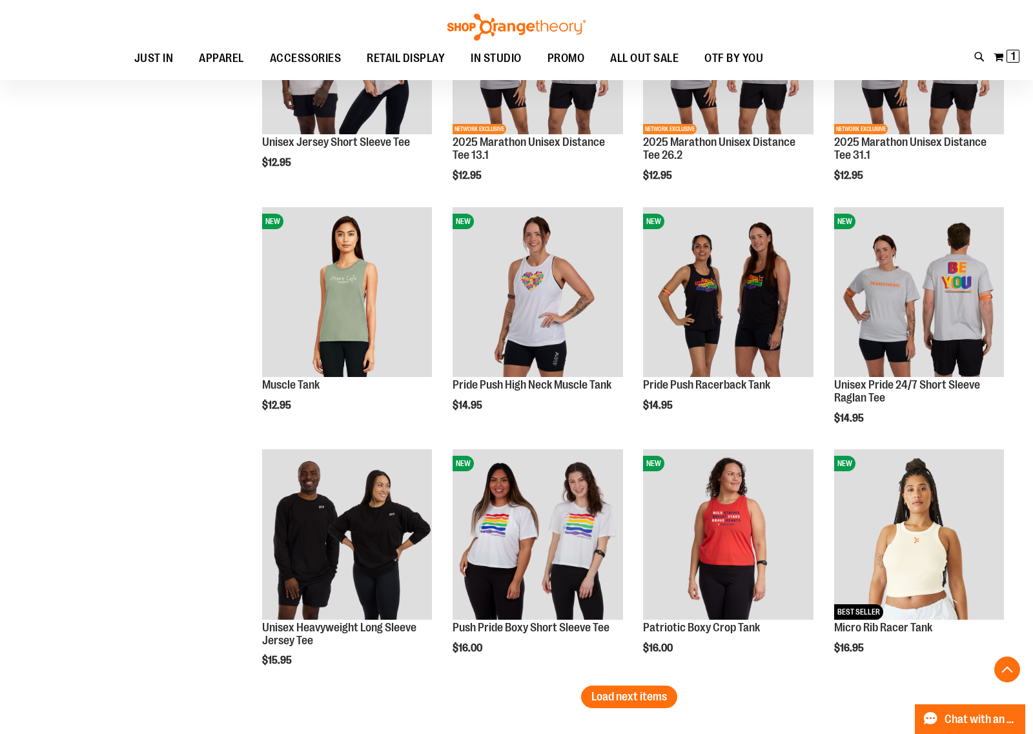
scroll to position [3259, 0]
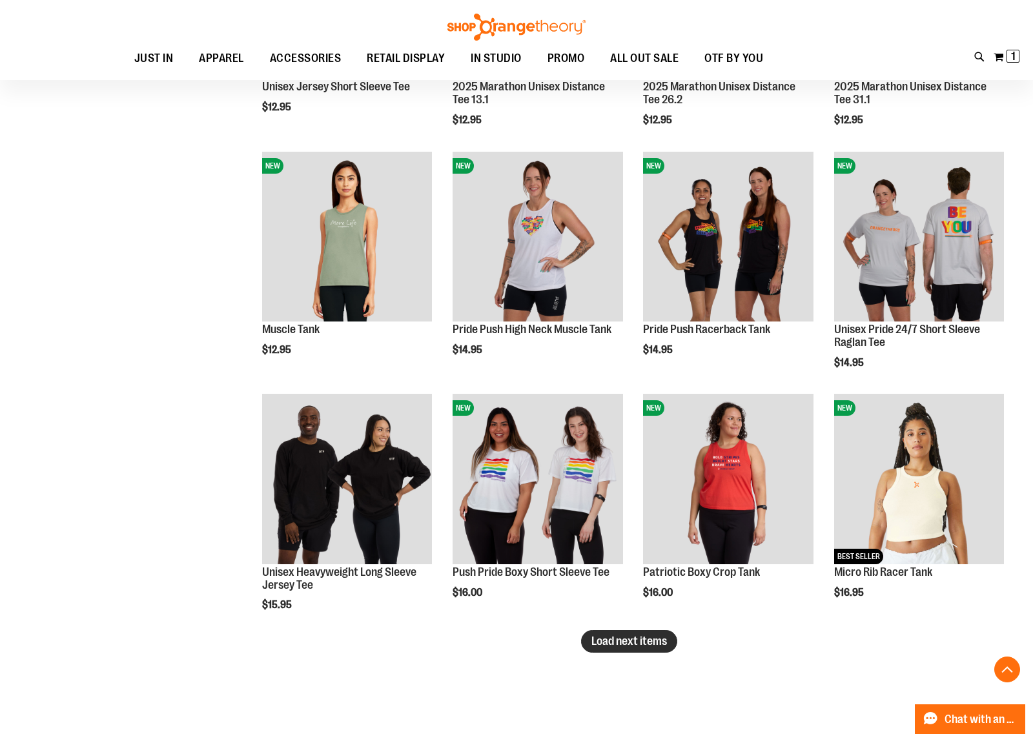
click at [649, 643] on span "Load next items" at bounding box center [630, 641] width 76 height 13
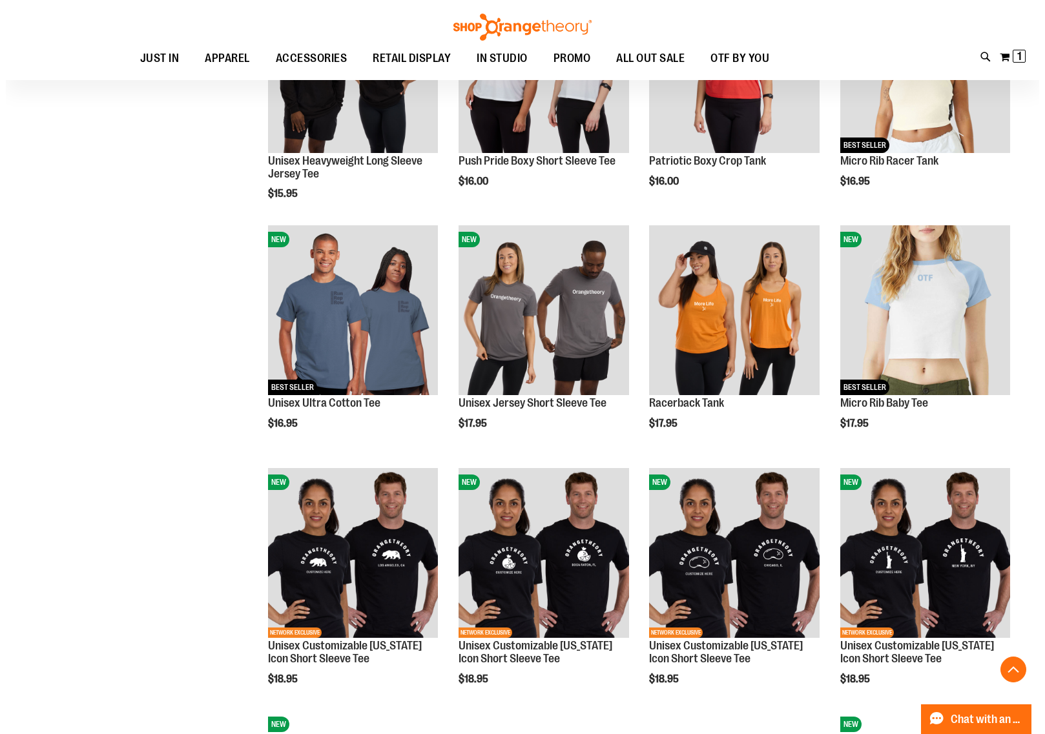
scroll to position [3662, 0]
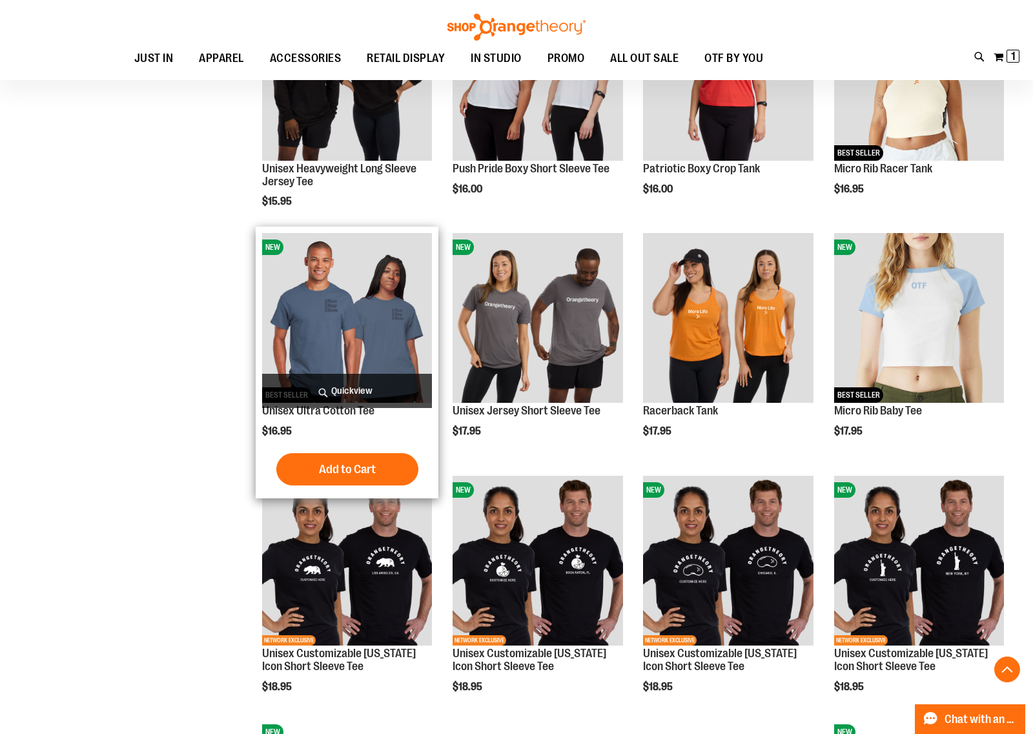
click at [356, 384] on span "Quickview" at bounding box center [347, 391] width 170 height 34
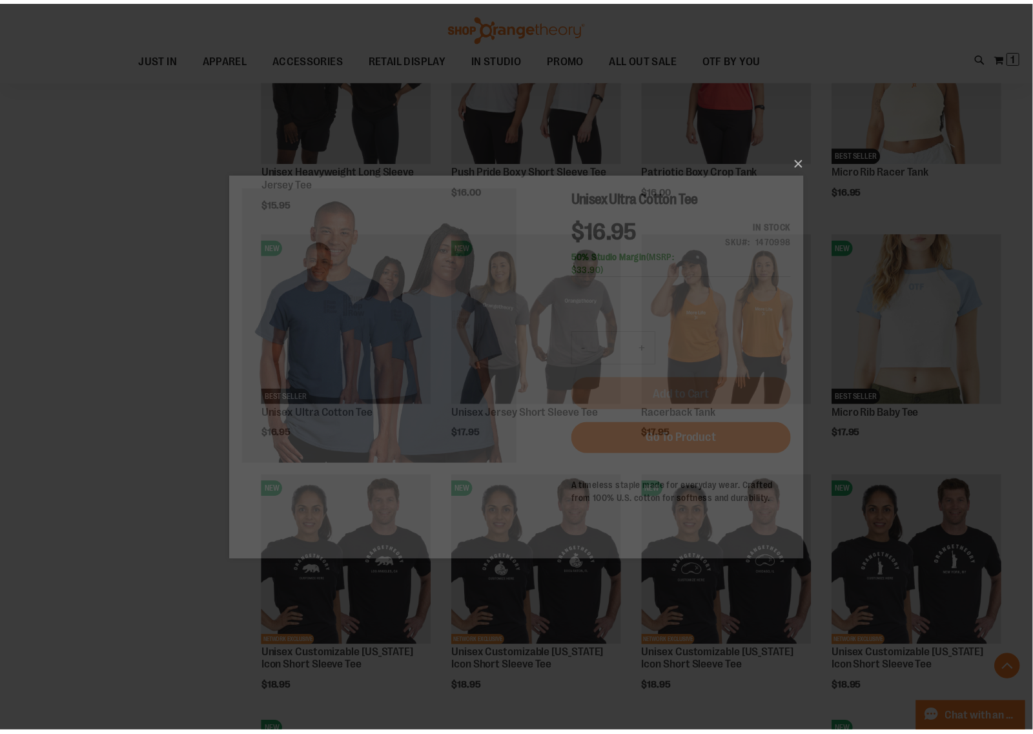
scroll to position [0, 0]
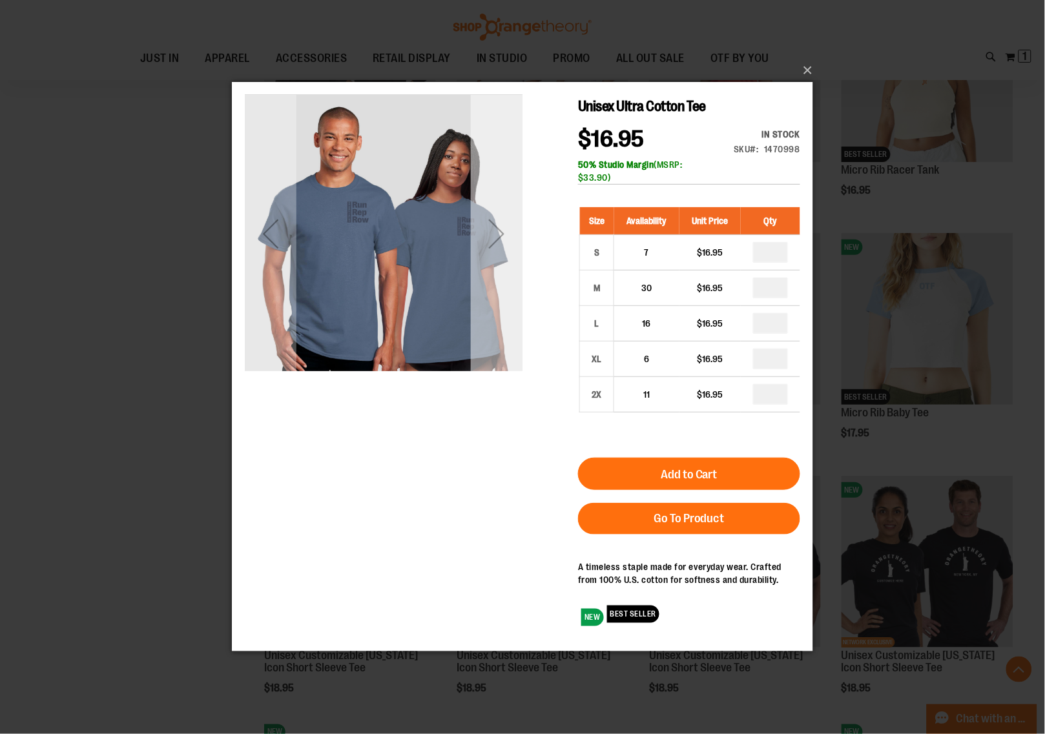
click at [497, 241] on div "Next" at bounding box center [496, 234] width 52 height 52
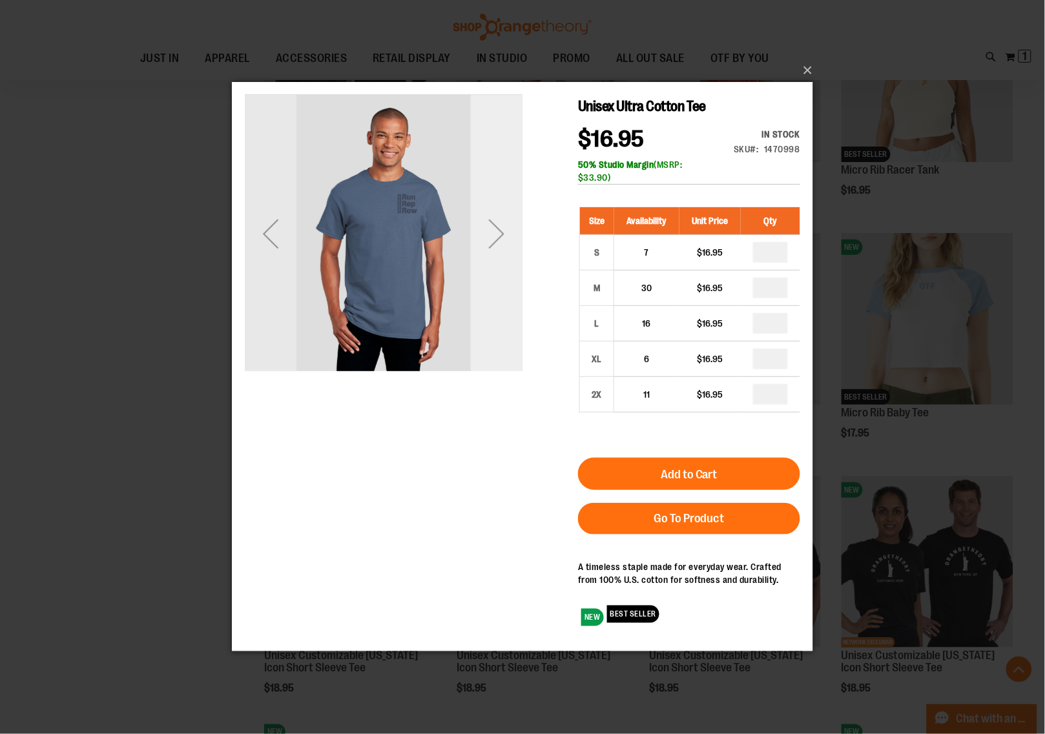
click at [497, 241] on div "Next" at bounding box center [496, 234] width 52 height 52
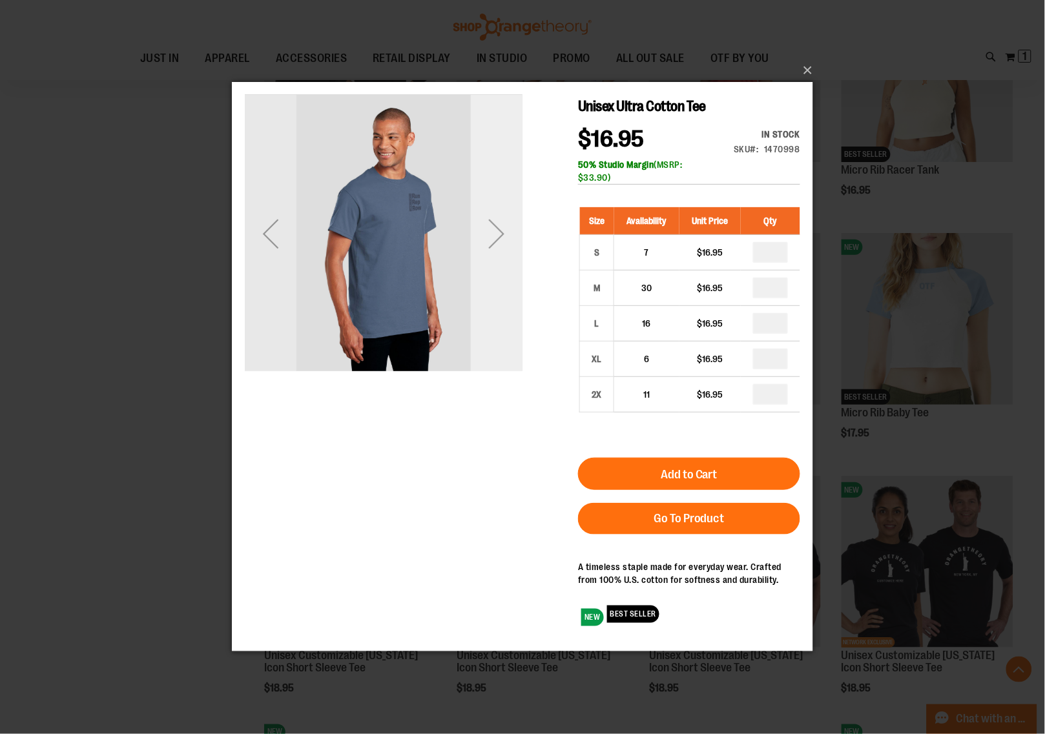
click at [497, 241] on div "Next" at bounding box center [496, 234] width 52 height 52
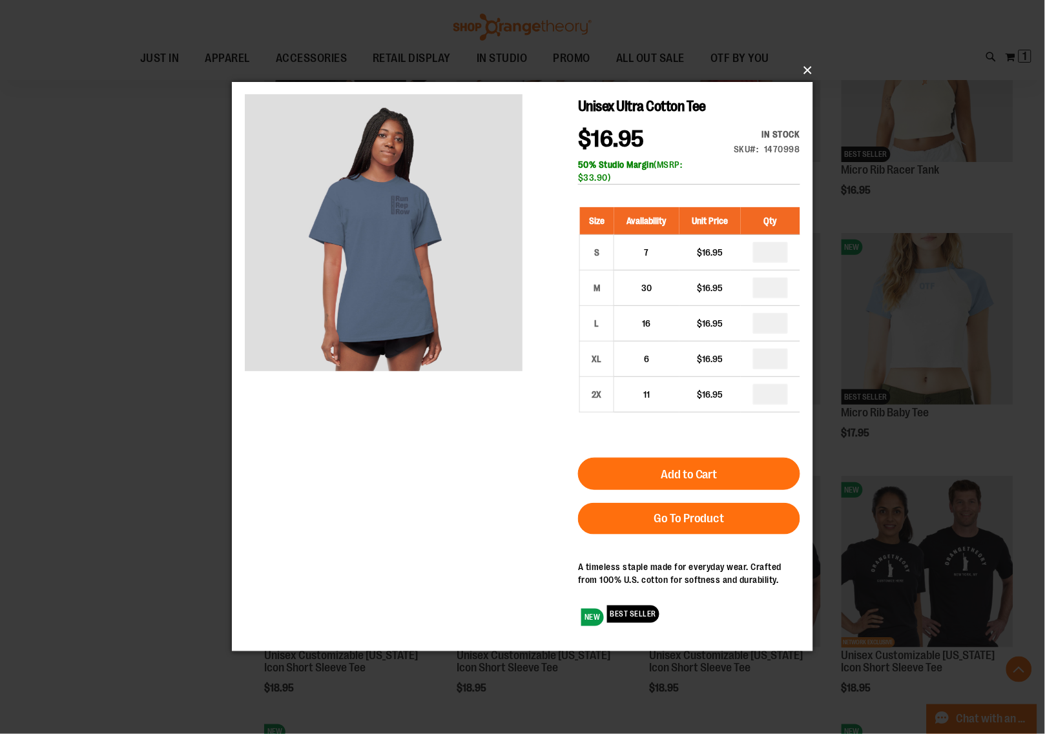
click at [807, 74] on button "×" at bounding box center [526, 70] width 581 height 28
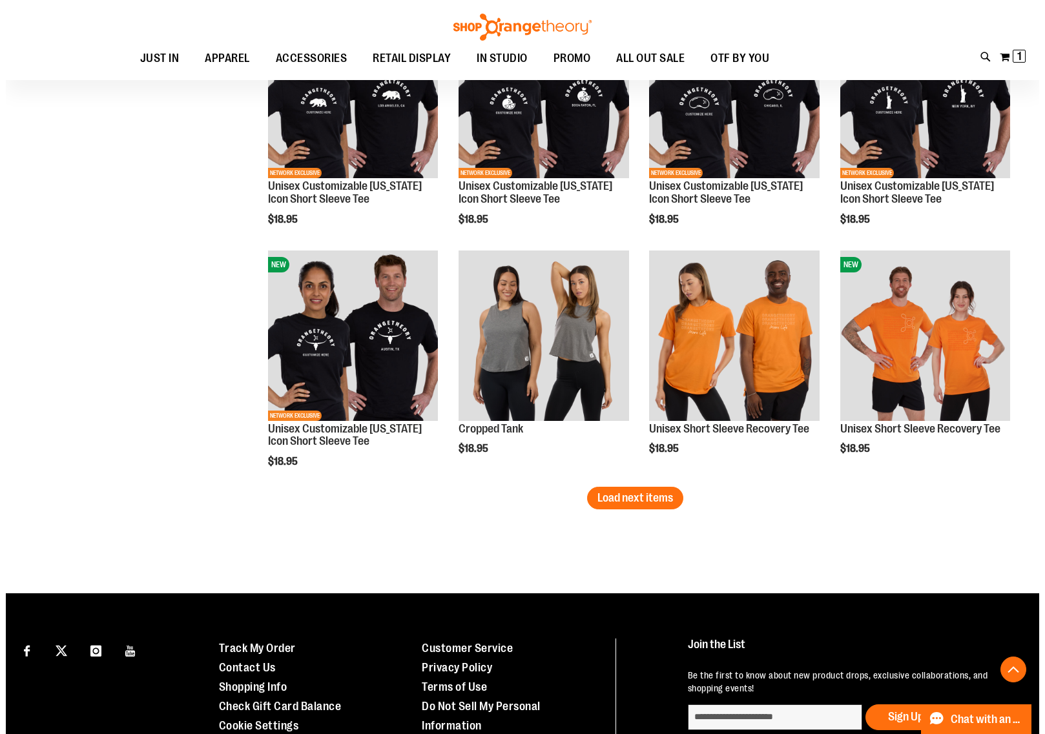
scroll to position [4147, 0]
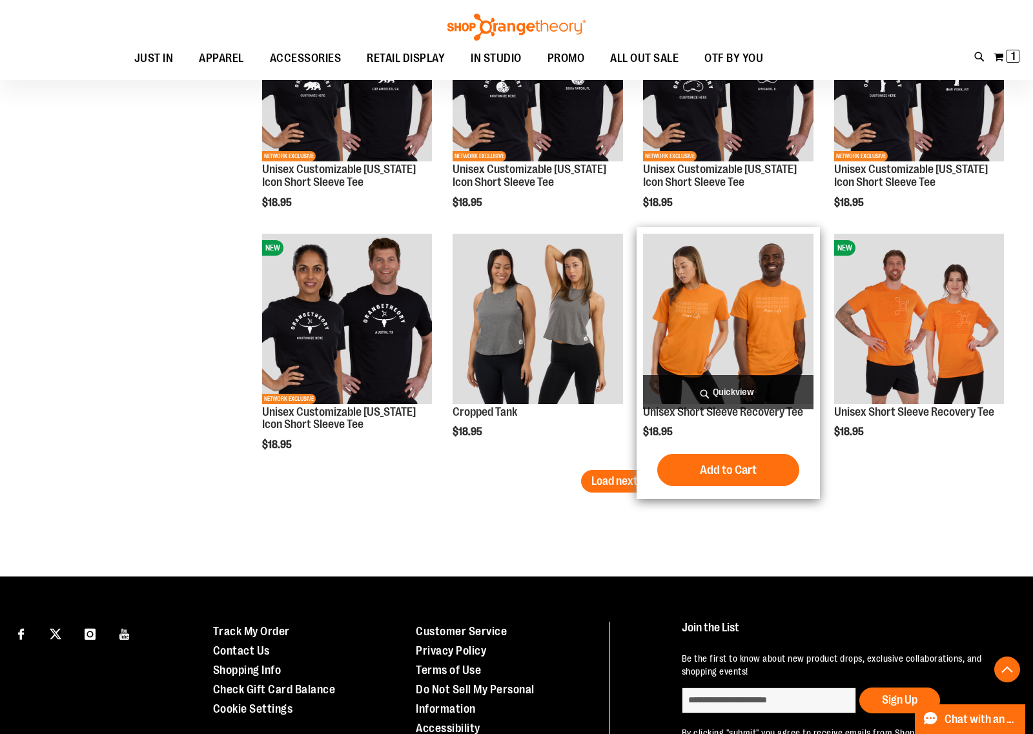
click at [725, 385] on span "Quickview" at bounding box center [728, 392] width 170 height 34
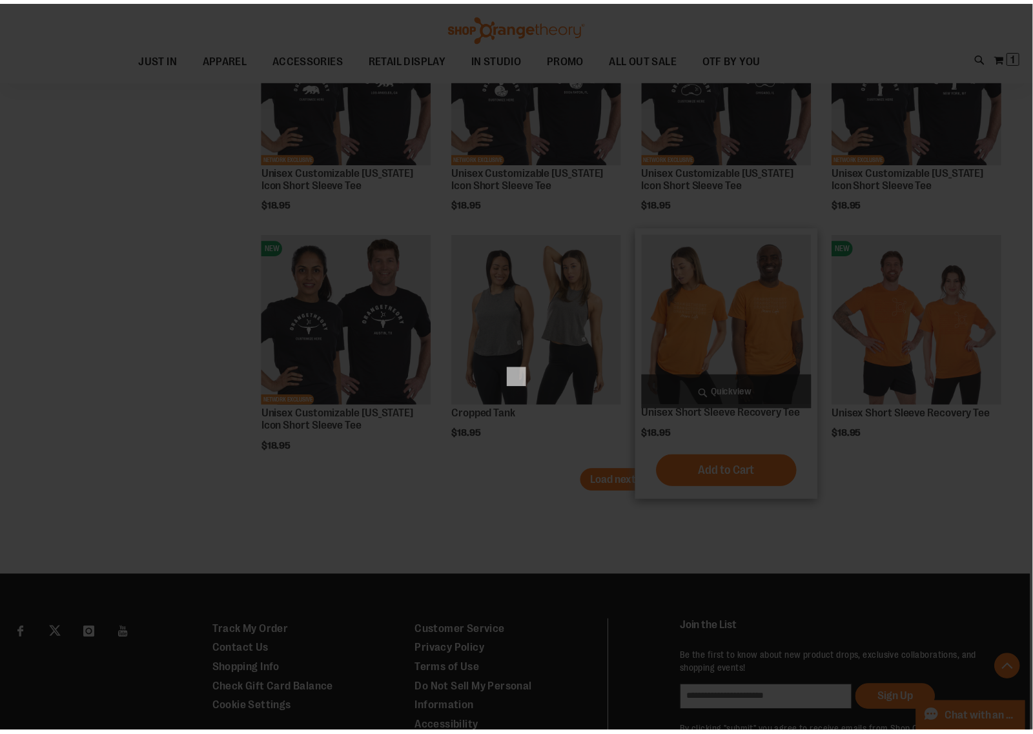
scroll to position [0, 0]
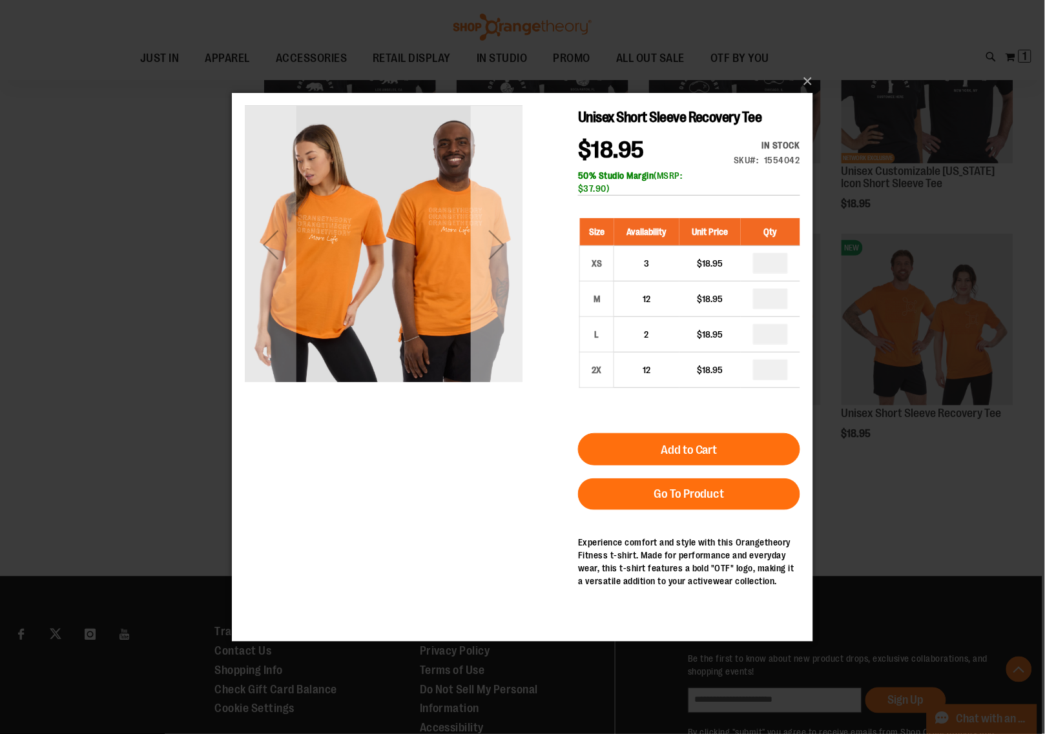
click at [499, 240] on div "Next" at bounding box center [496, 244] width 52 height 52
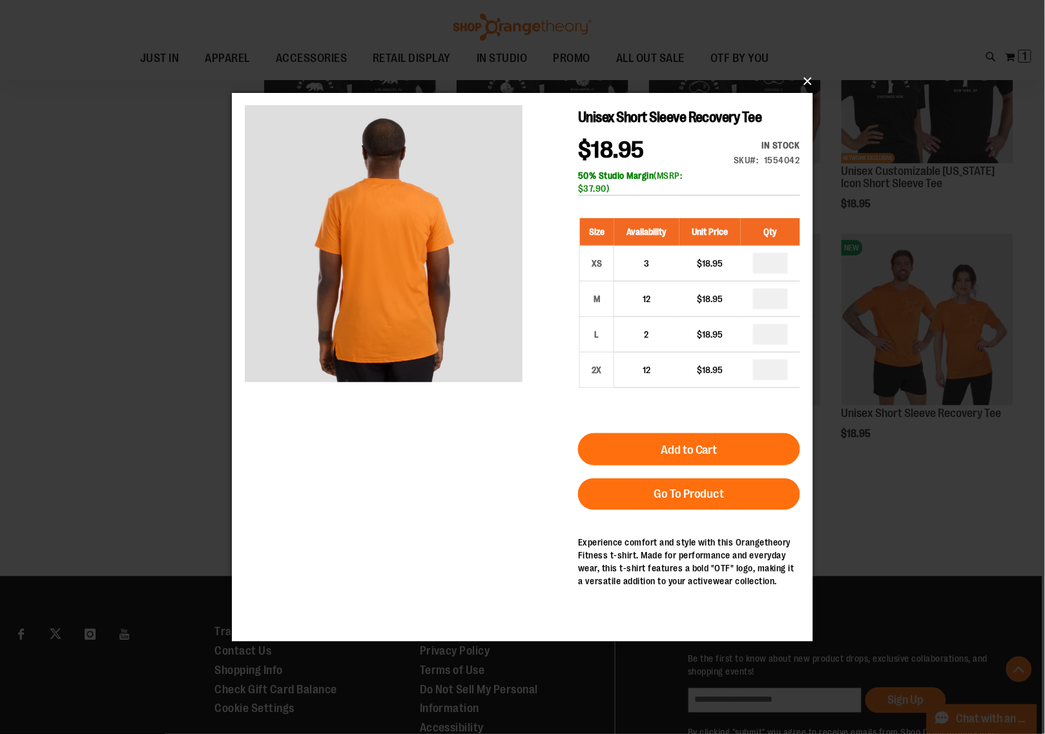
click at [812, 81] on button "×" at bounding box center [526, 81] width 581 height 28
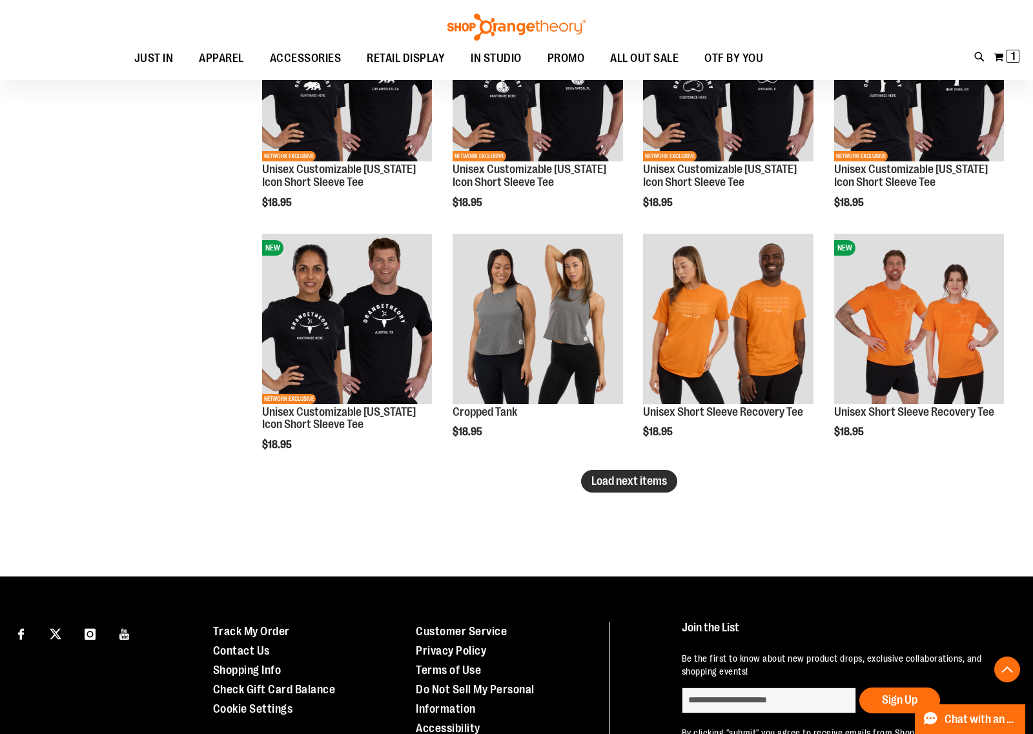
click at [596, 478] on span "Load next items" at bounding box center [630, 481] width 76 height 13
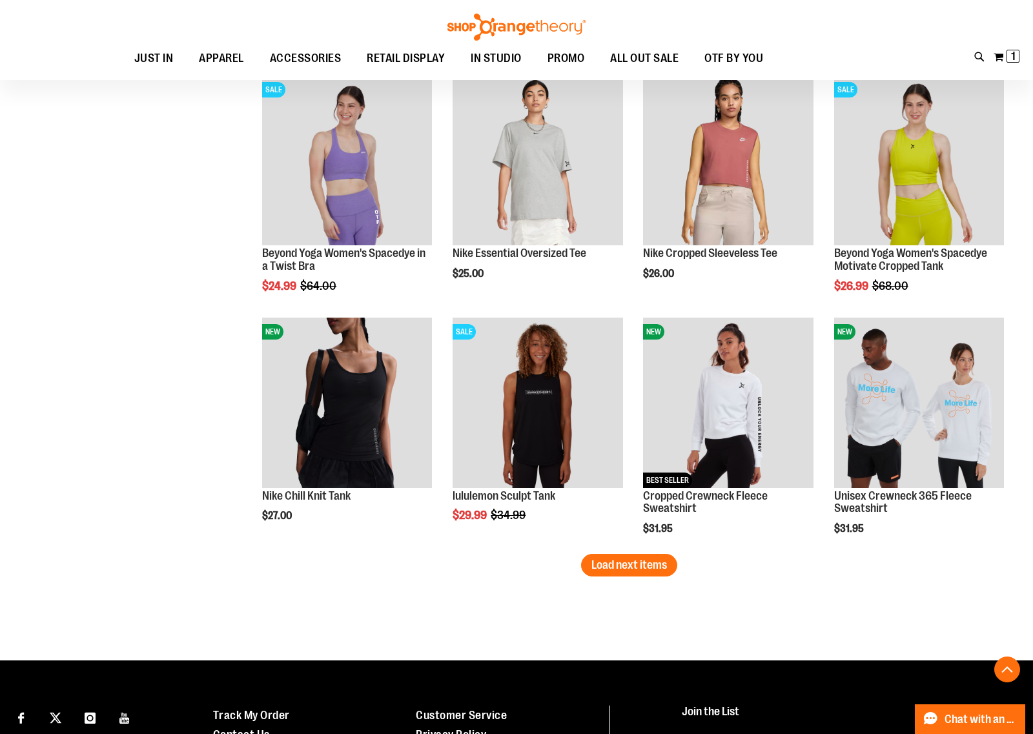
scroll to position [4792, 0]
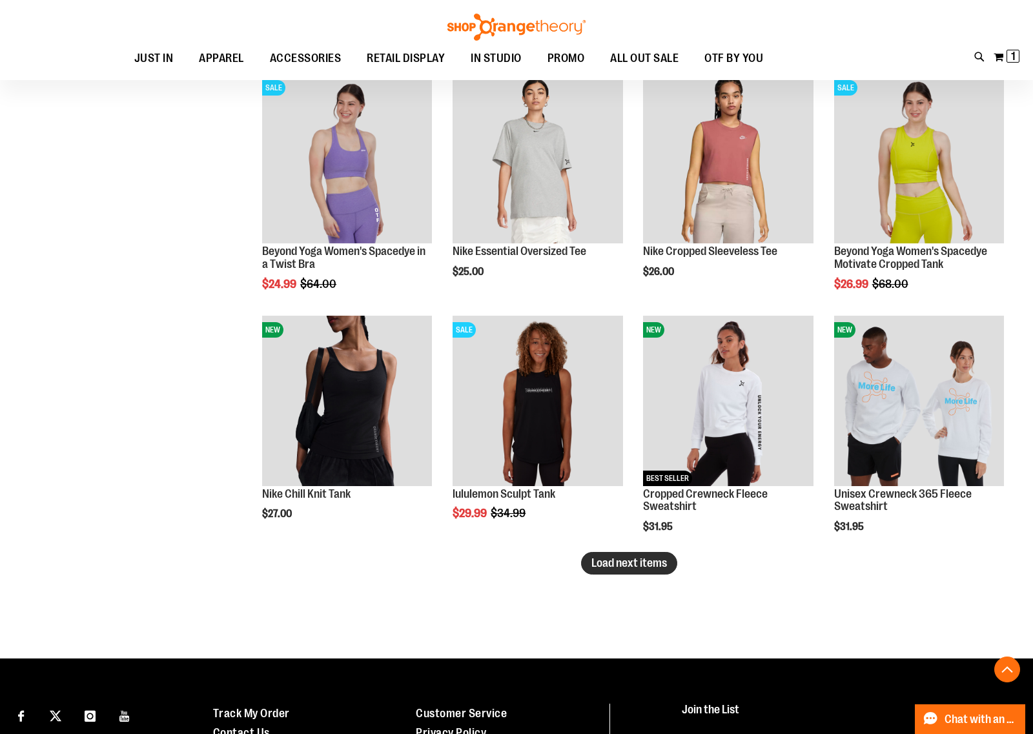
click at [624, 569] on span "Load next items" at bounding box center [630, 563] width 76 height 13
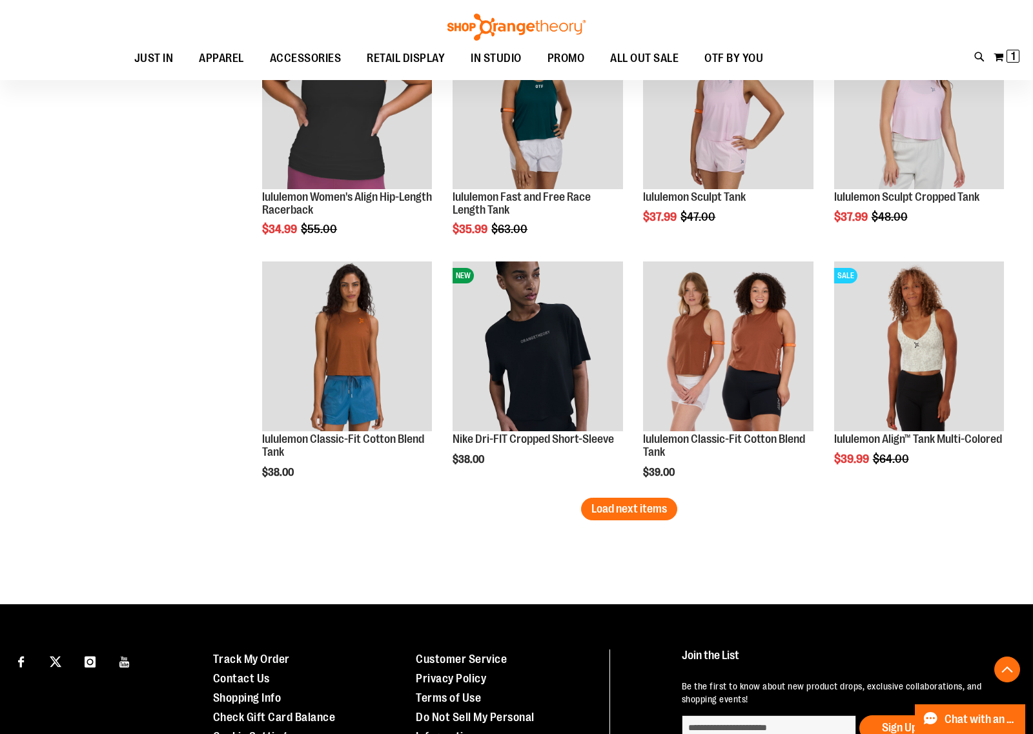
scroll to position [5599, 0]
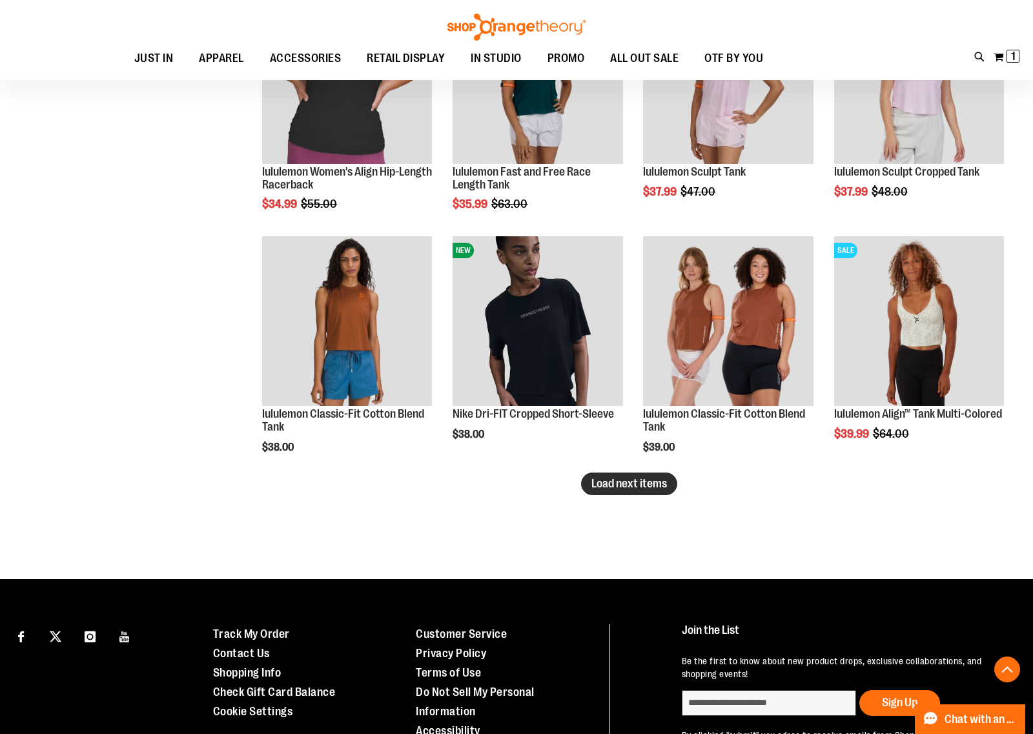
click at [622, 488] on span "Load next items" at bounding box center [630, 483] width 76 height 13
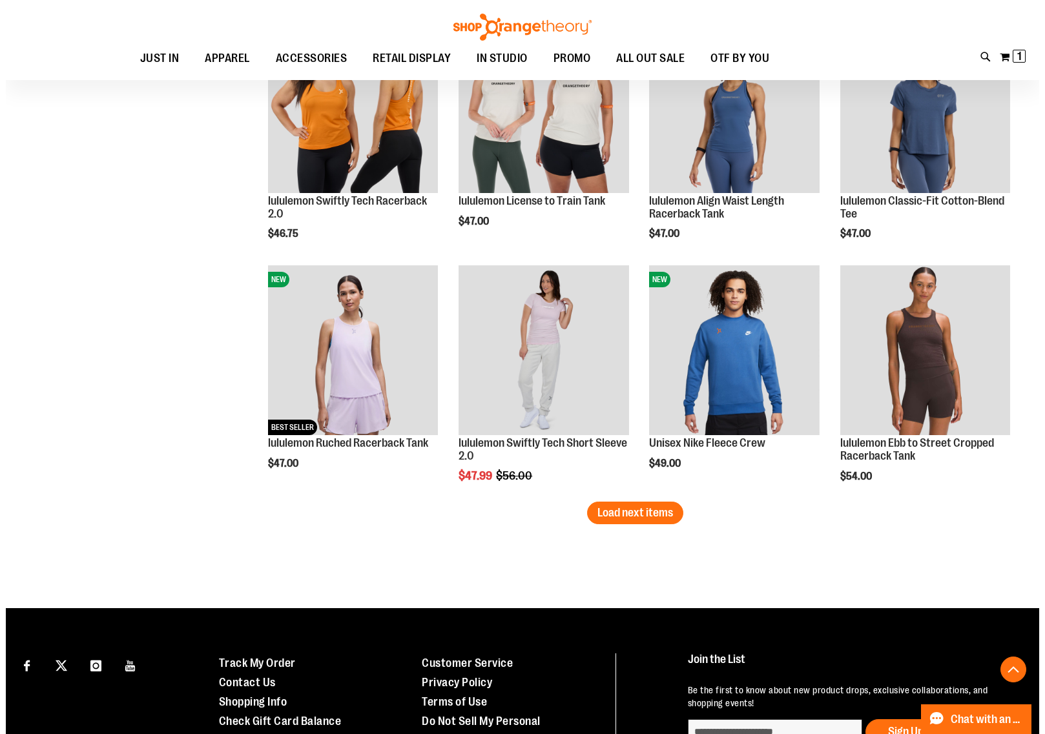
scroll to position [6326, 0]
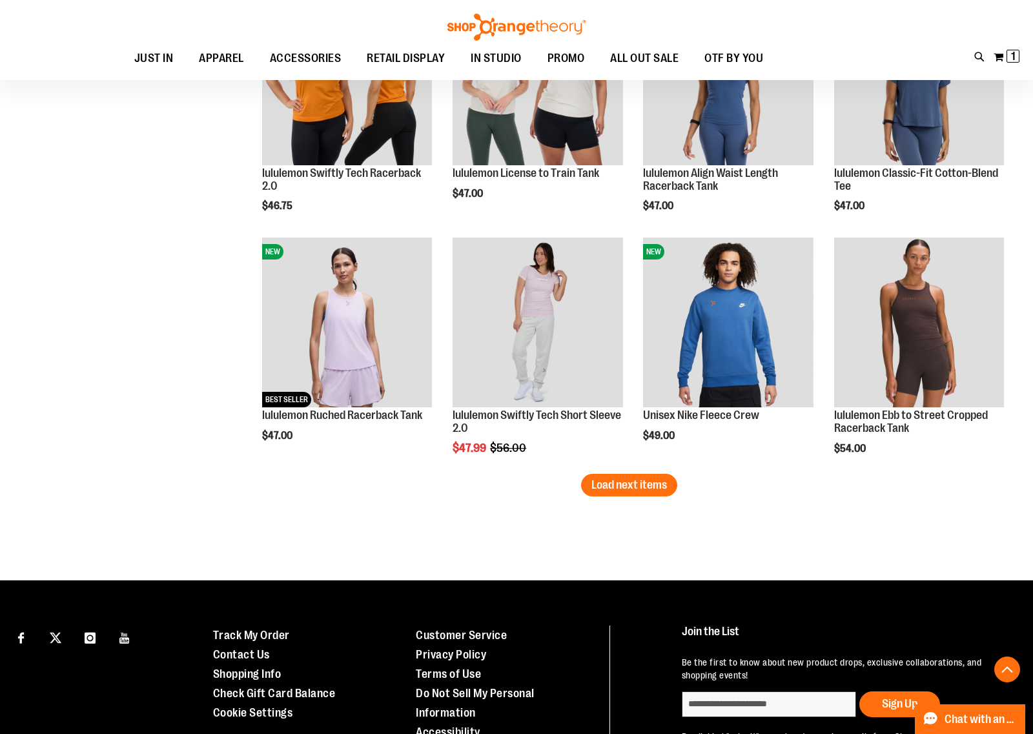
click at [643, 485] on span "Load next items" at bounding box center [630, 485] width 76 height 13
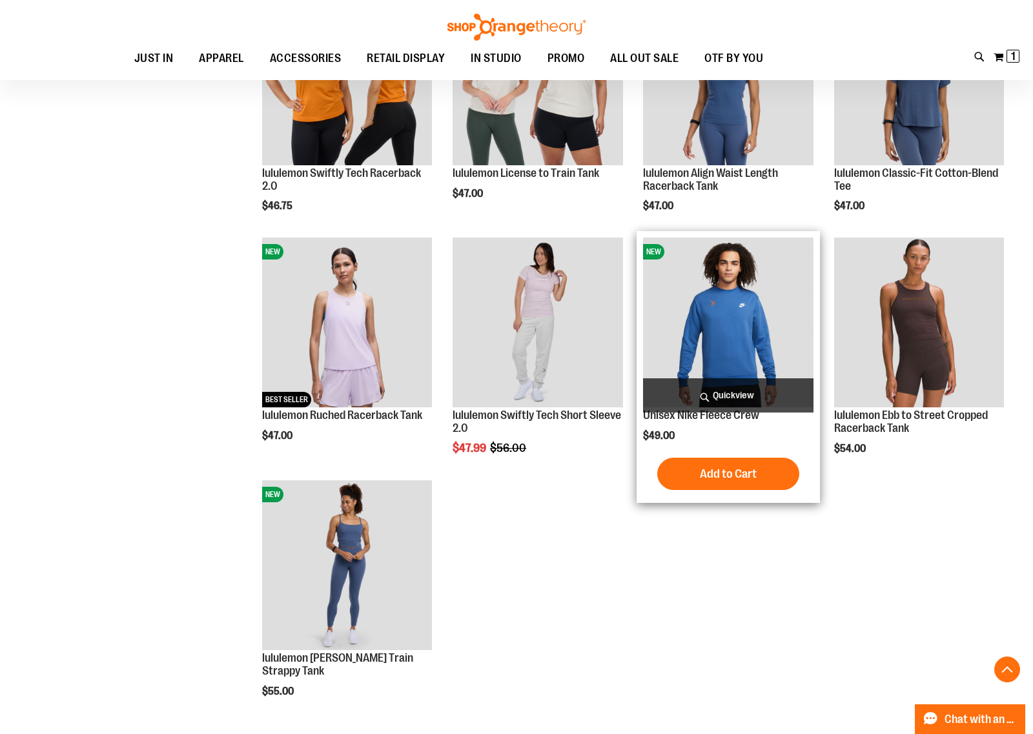
click at [732, 383] on span "Quickview" at bounding box center [728, 395] width 170 height 34
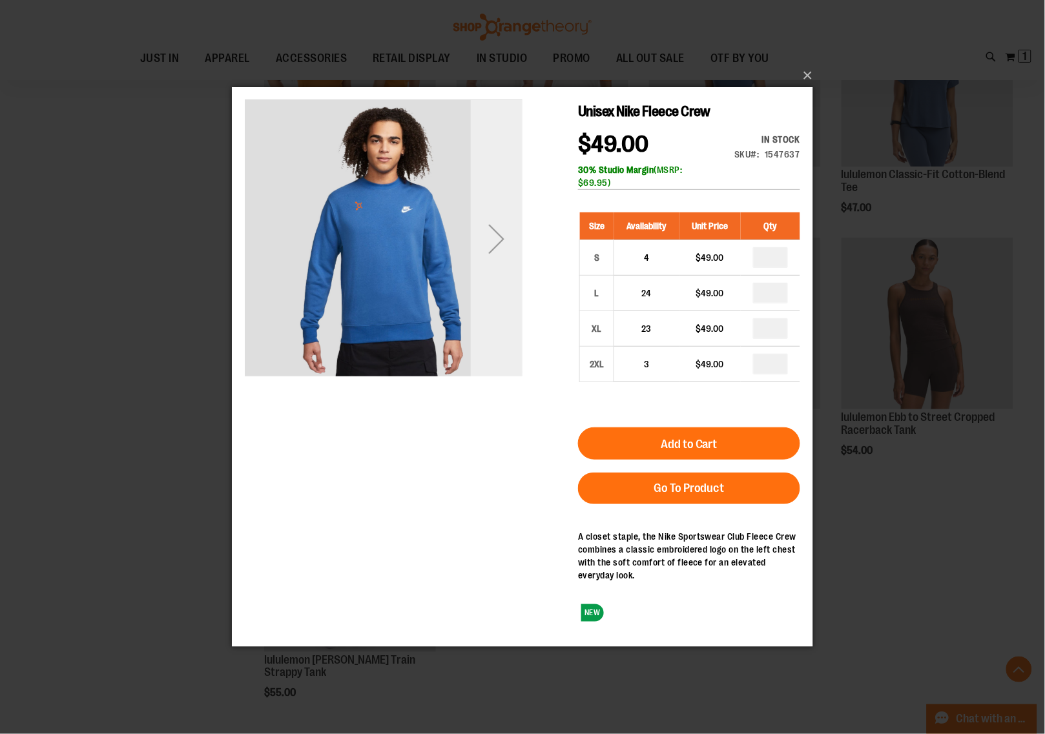
click at [495, 234] on div "Next" at bounding box center [496, 238] width 52 height 52
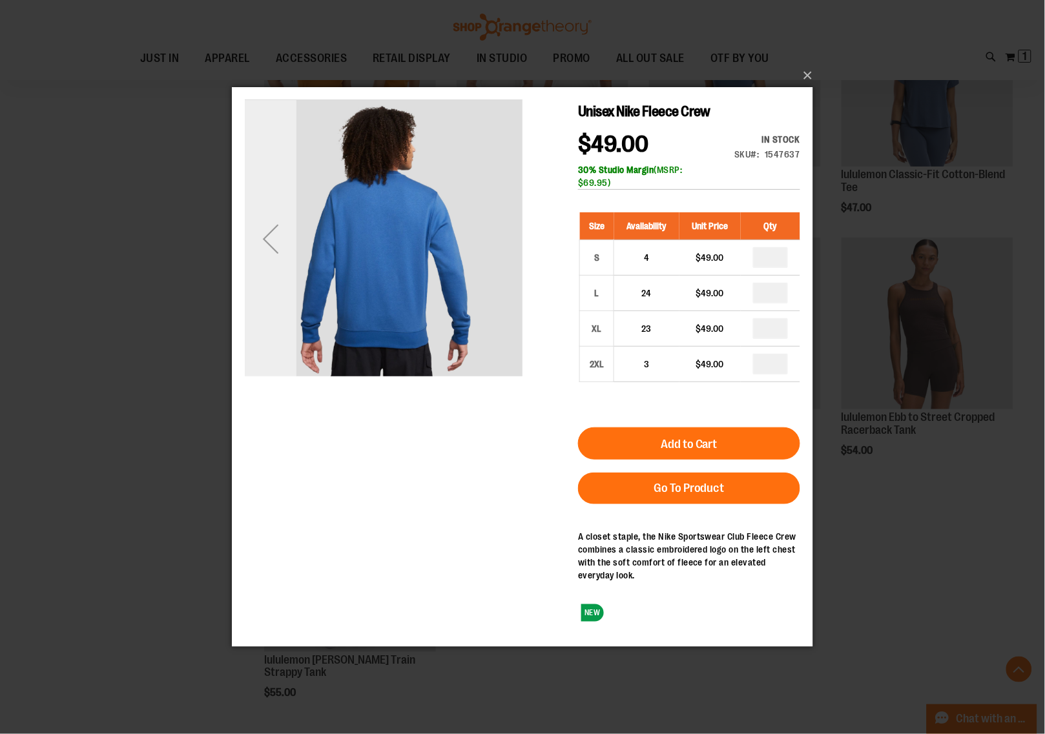
click at [273, 221] on div "Previous" at bounding box center [270, 238] width 52 height 52
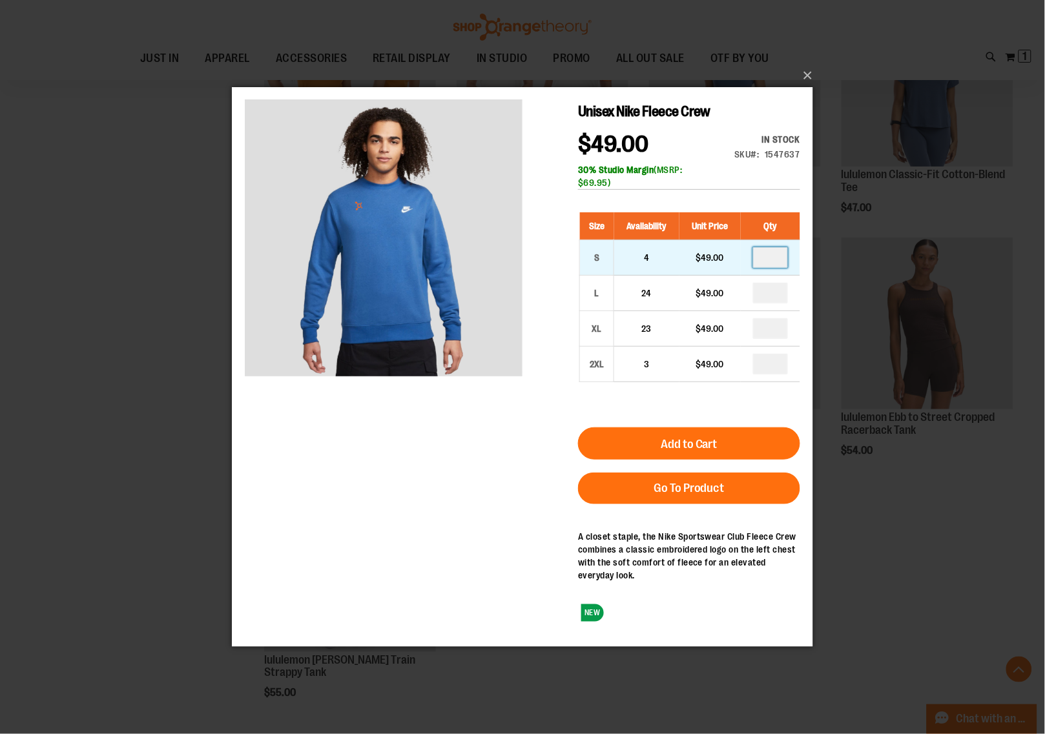
click at [779, 255] on input "number" at bounding box center [769, 257] width 35 height 21
type input "*"
click at [750, 198] on div "Unisex Nike Fleece Crew $49.00 In stock Only %1 left SKU 1547637 30% Studio Mar…" at bounding box center [688, 364] width 222 height 531
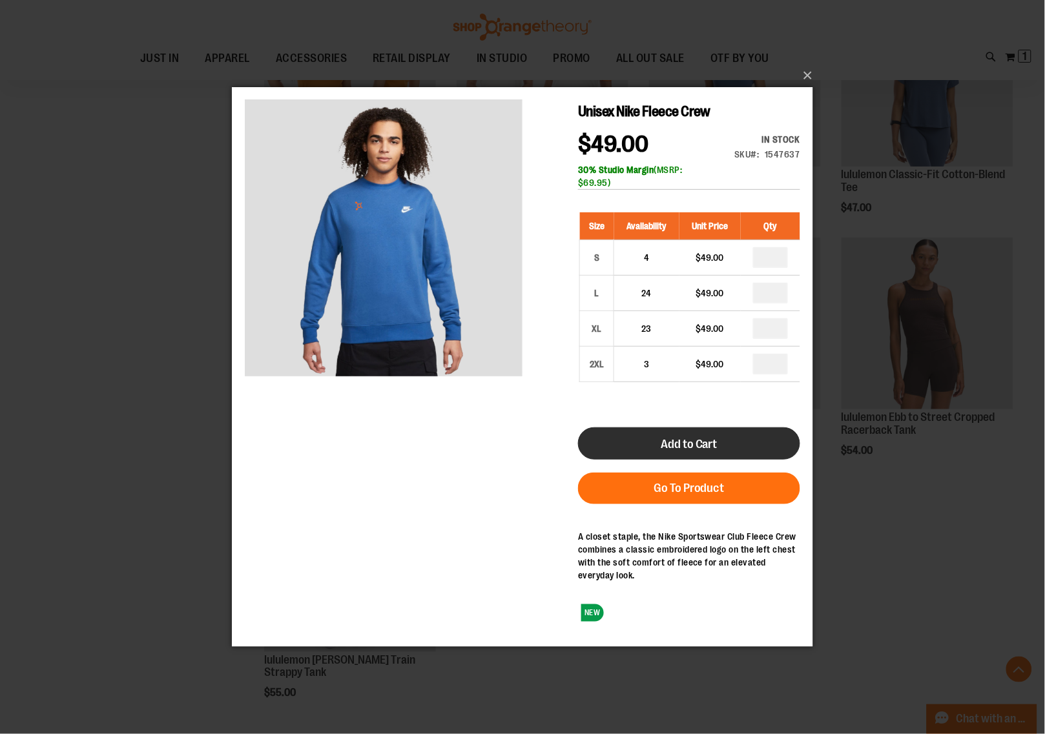
click at [734, 440] on button "Add to Cart" at bounding box center [688, 443] width 222 height 32
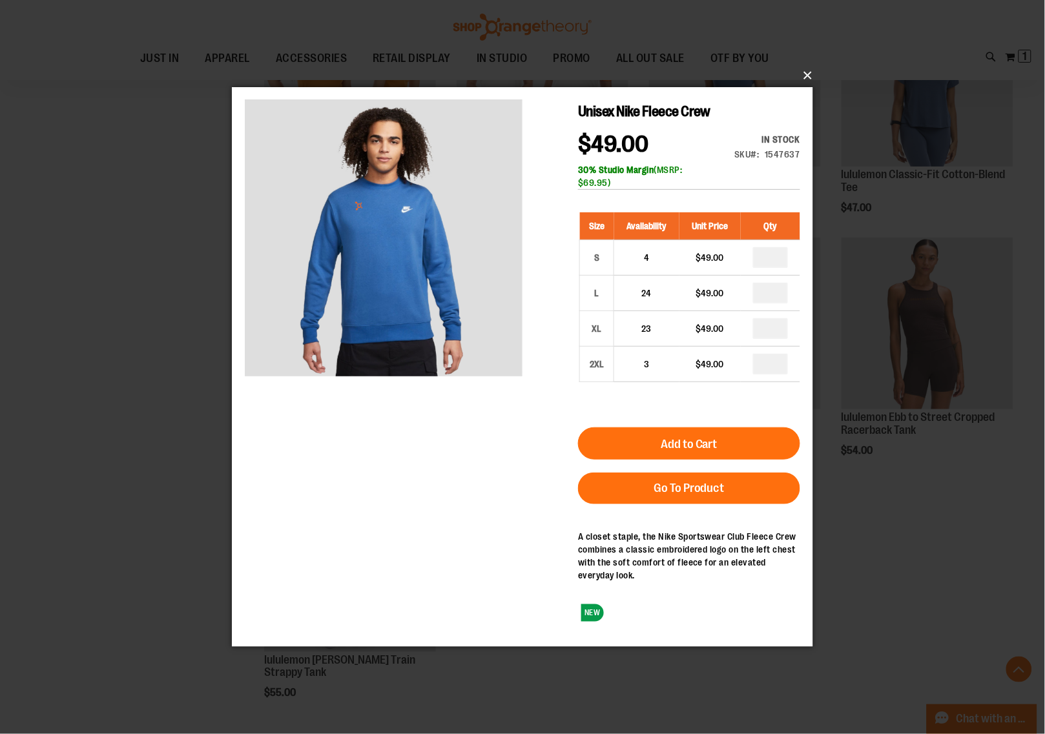
click at [811, 75] on button "×" at bounding box center [526, 75] width 581 height 28
click at [805, 72] on button "×" at bounding box center [526, 75] width 581 height 28
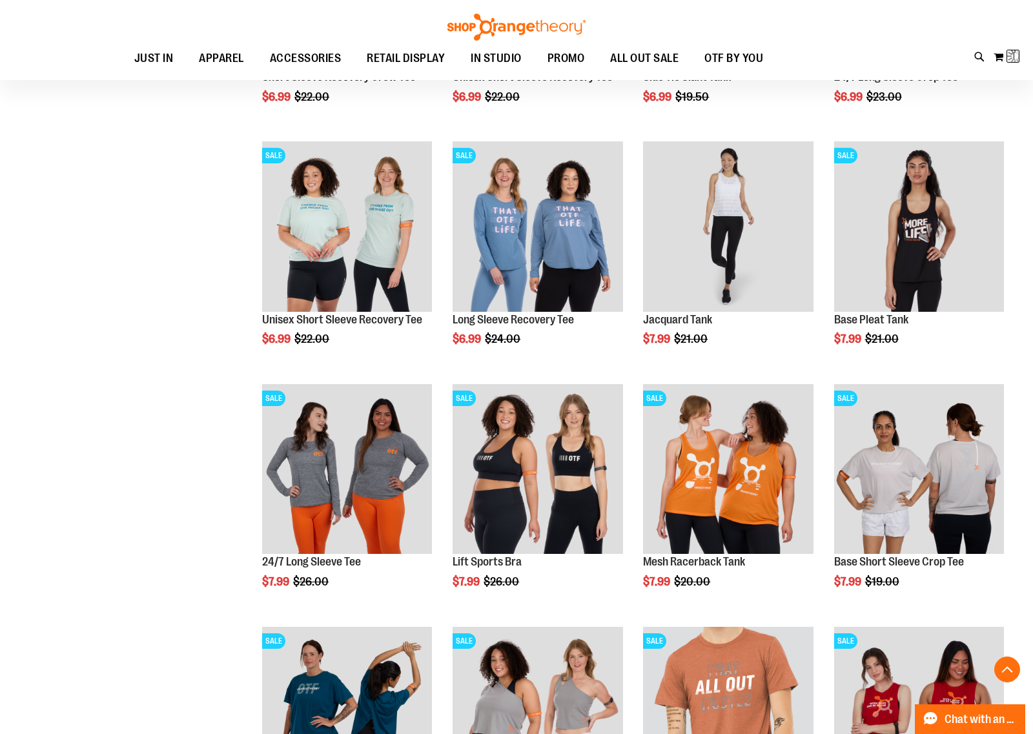
scroll to position [32, 0]
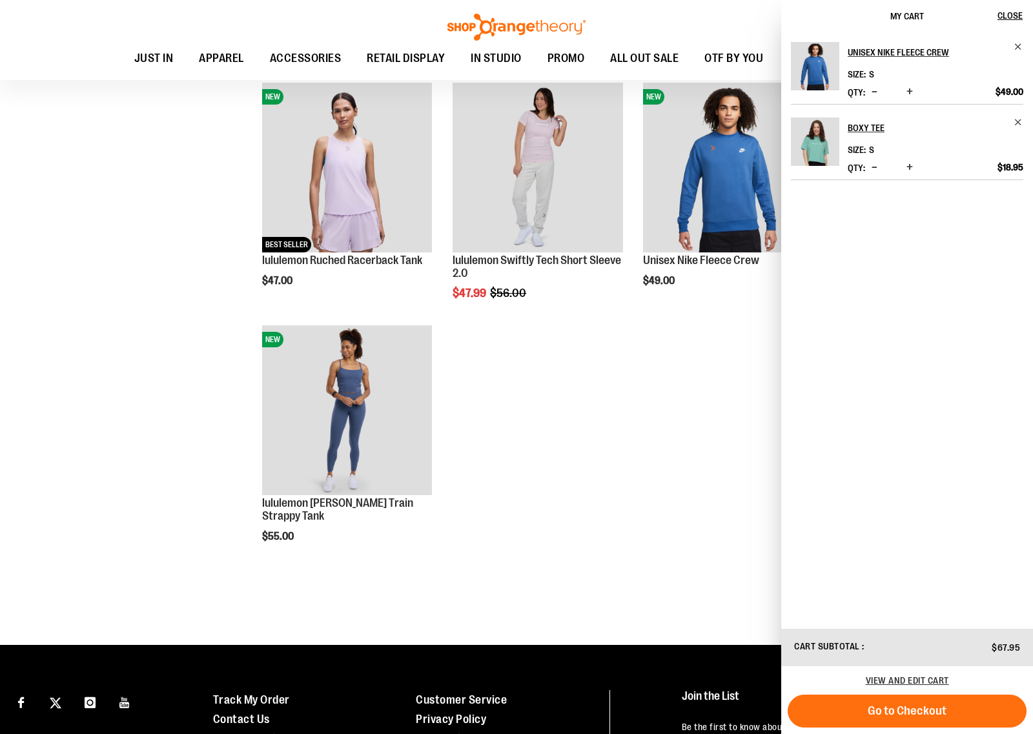
scroll to position [6645, 0]
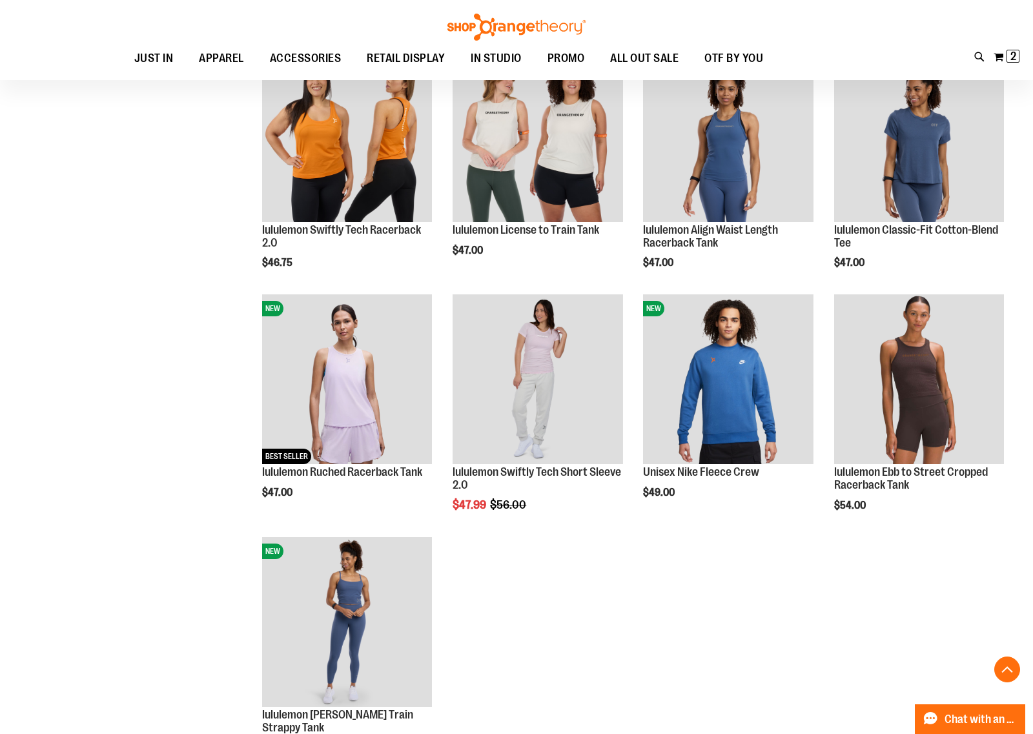
scroll to position [6241, 0]
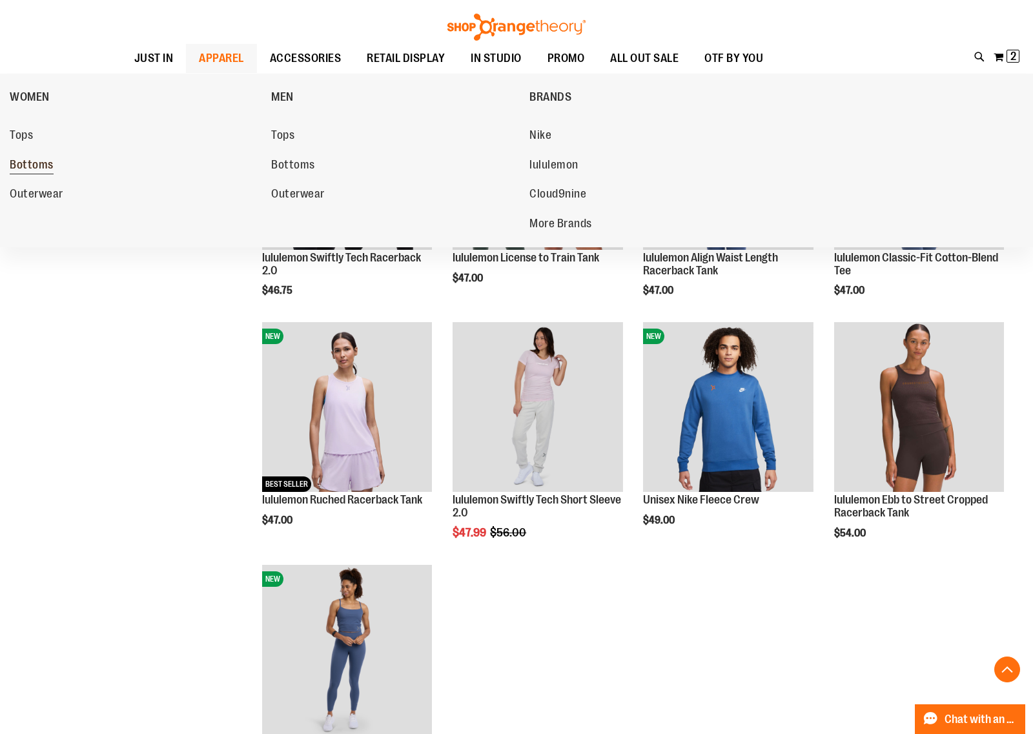
click at [36, 161] on span "Bottoms" at bounding box center [32, 166] width 44 height 16
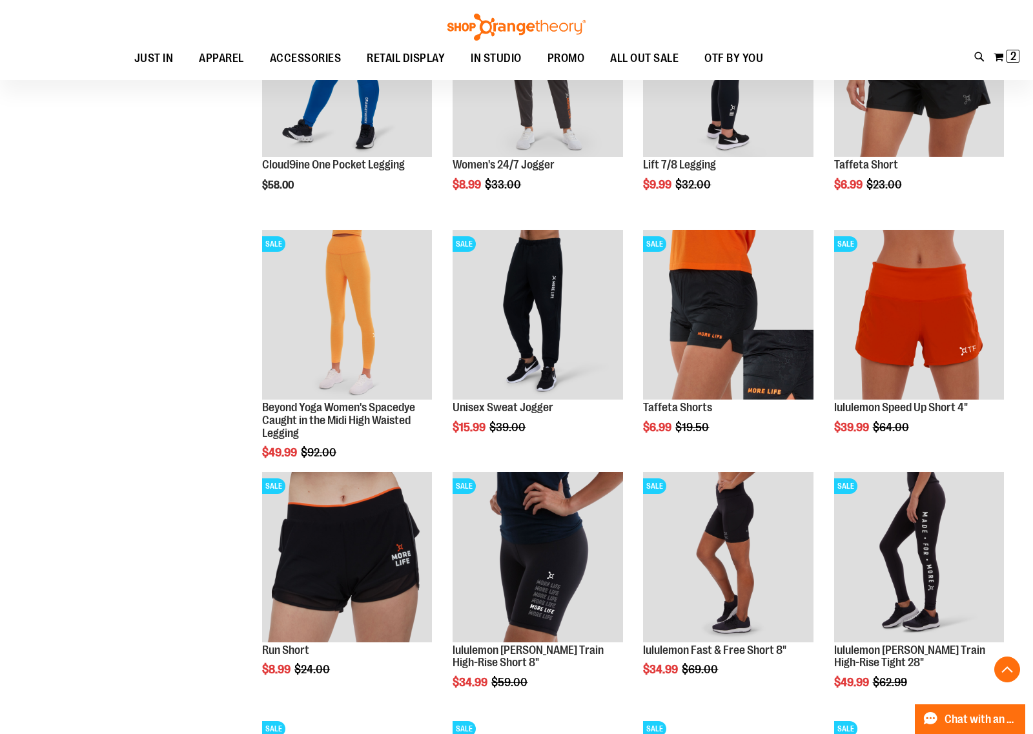
scroll to position [108, 0]
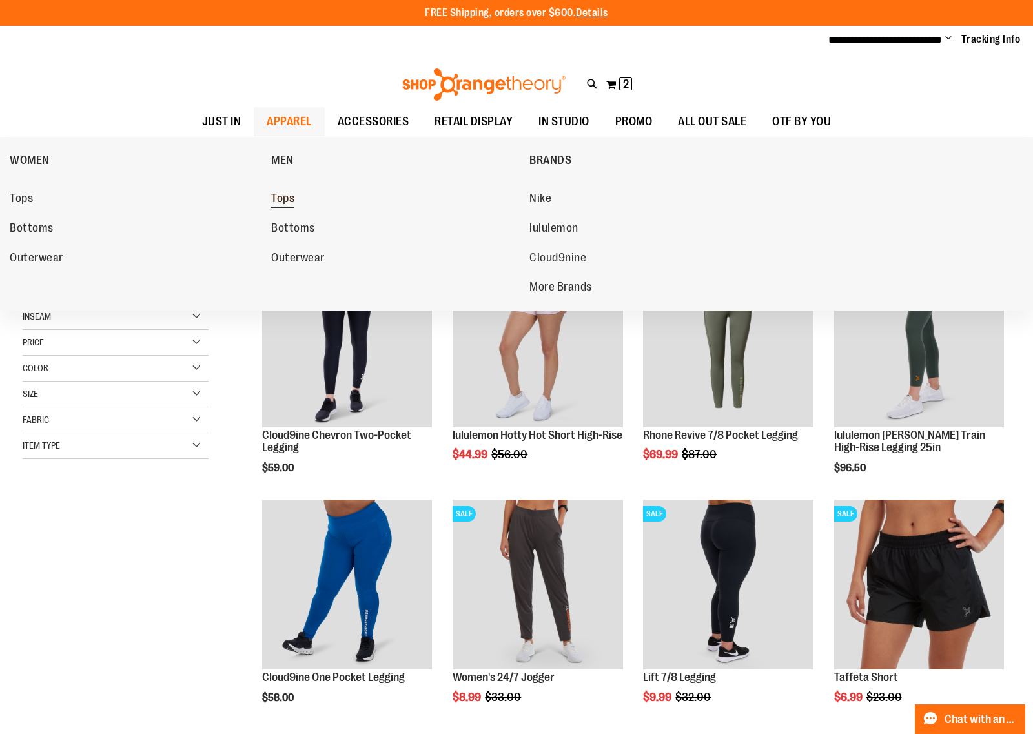
type input "**********"
click at [287, 200] on span "Tops" at bounding box center [282, 200] width 23 height 16
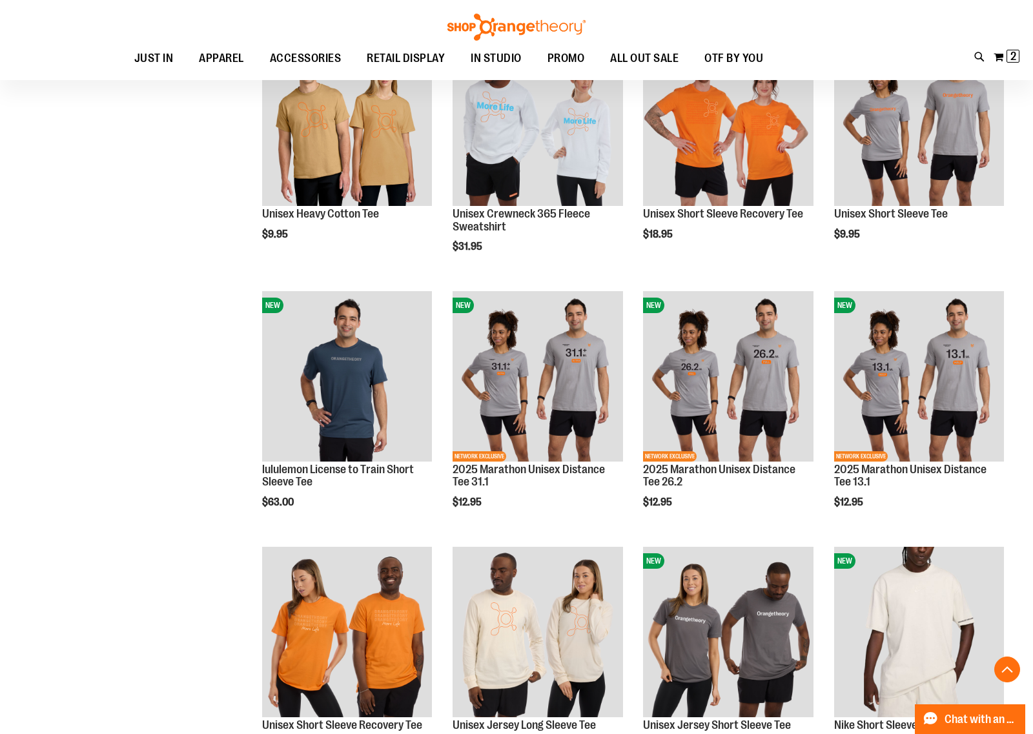
scroll to position [565, 0]
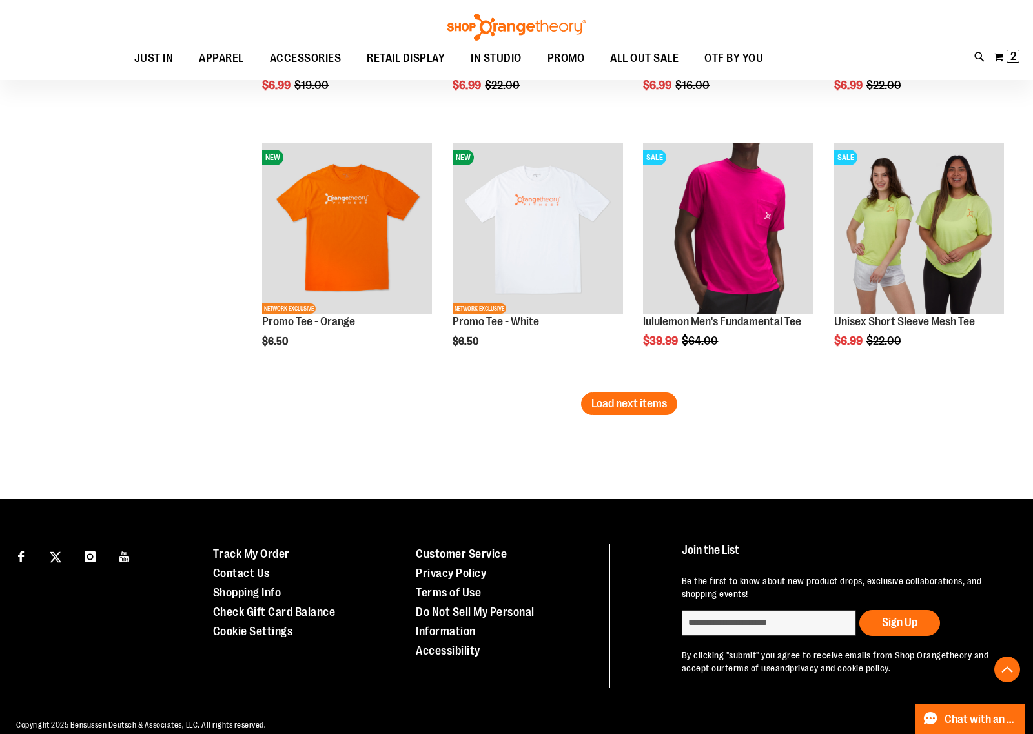
scroll to position [2177, 0]
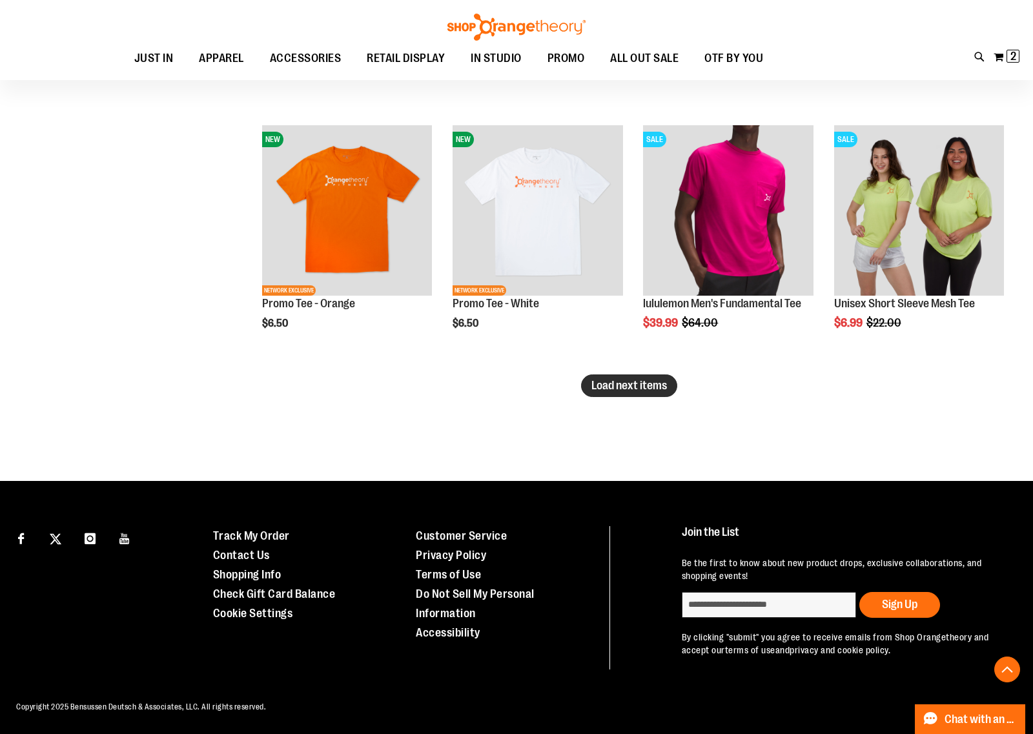
type input "**********"
click at [625, 386] on span "Load next items" at bounding box center [630, 385] width 76 height 13
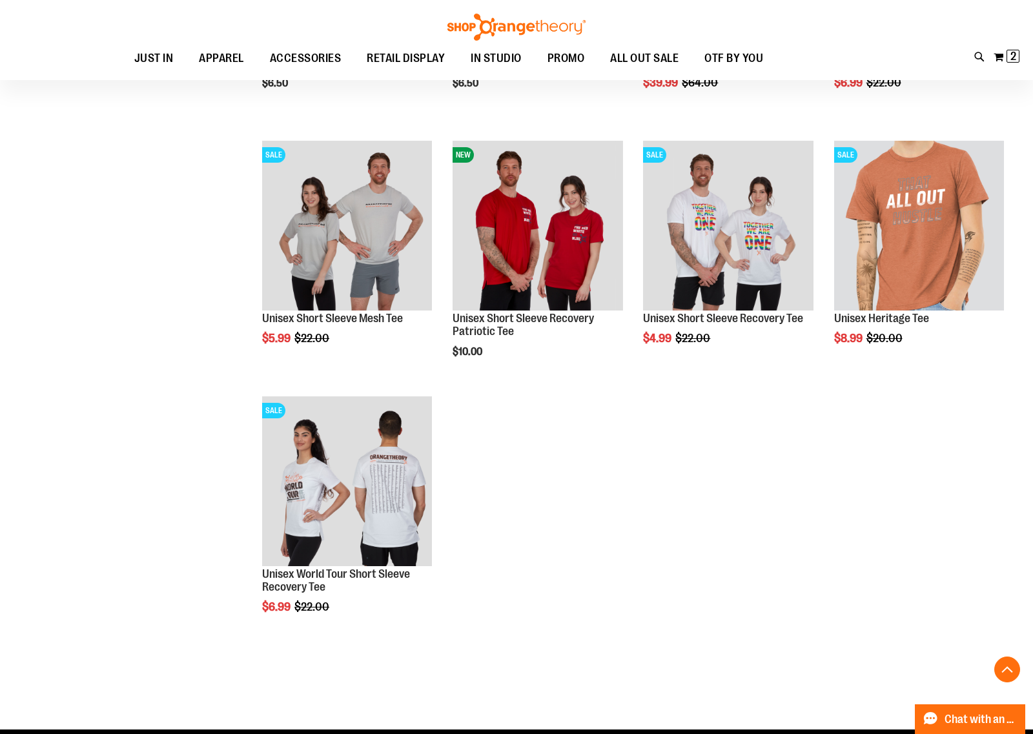
scroll to position [2419, 0]
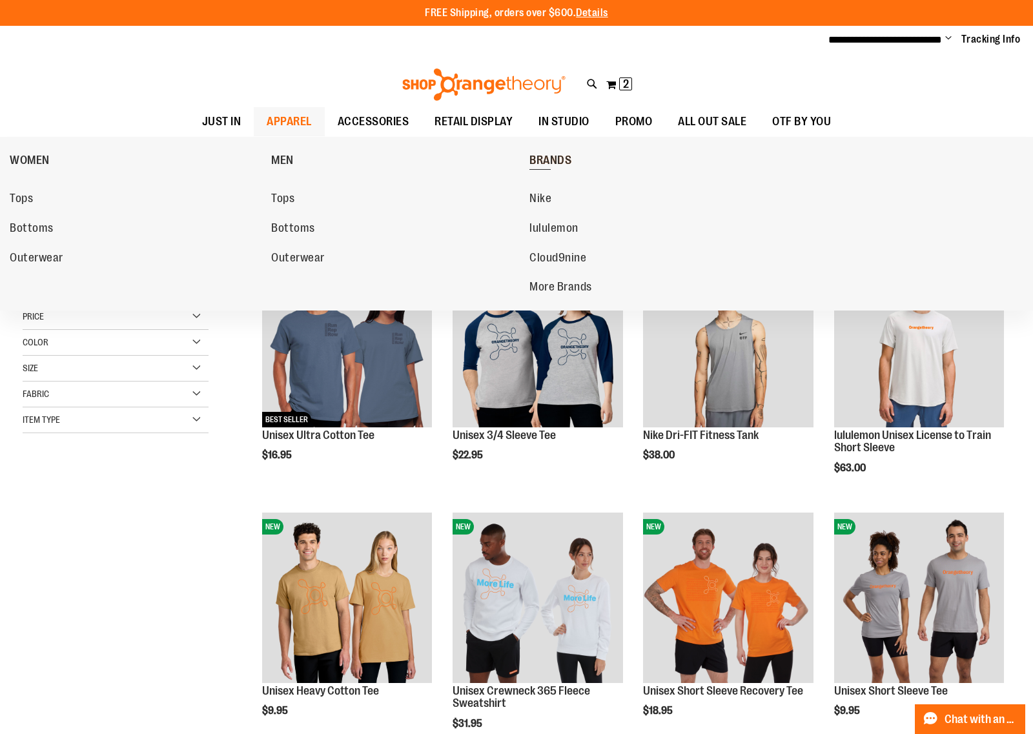
click at [554, 154] on span "BRANDS" at bounding box center [551, 162] width 42 height 16
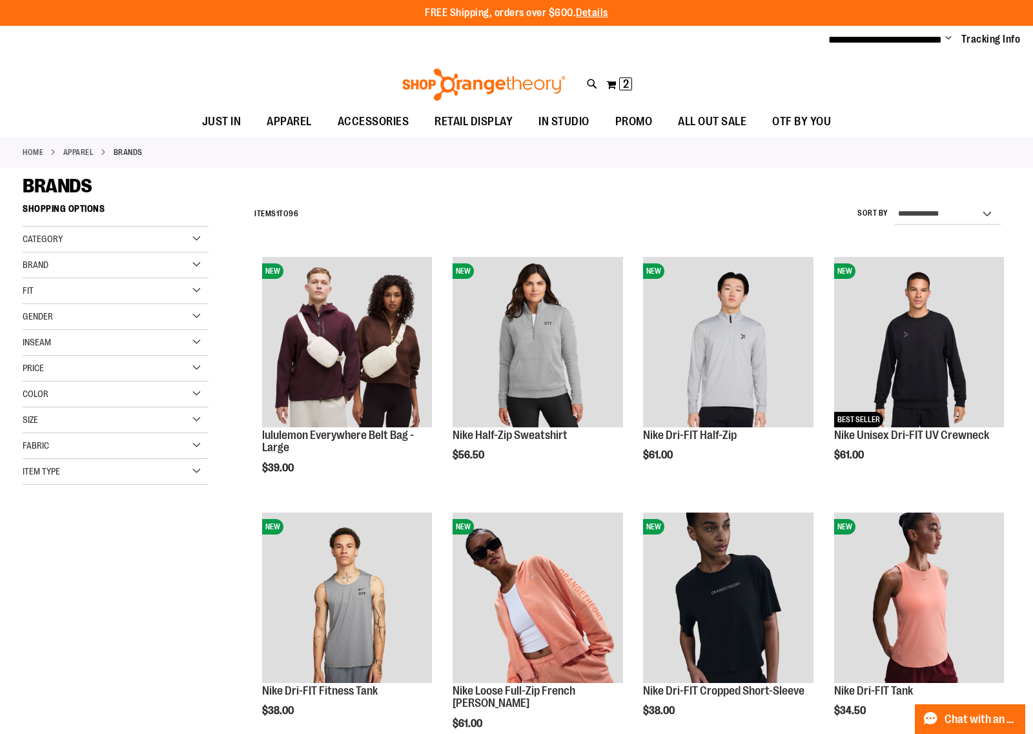
type input "**********"
click at [199, 266] on div "Brand" at bounding box center [116, 265] width 186 height 26
click at [32, 333] on link "Orangetheory" at bounding box center [108, 332] width 179 height 14
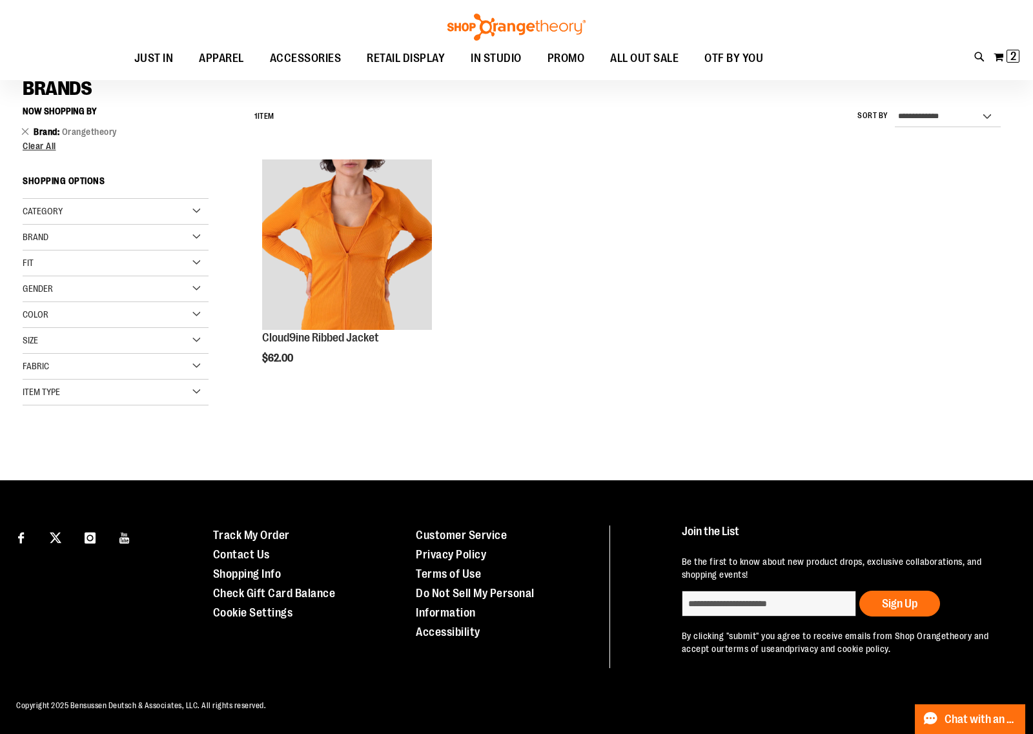
scroll to position [96, 0]
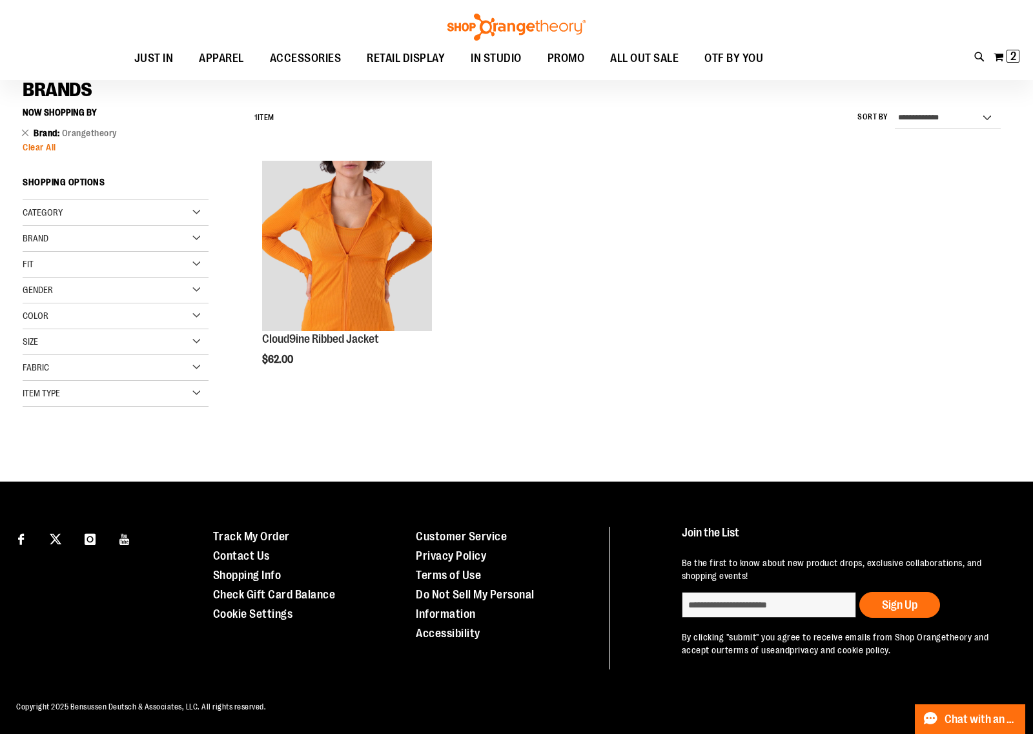
click at [37, 144] on span "Clear All" at bounding box center [40, 147] width 34 height 10
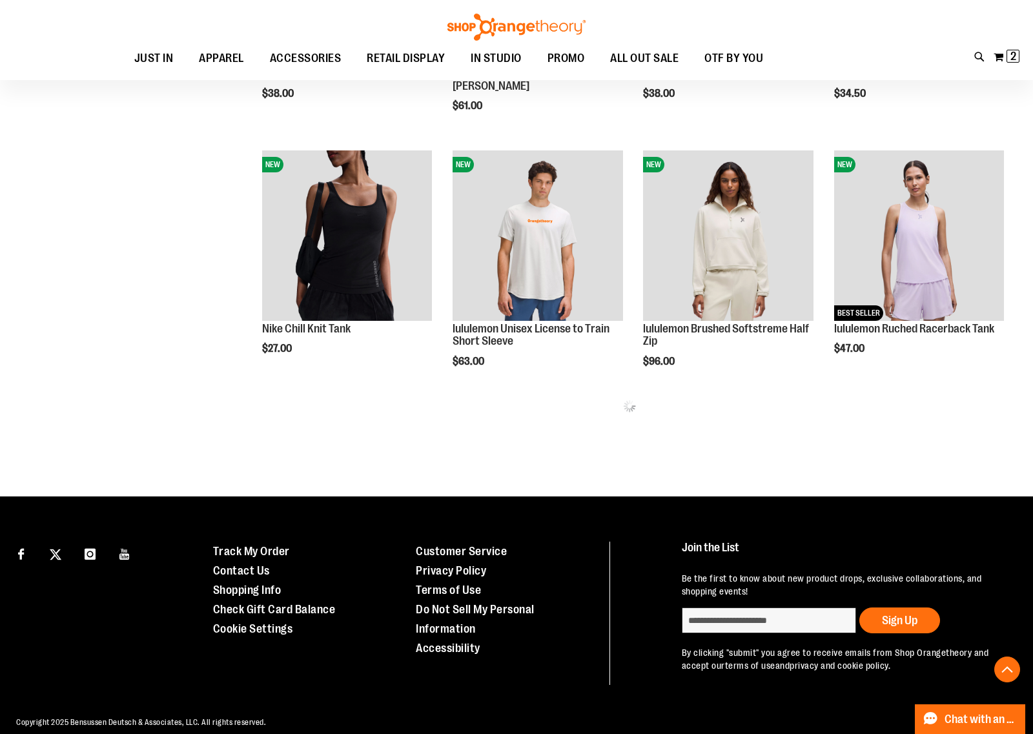
scroll to position [633, 0]
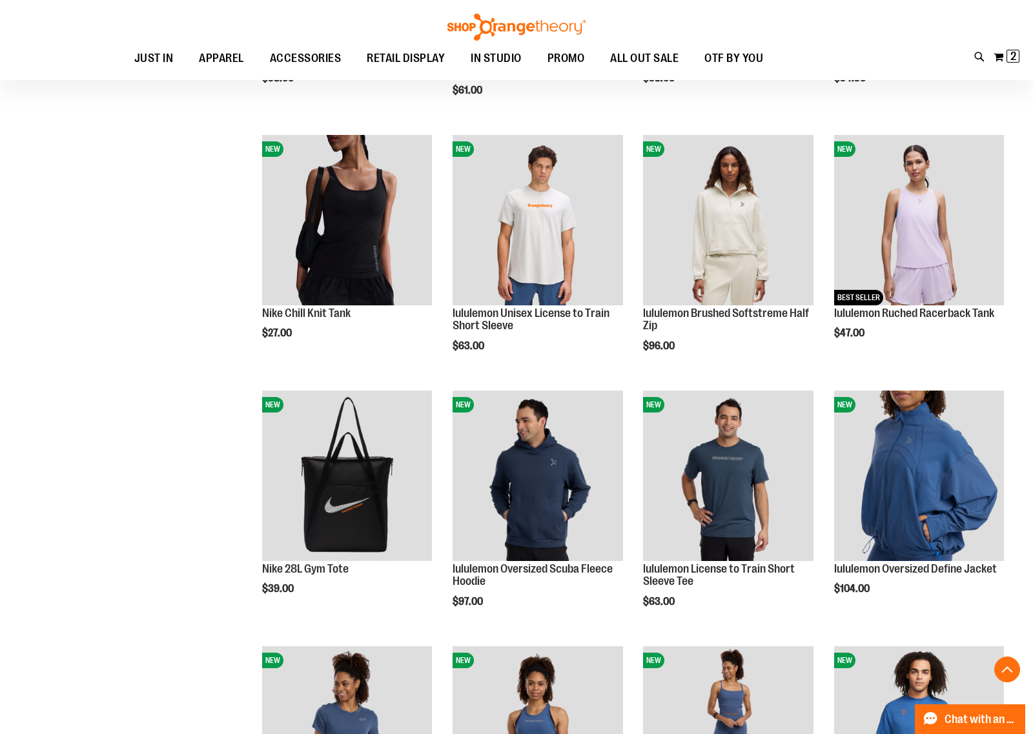
click at [227, 188] on div "**********" at bounding box center [517, 396] width 988 height 1665
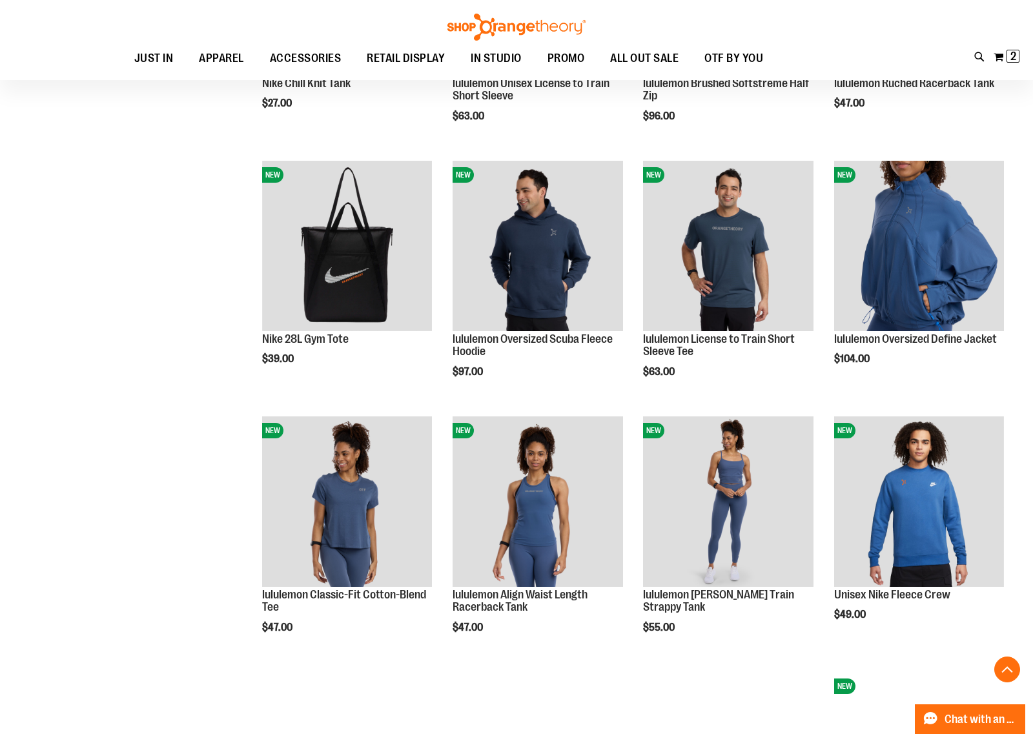
scroll to position [875, 0]
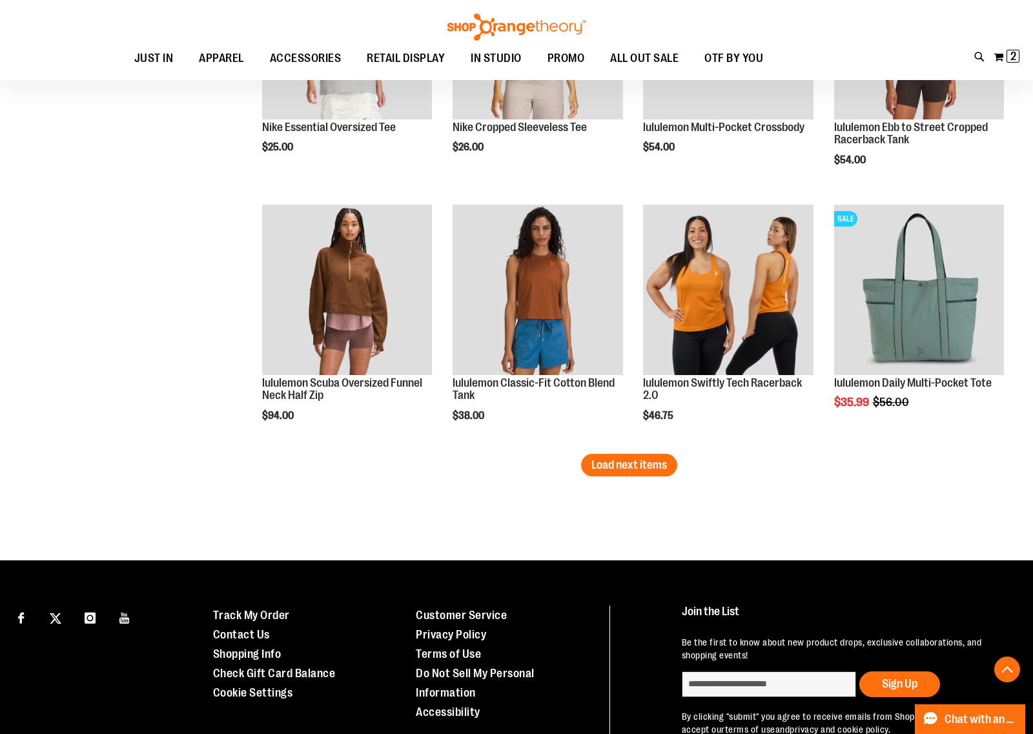
scroll to position [2099, 0]
